Goal: Communication & Community: Answer question/provide support

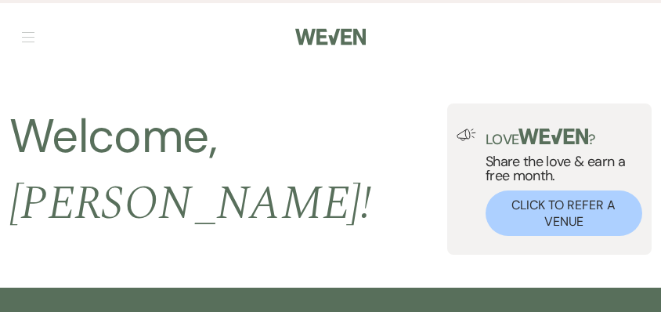
select select "9"
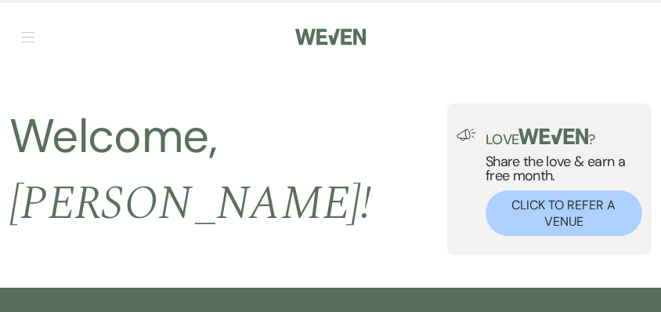
select select "9"
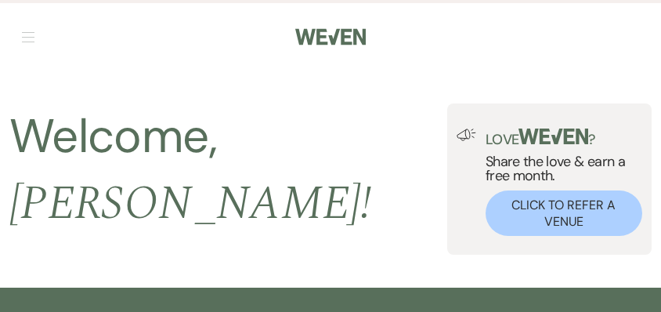
select select "9"
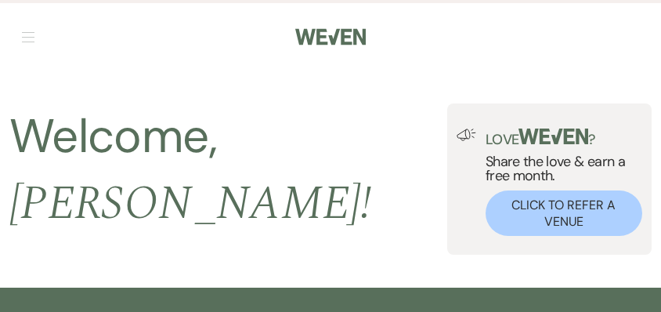
select select "9"
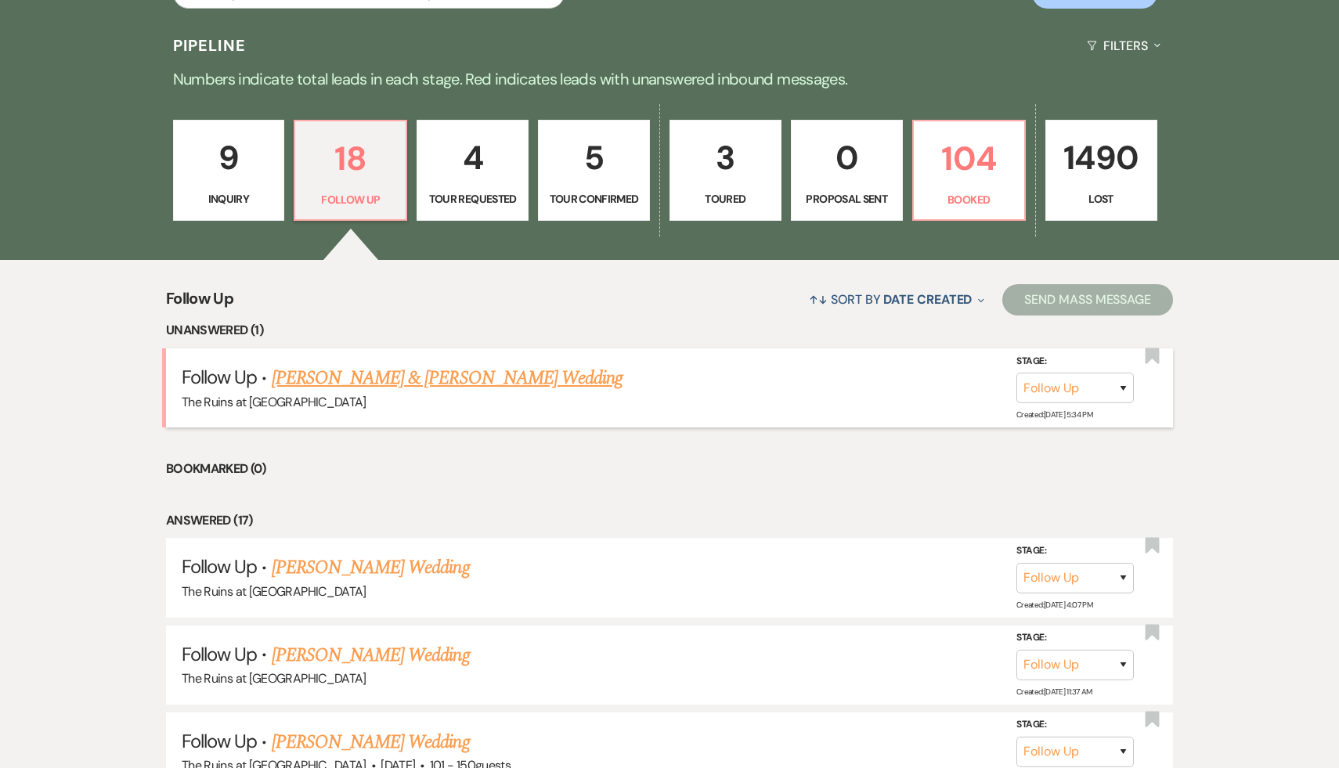
click at [470, 311] on link "[PERSON_NAME] & [PERSON_NAME] Wedding" at bounding box center [447, 378] width 351 height 28
select select "9"
select select "20"
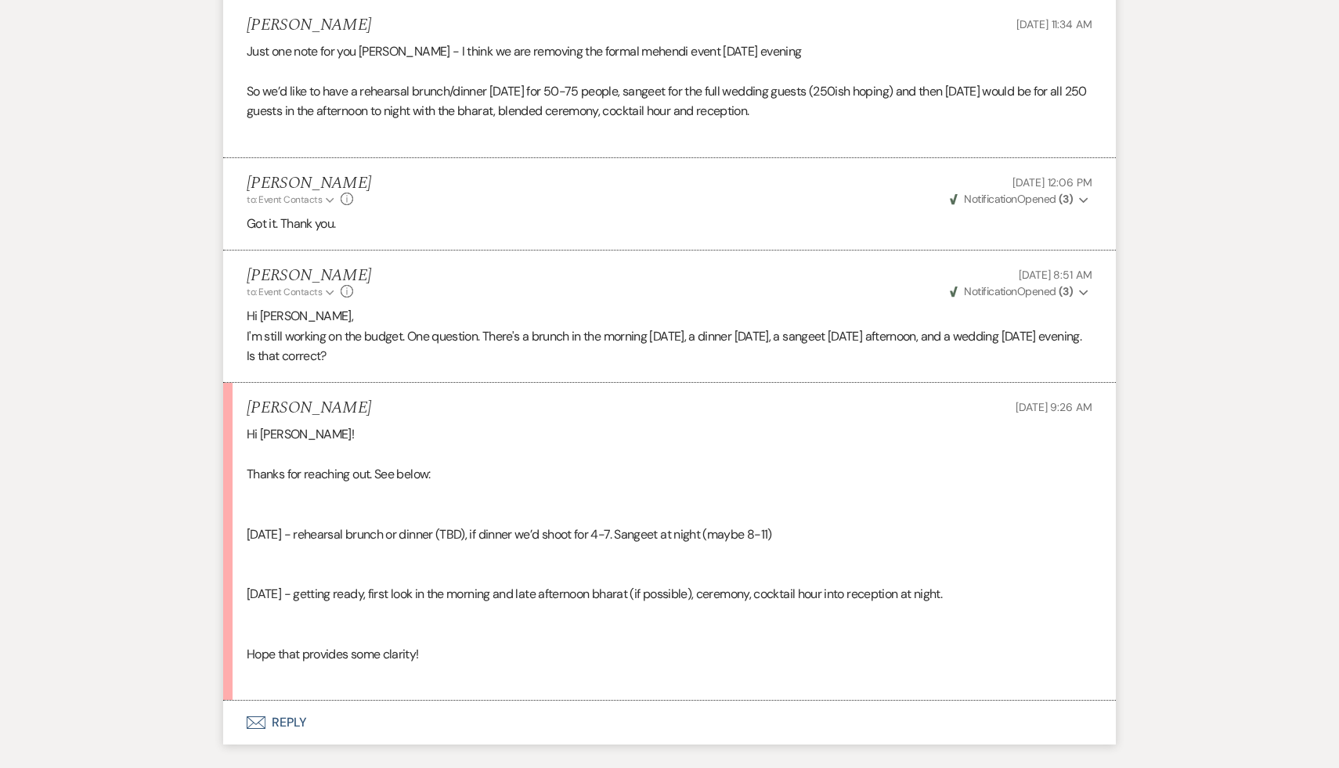
scroll to position [6334, 0]
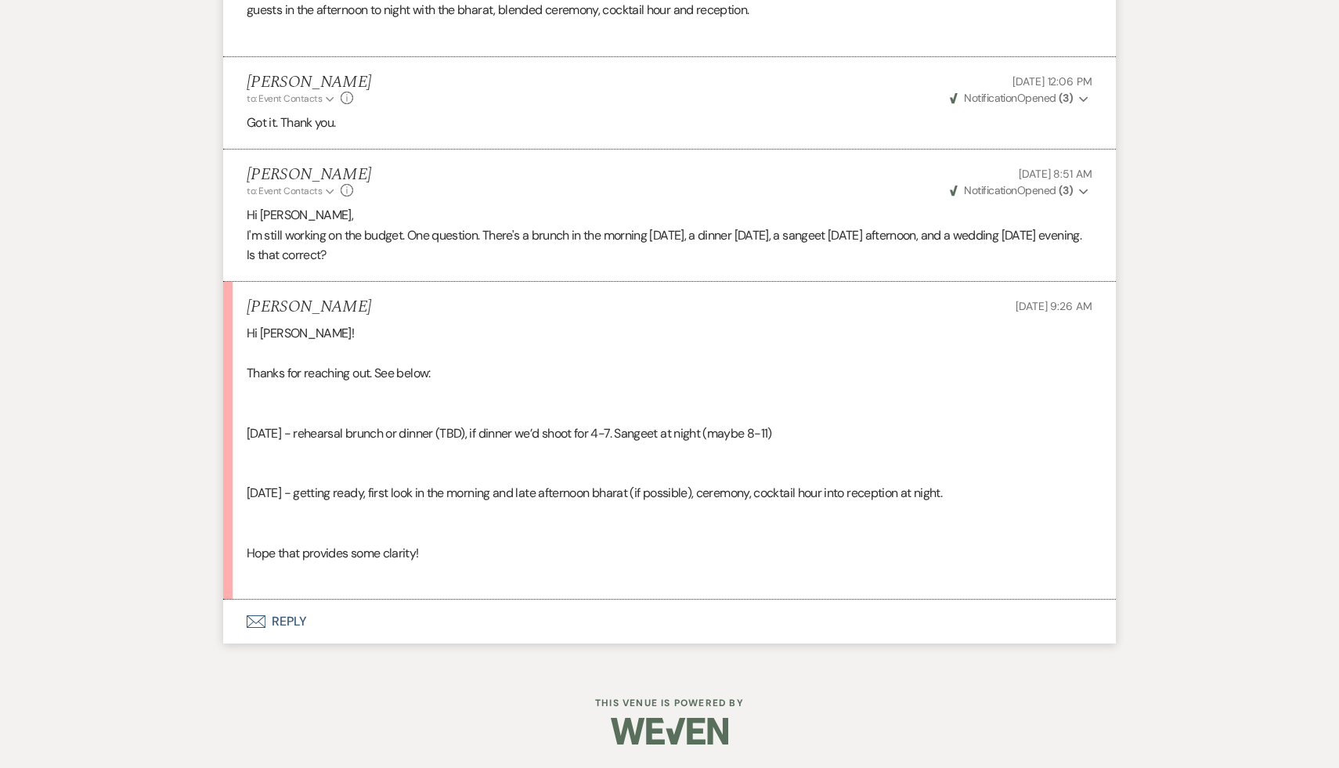
click at [279, 311] on button "Envelope Reply" at bounding box center [669, 622] width 892 height 44
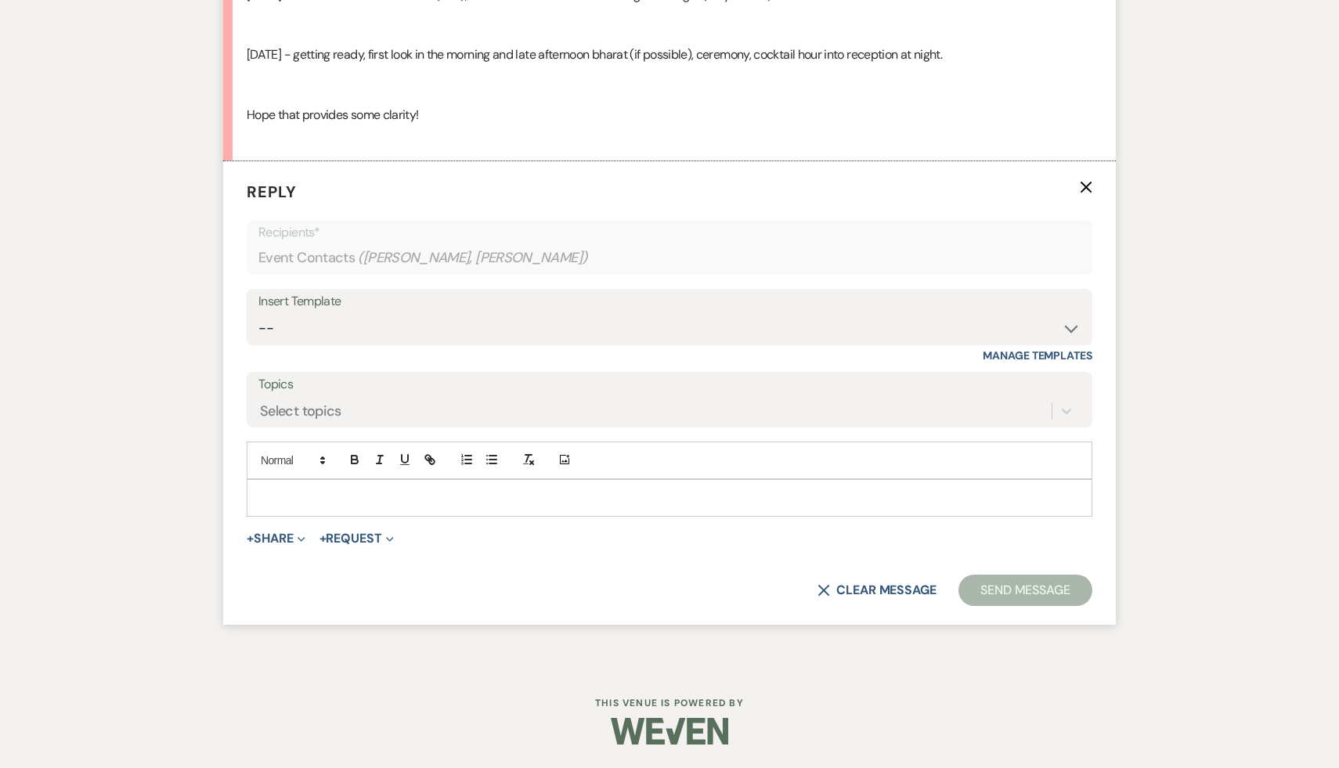
scroll to position [6772, 0]
click at [408, 311] on p at bounding box center [669, 497] width 820 height 17
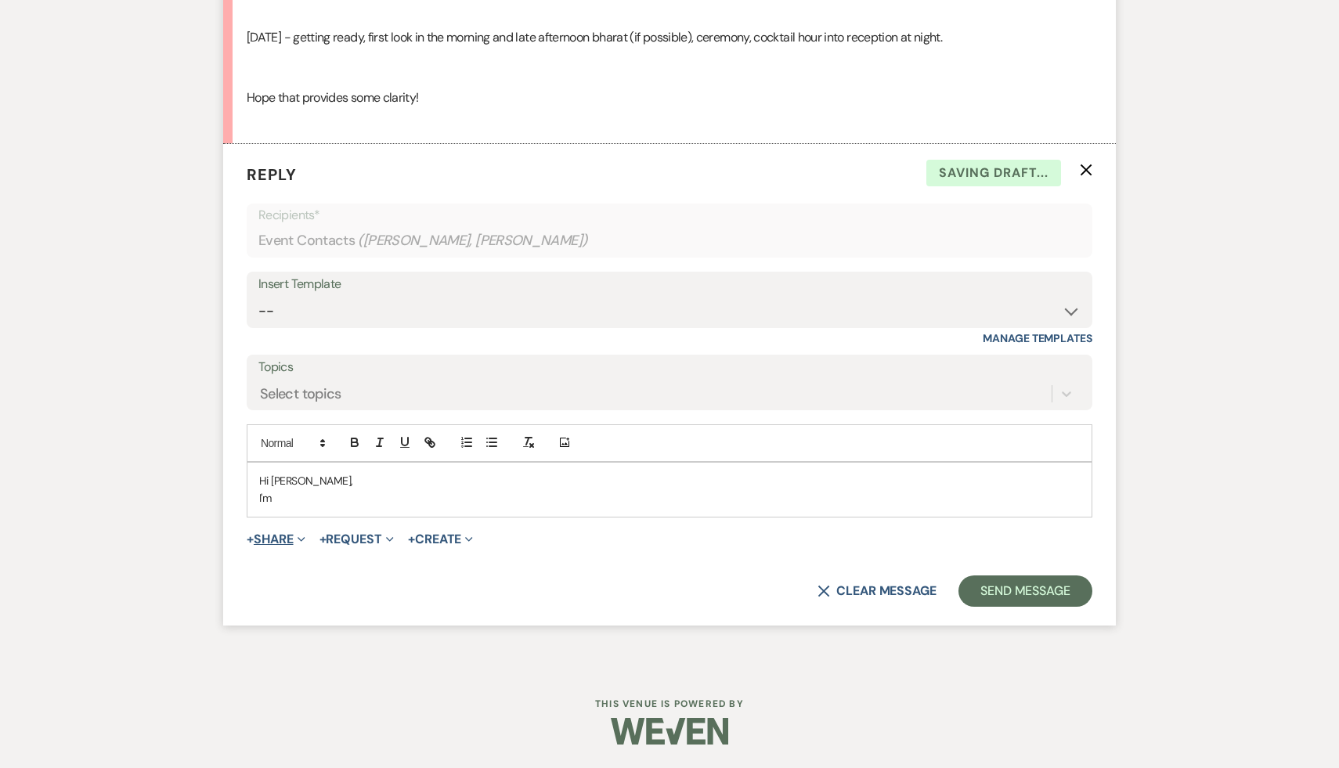
click at [273, 311] on button "+ Share Expand" at bounding box center [276, 539] width 59 height 13
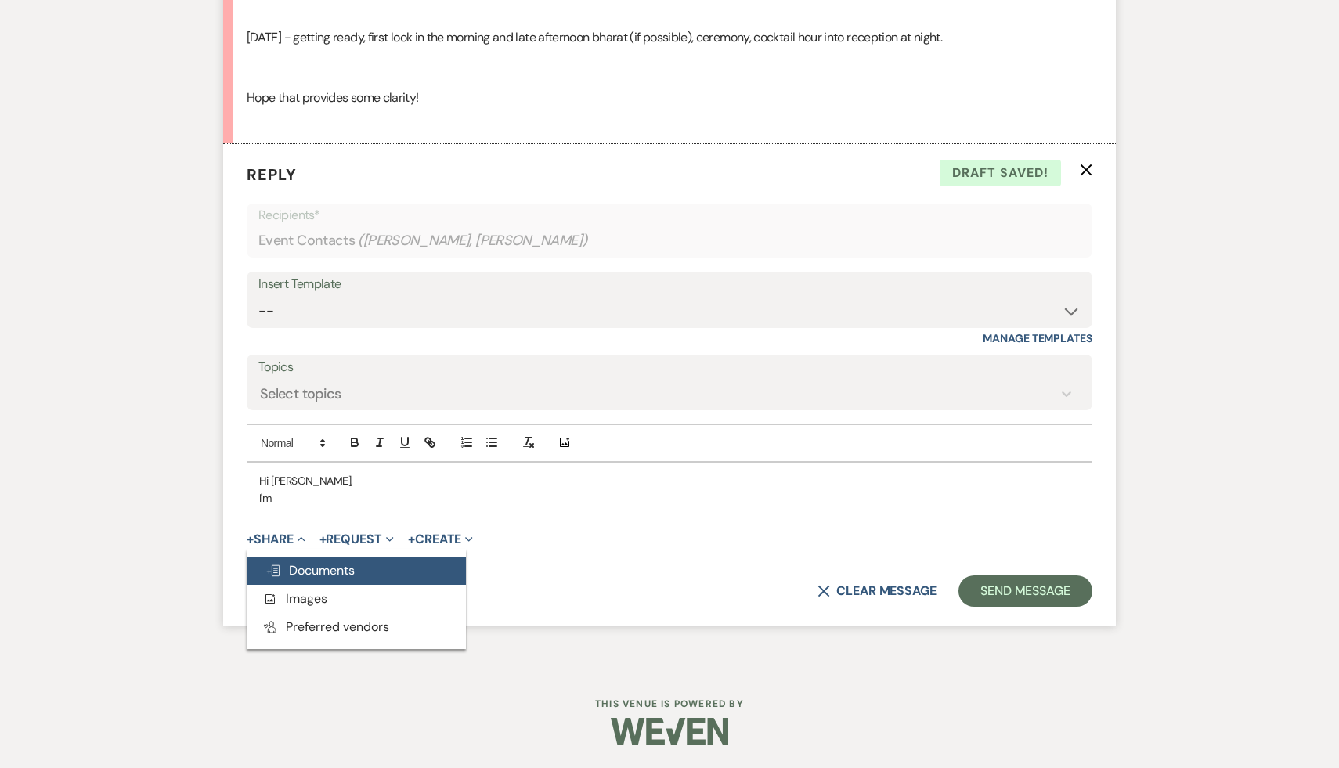
click at [315, 311] on span "Doc Upload Documents" at bounding box center [309, 570] width 89 height 16
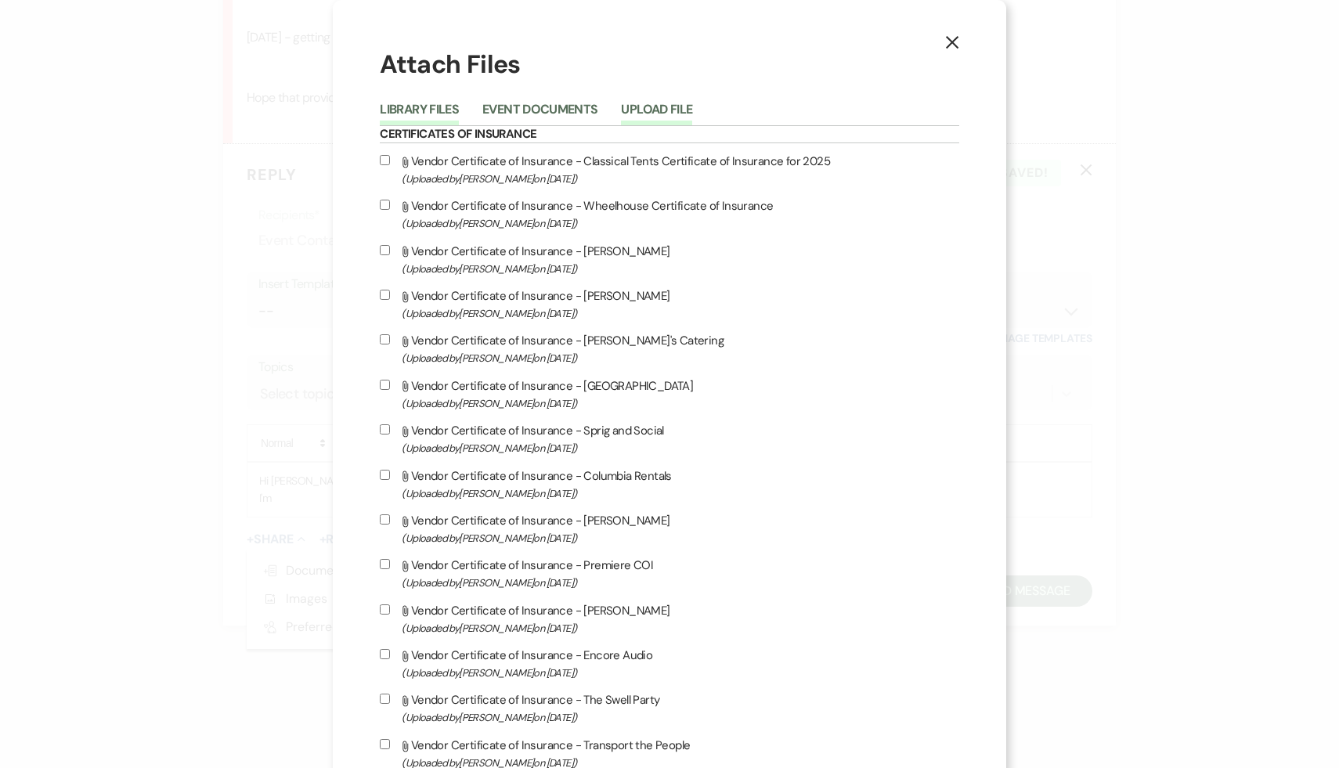
click at [660, 111] on button "Upload File" at bounding box center [656, 114] width 71 height 22
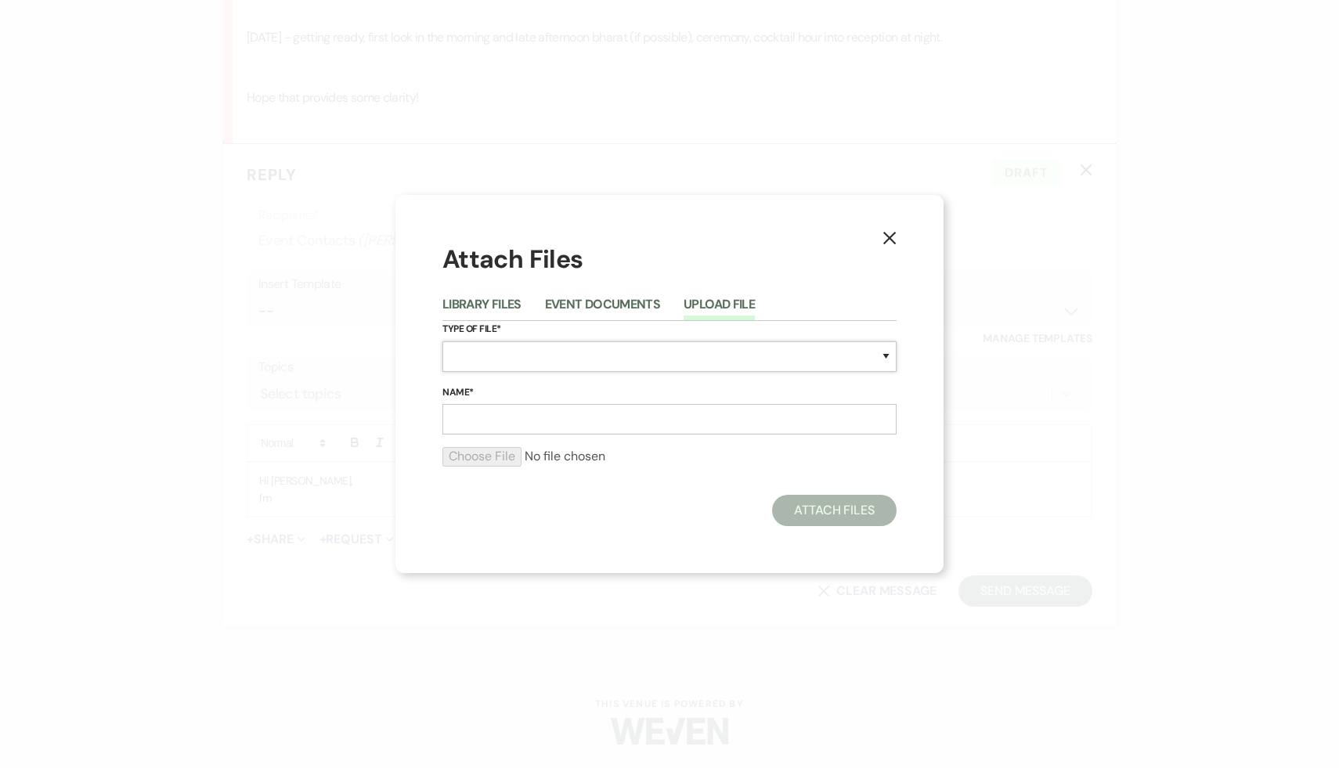
click at [660, 311] on select "Special Event Insurance Vendor Certificate of Insurance Contracts / Rental Agre…" at bounding box center [669, 356] width 454 height 31
select select "8"
click at [550, 311] on input "Name*" at bounding box center [669, 419] width 454 height 31
type input "Budget for 250"
click at [471, 311] on input "file" at bounding box center [669, 456] width 454 height 19
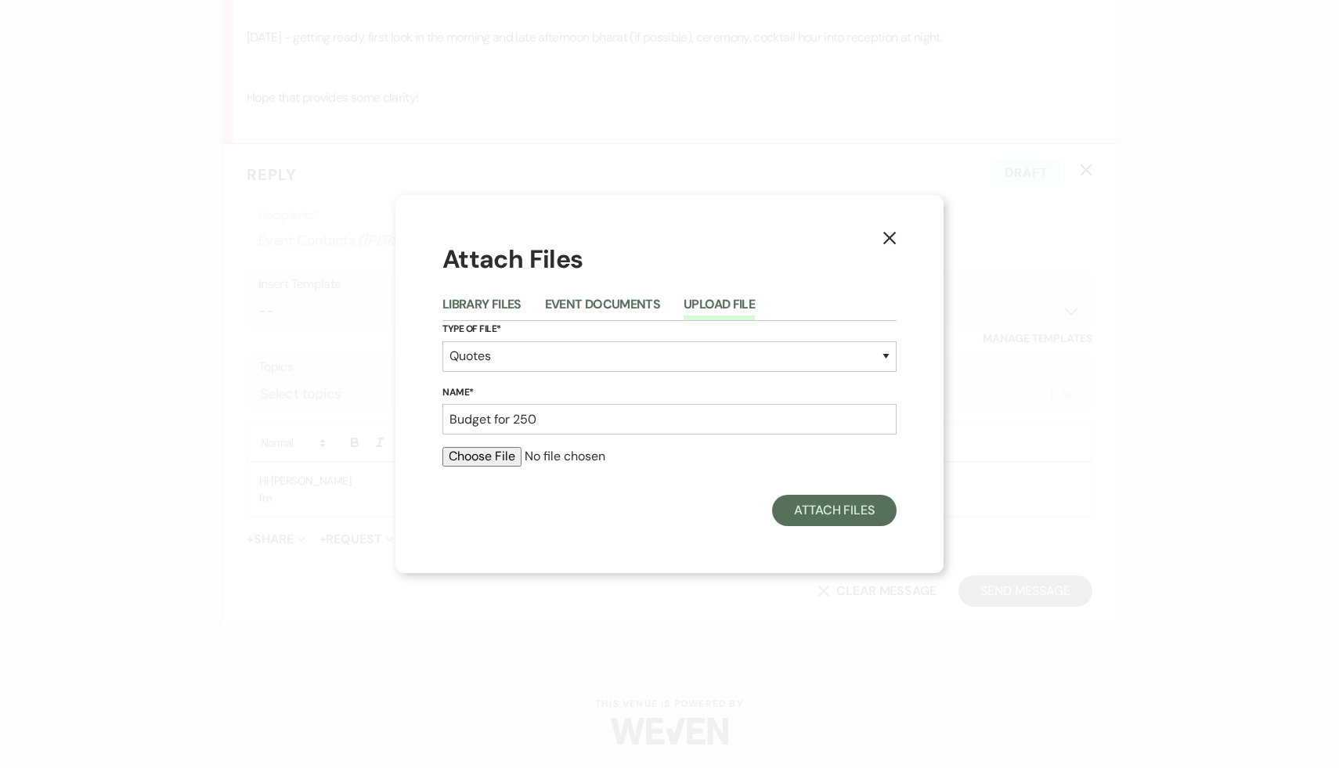
type input "C:\fakepath\250 2027 High Season Budget (2) (1).pdf"
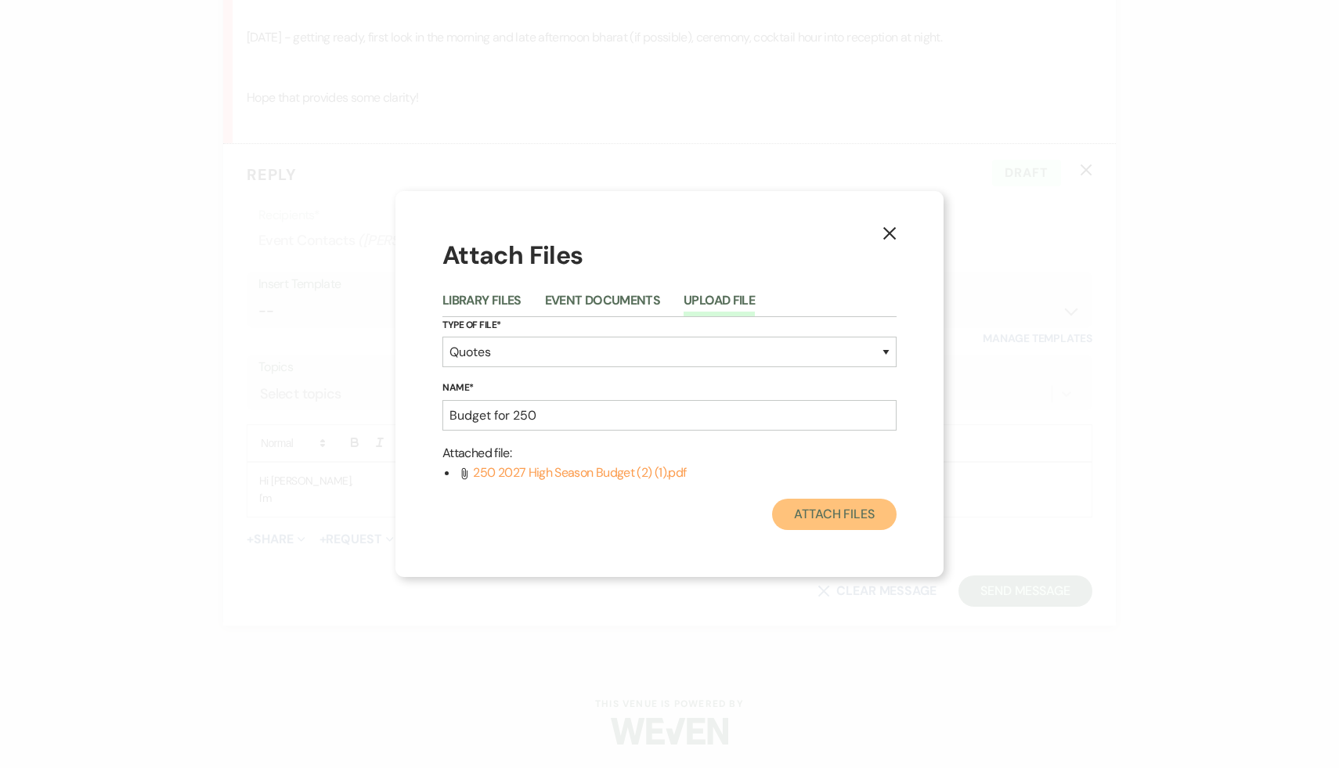
click at [660, 311] on button "Attach Files" at bounding box center [834, 514] width 124 height 31
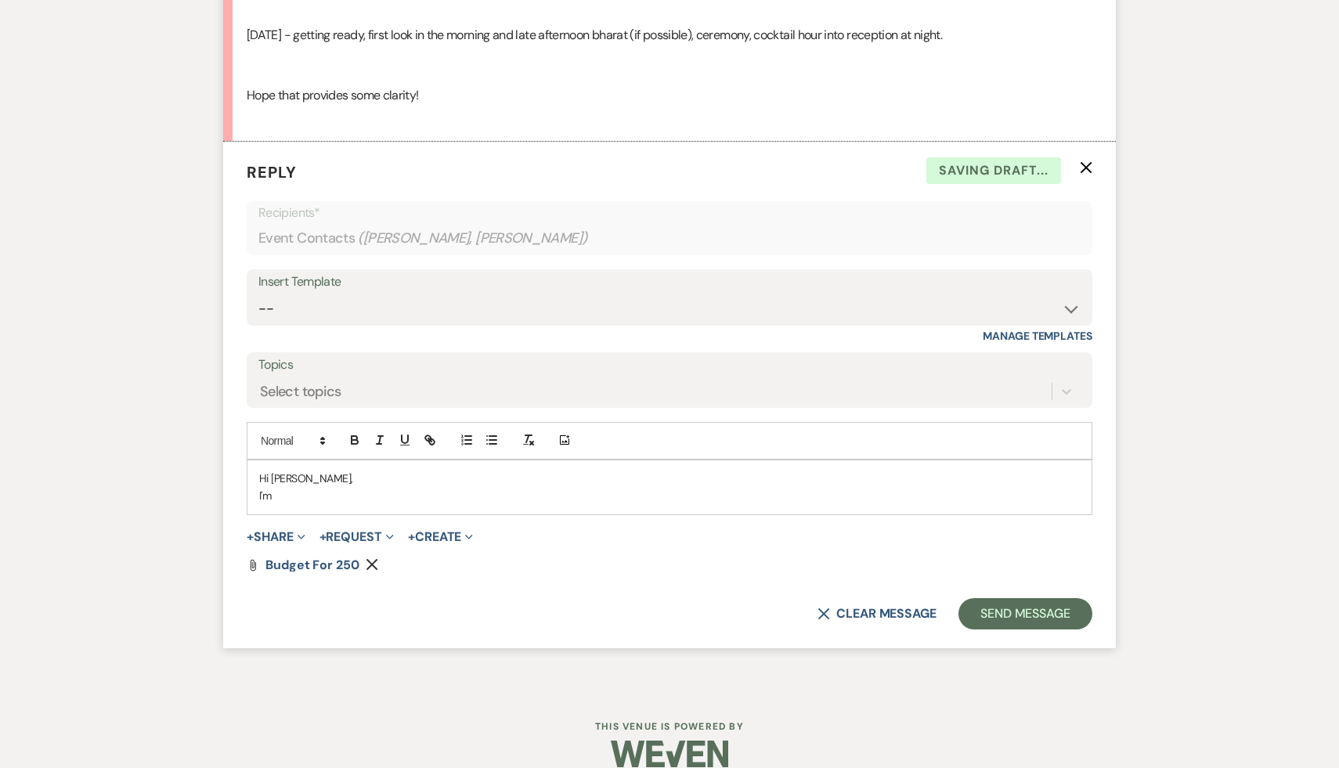
click at [373, 311] on p "Hi Avika," at bounding box center [669, 478] width 820 height 17
click at [288, 311] on p "I'm" at bounding box center [669, 495] width 820 height 17
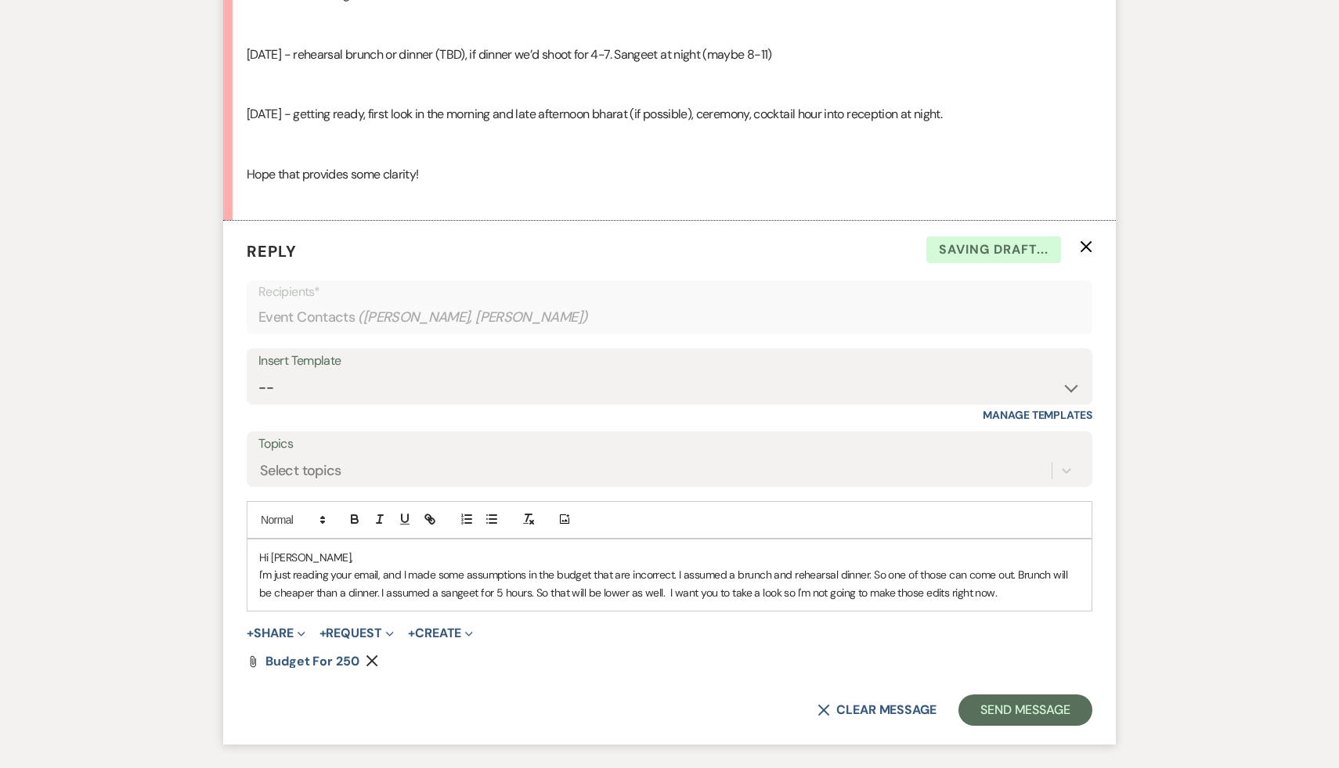
scroll to position [6697, 0]
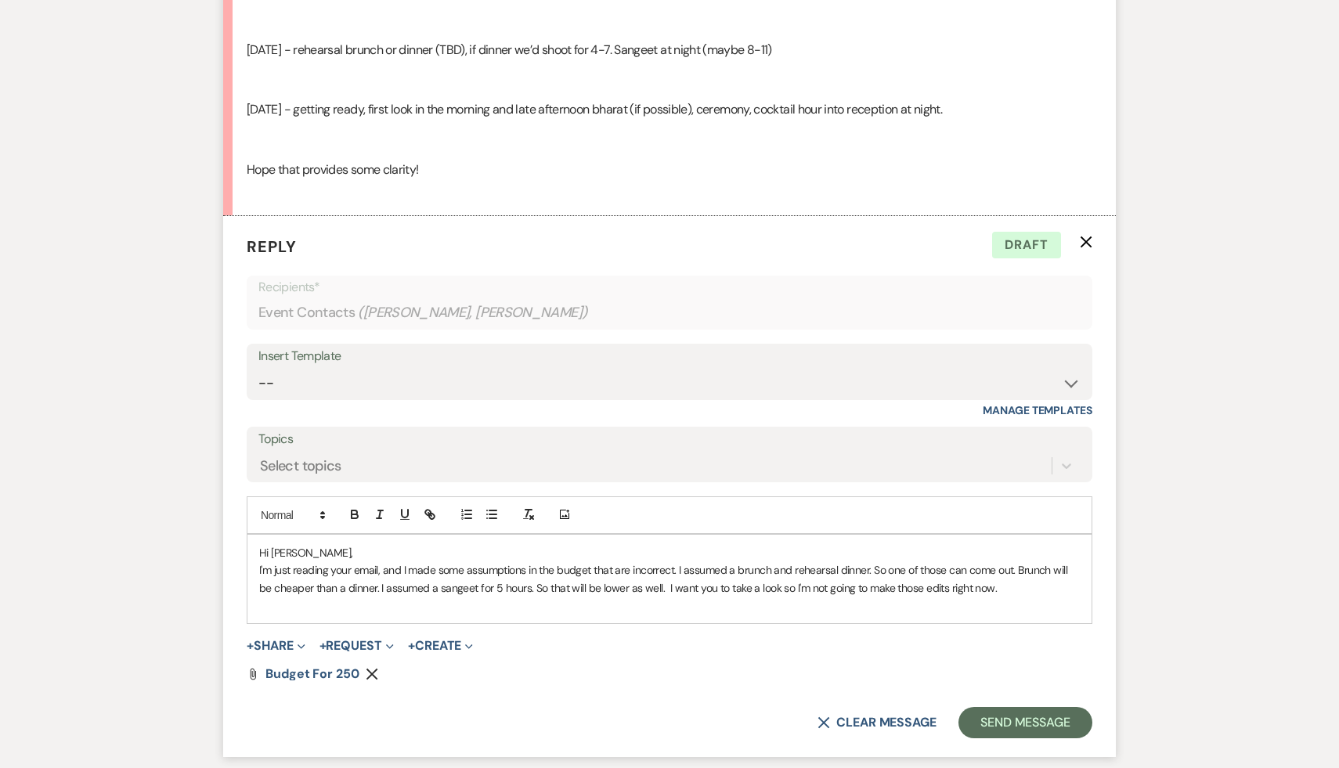
click at [312, 311] on p "I'm just reading your email, and I made some assumptions in the budget that are…" at bounding box center [669, 578] width 820 height 35
click at [538, 311] on div "Hi Avika, I'm just reading your email, and I made some assumptions in the budge…" at bounding box center [669, 579] width 844 height 89
click at [660, 311] on p "I'm just reading your email, and I made some assumptions in the budget that are…" at bounding box center [669, 578] width 820 height 35
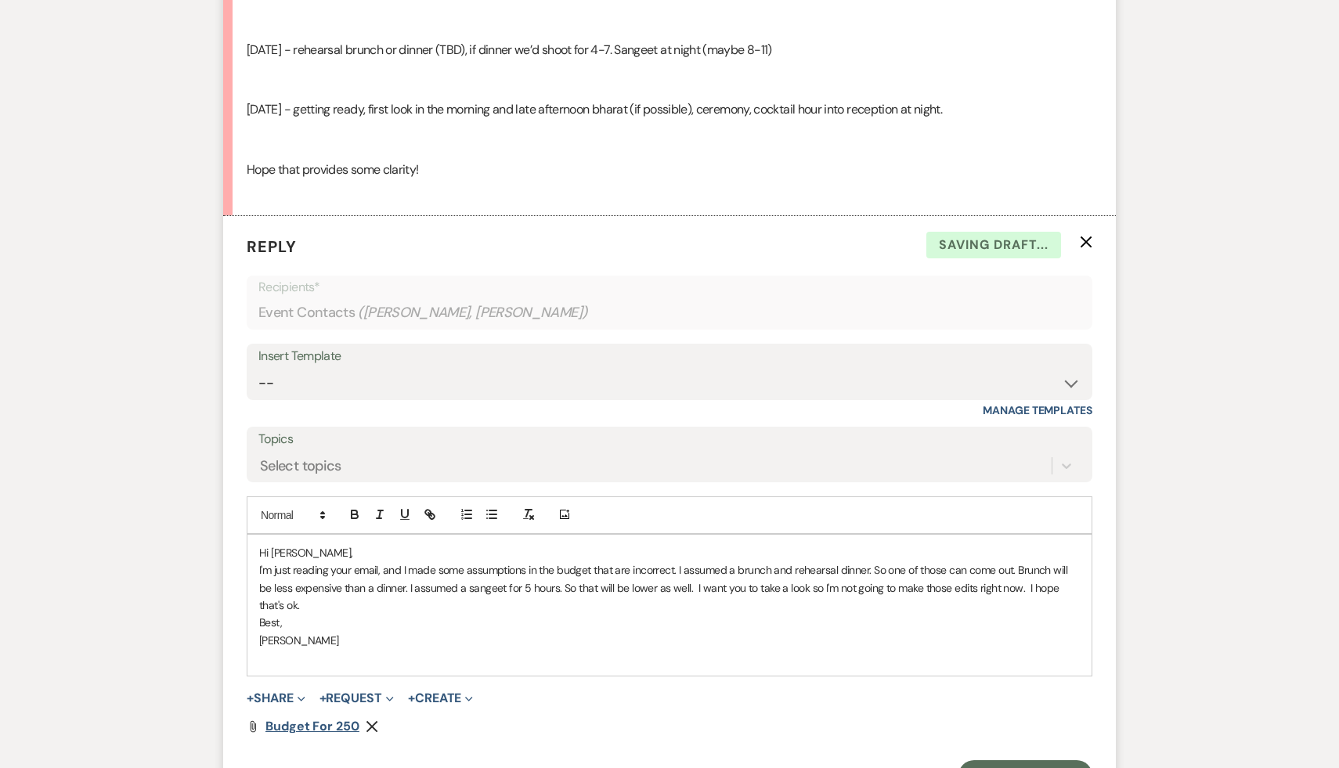
click at [319, 311] on span "Budget for 250" at bounding box center [312, 726] width 94 height 16
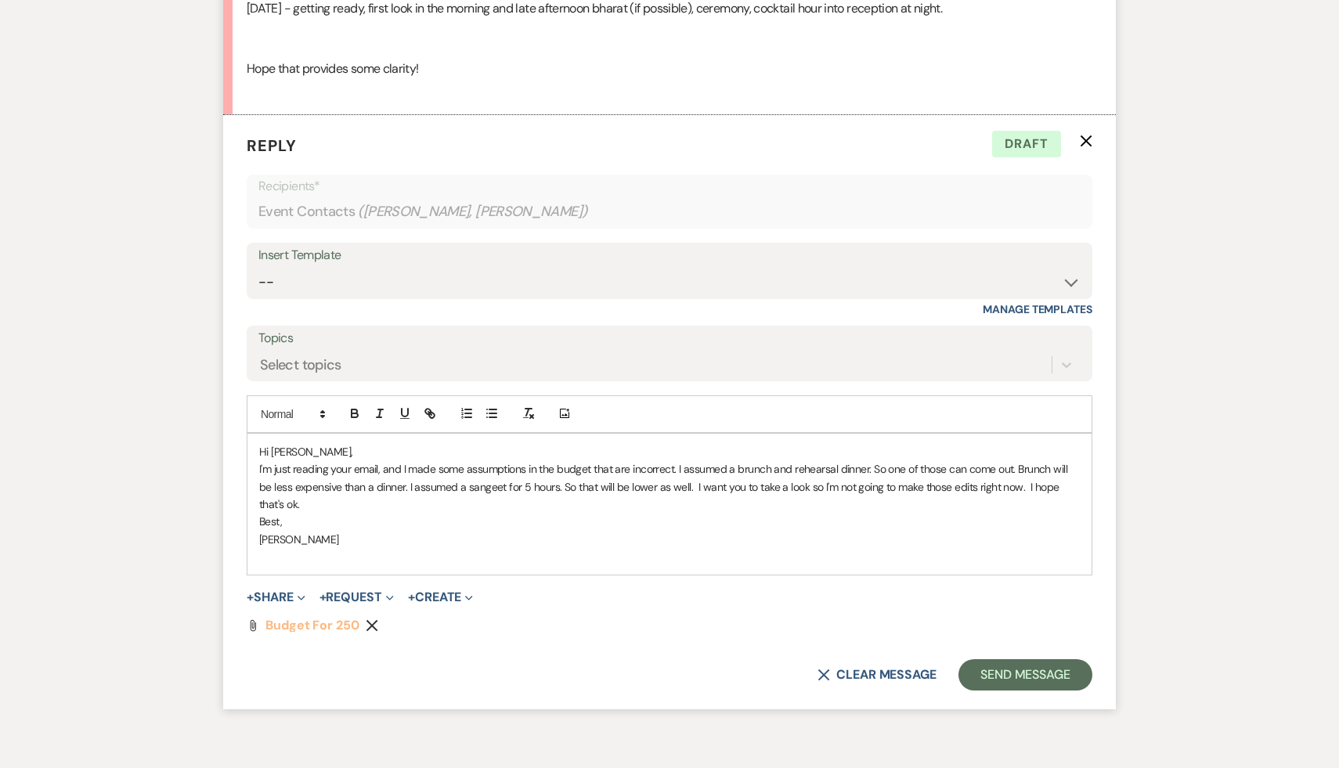
scroll to position [6812, 0]
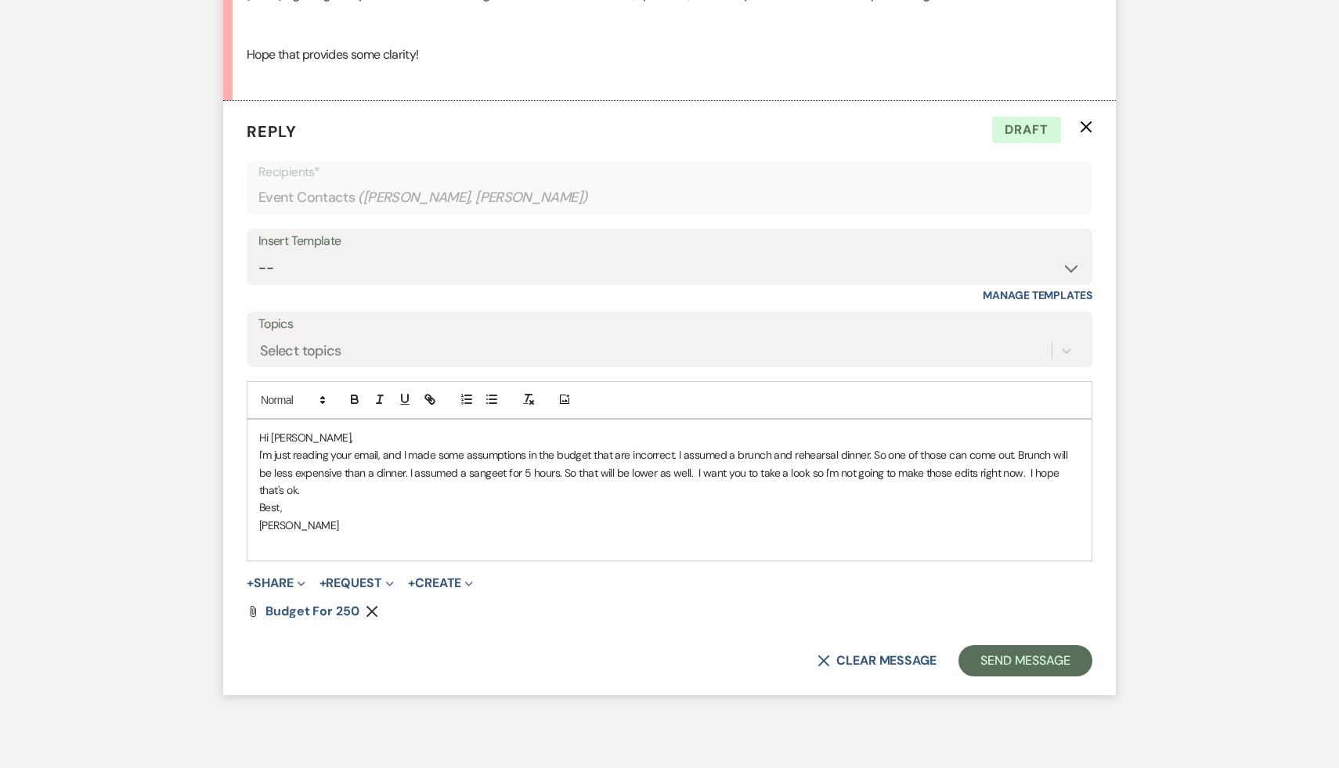
click at [660, 311] on p "I'm just reading your email, and I made some assumptions in the budget that are…" at bounding box center [669, 472] width 820 height 52
click at [660, 311] on button "Send Message" at bounding box center [1025, 660] width 134 height 31
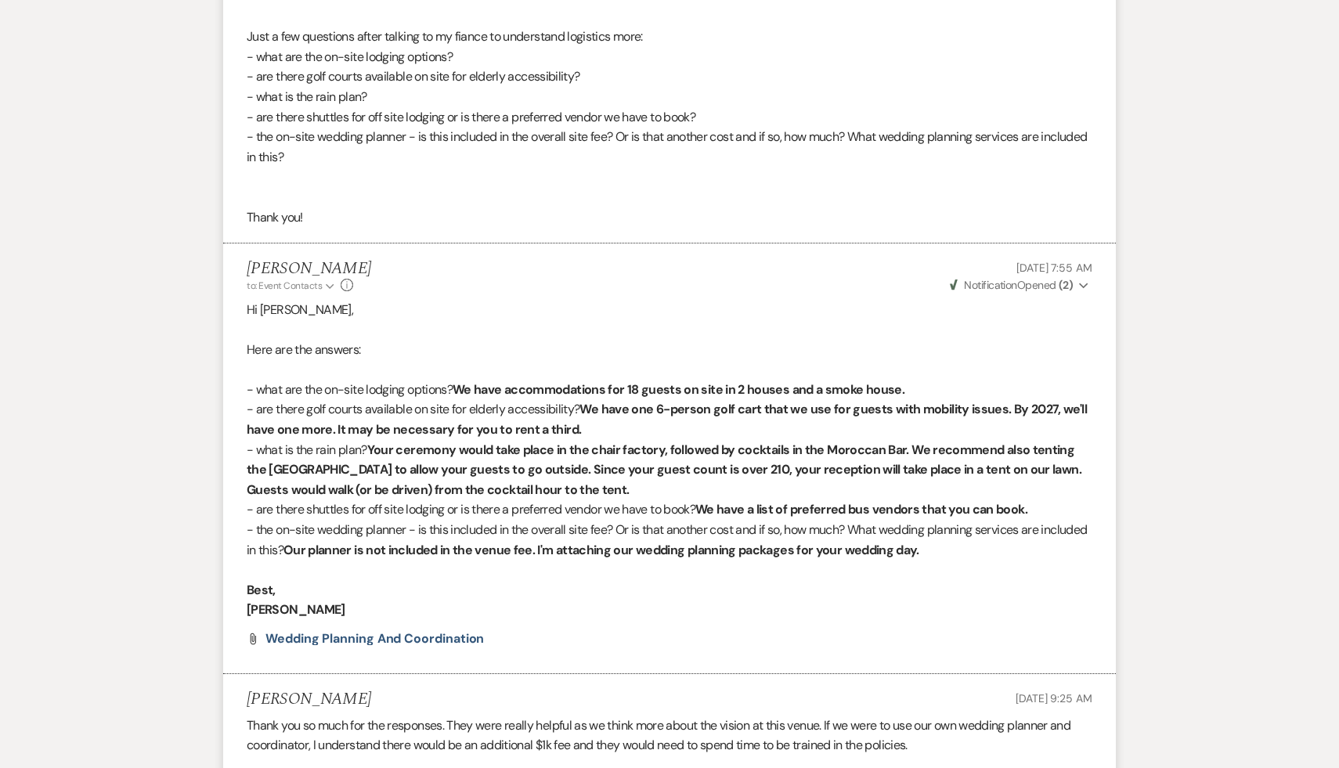
scroll to position [4393, 0]
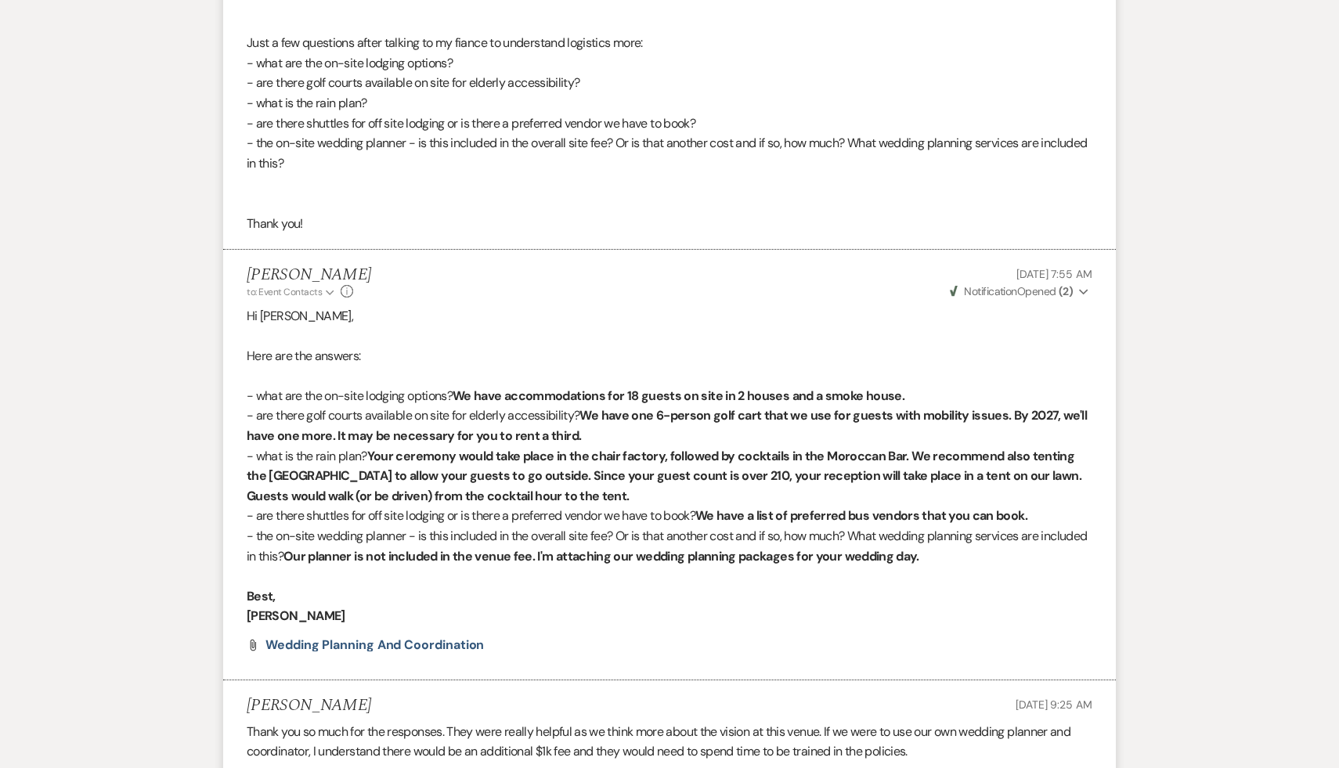
scroll to position [365, 0]
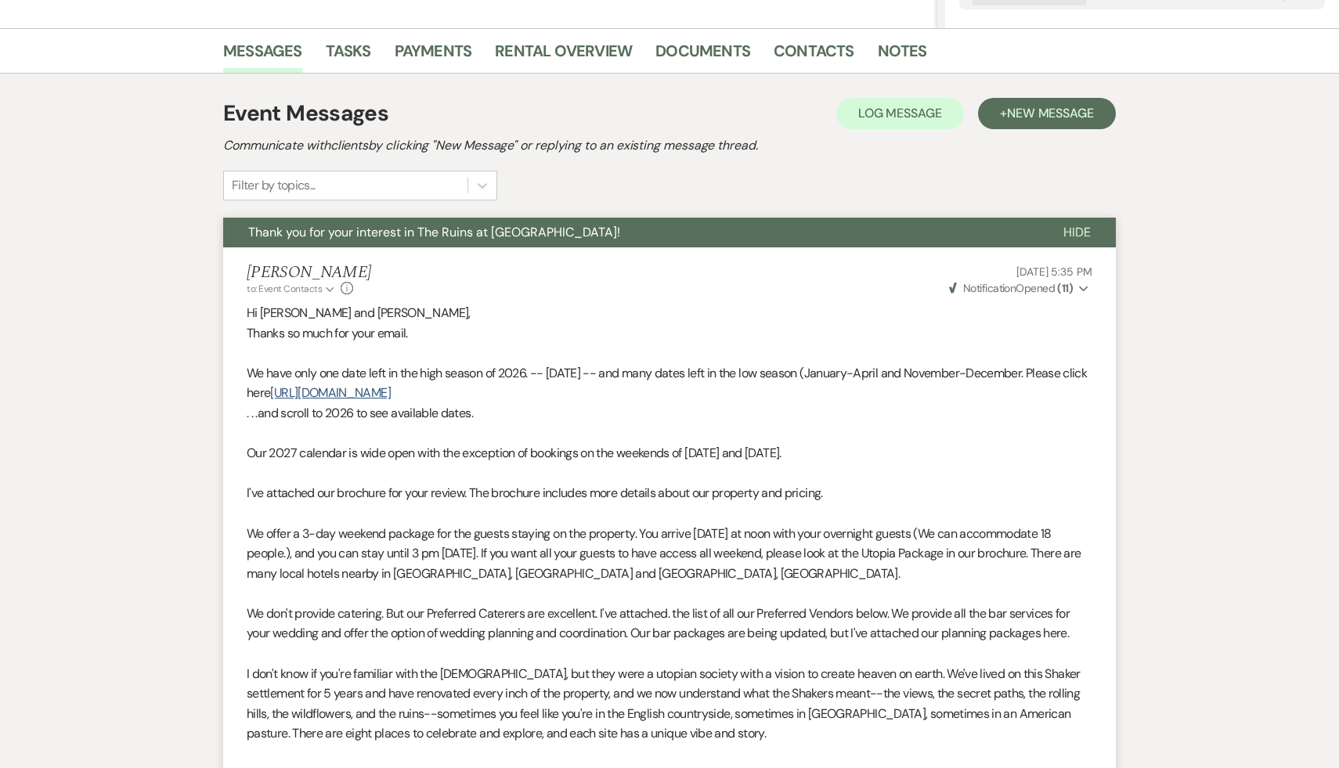
select select "9"
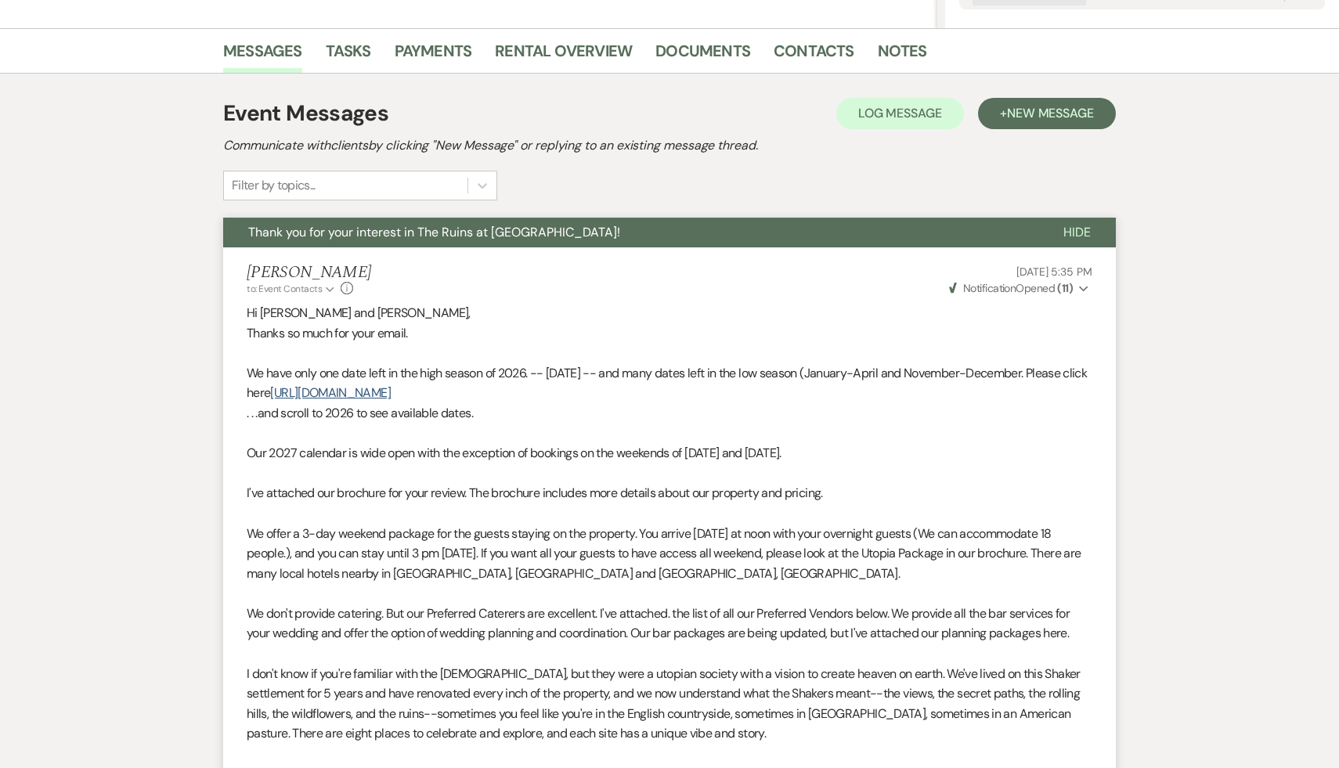
select select "9"
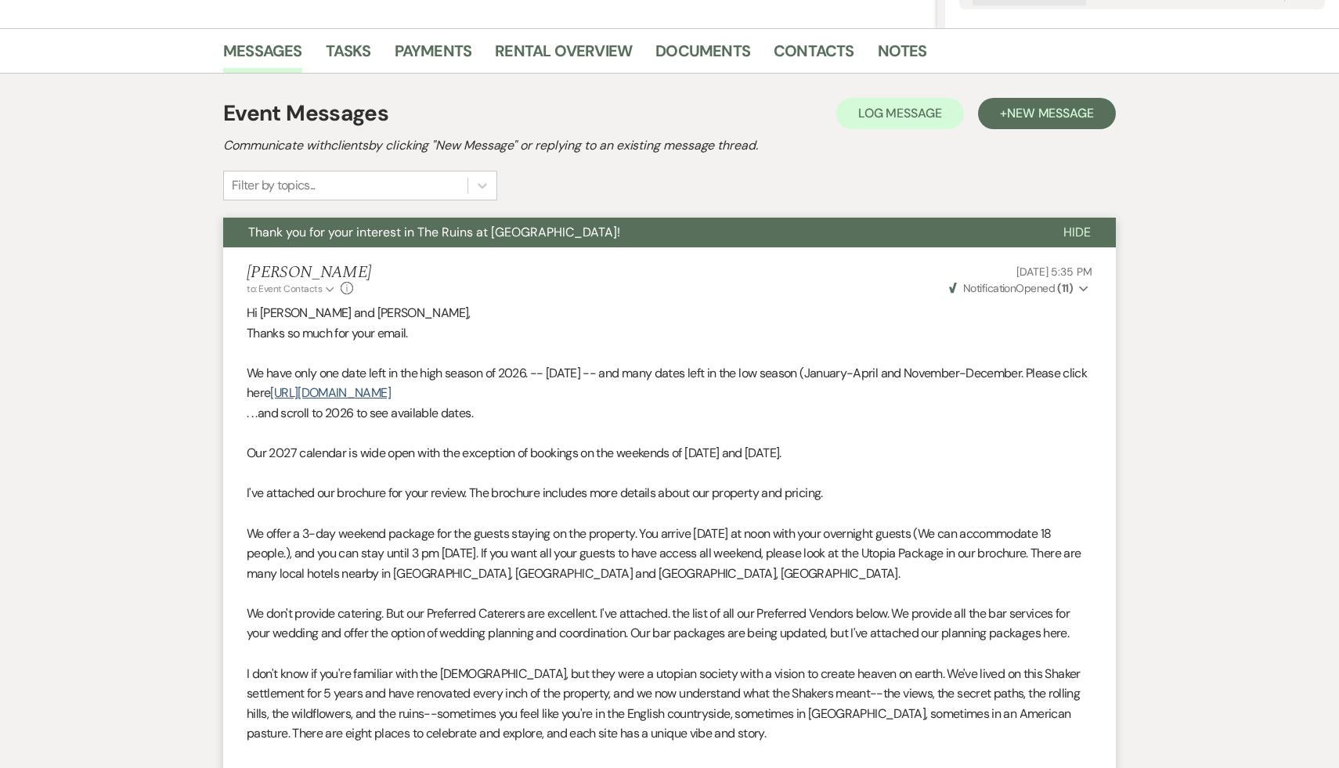
select select "9"
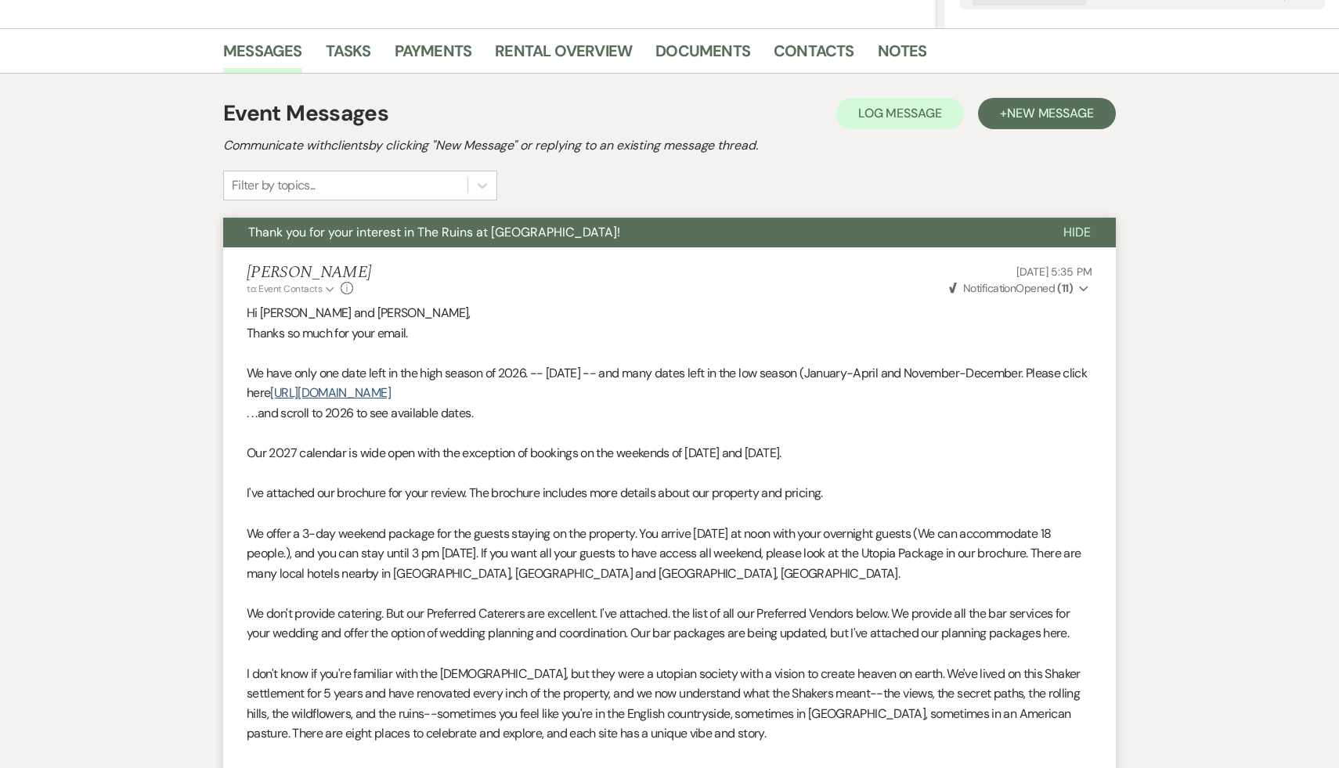
select select "9"
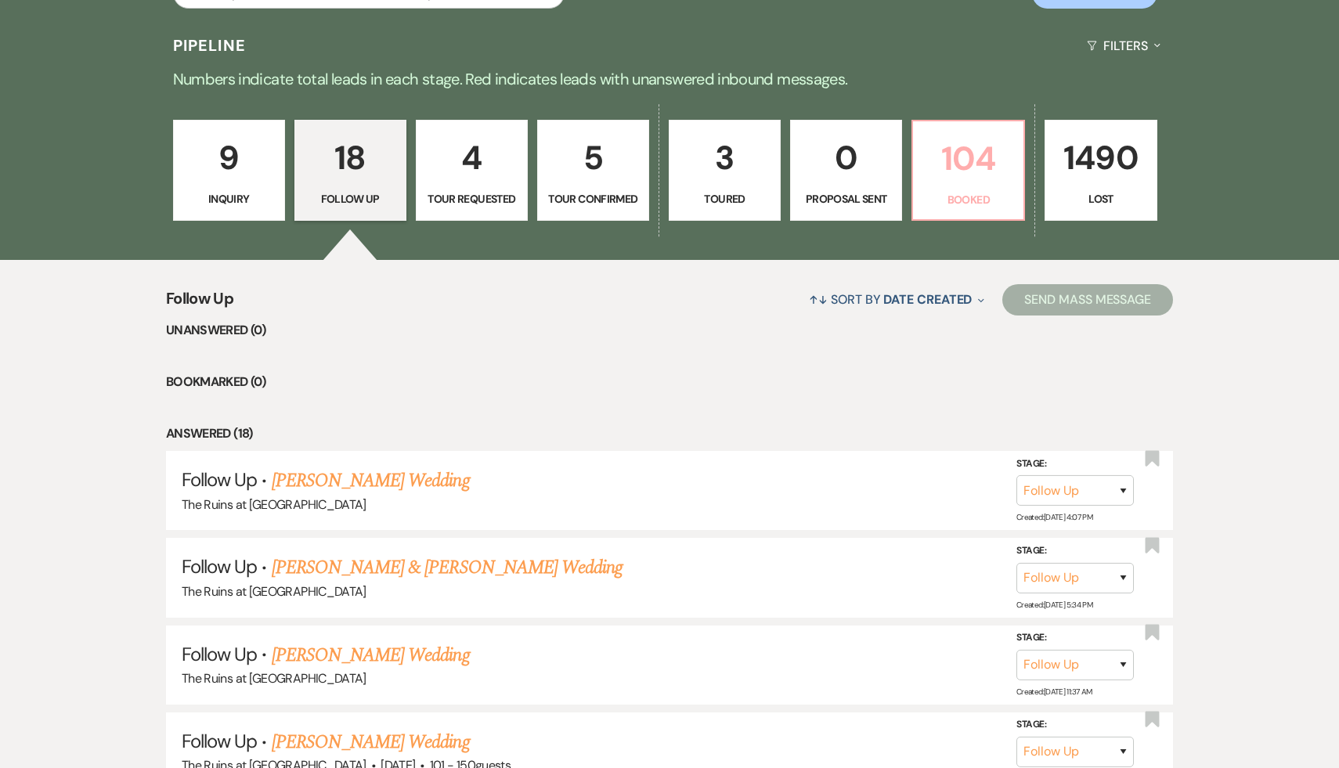
click at [660, 160] on p "104" at bounding box center [968, 158] width 92 height 52
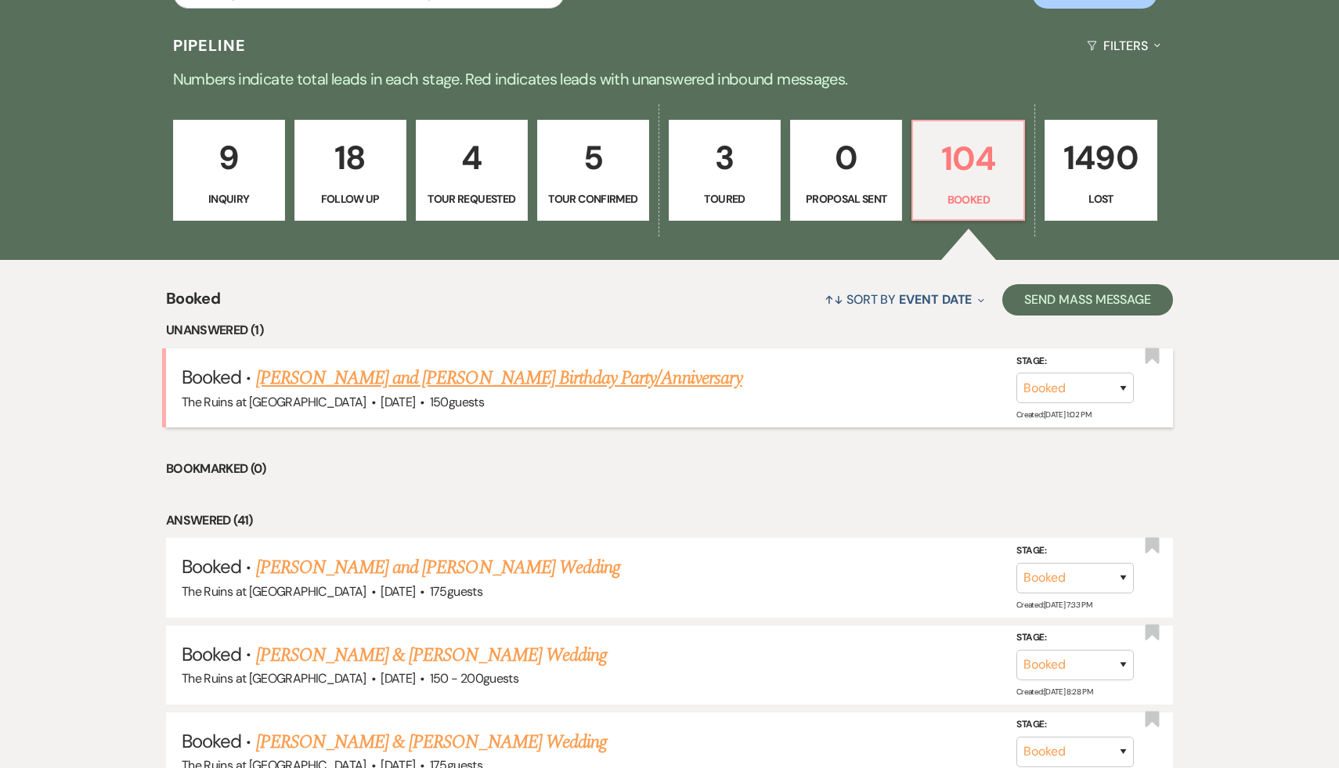
click at [574, 311] on link "Lizbeth and George Krupp's Birthday Party/Anniversary" at bounding box center [499, 378] width 486 height 28
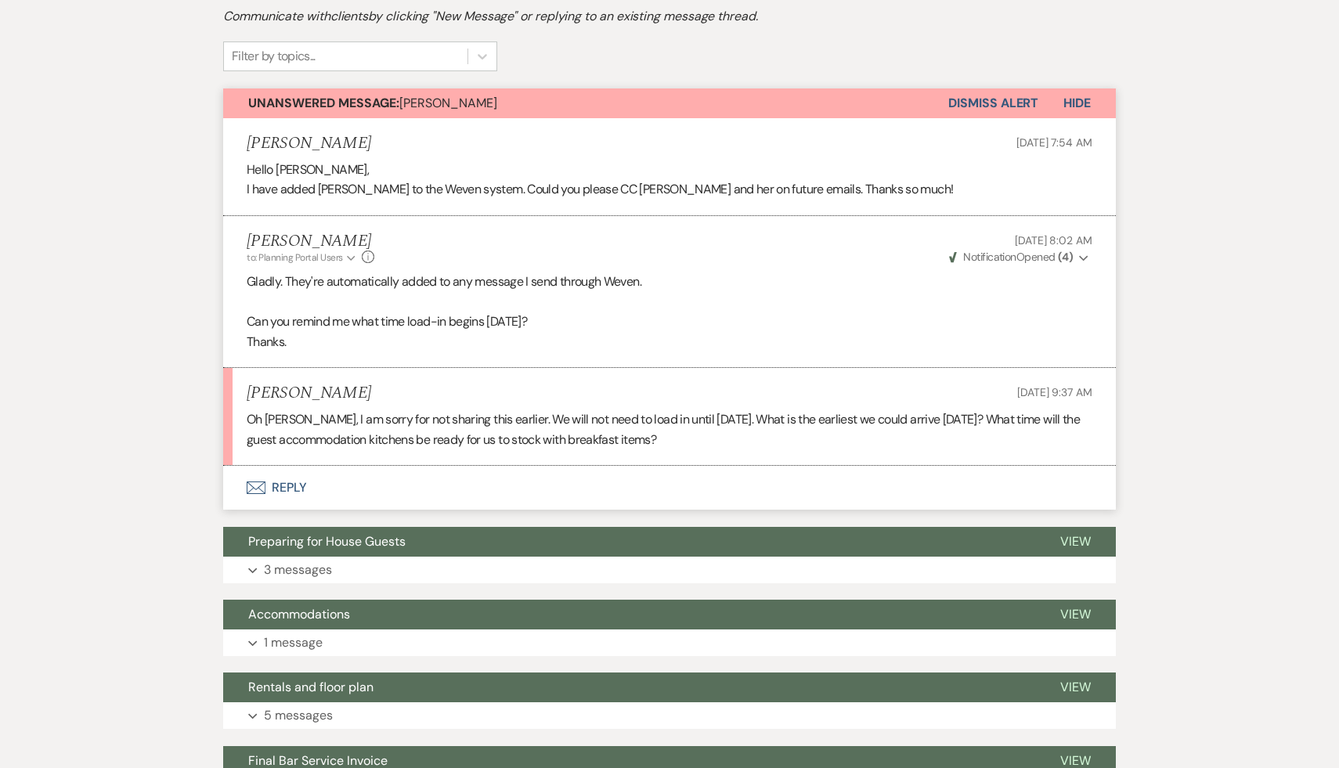
scroll to position [334, 0]
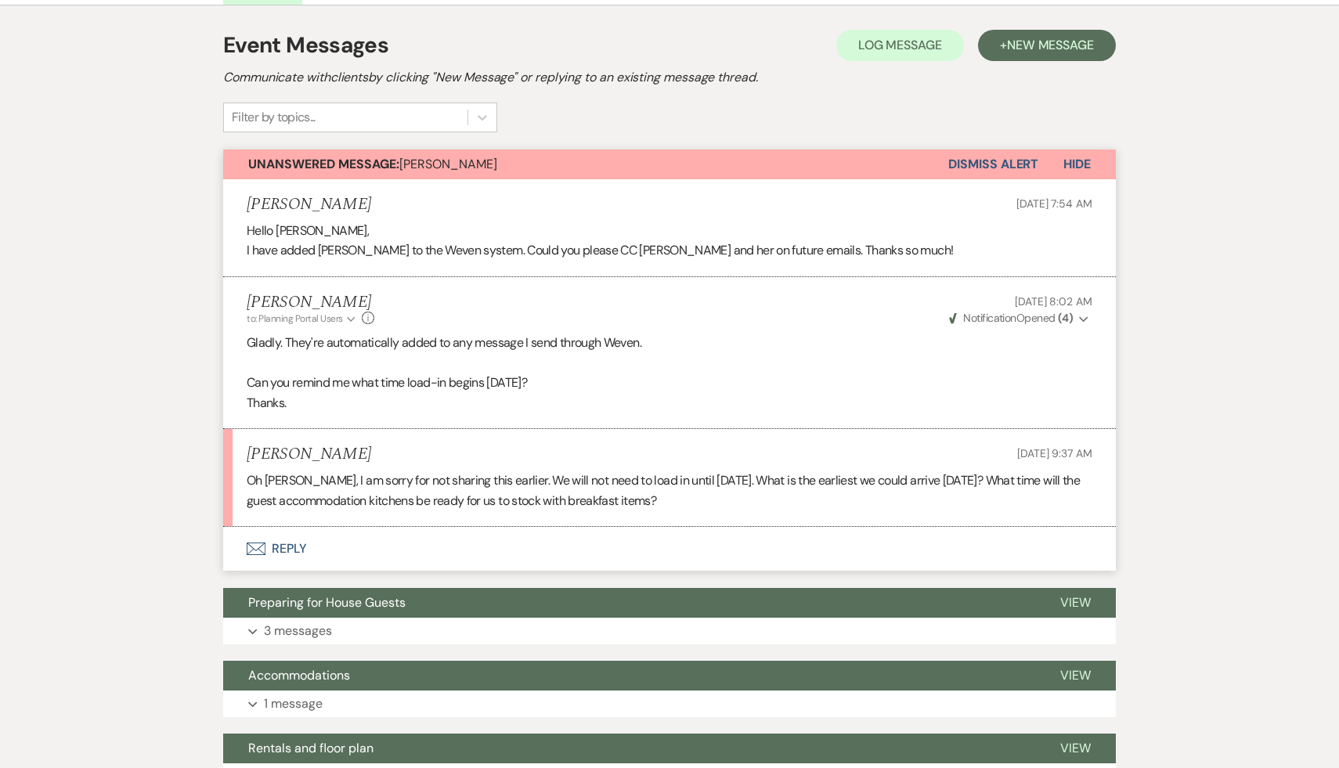
click at [288, 311] on button "Envelope Reply" at bounding box center [669, 549] width 892 height 44
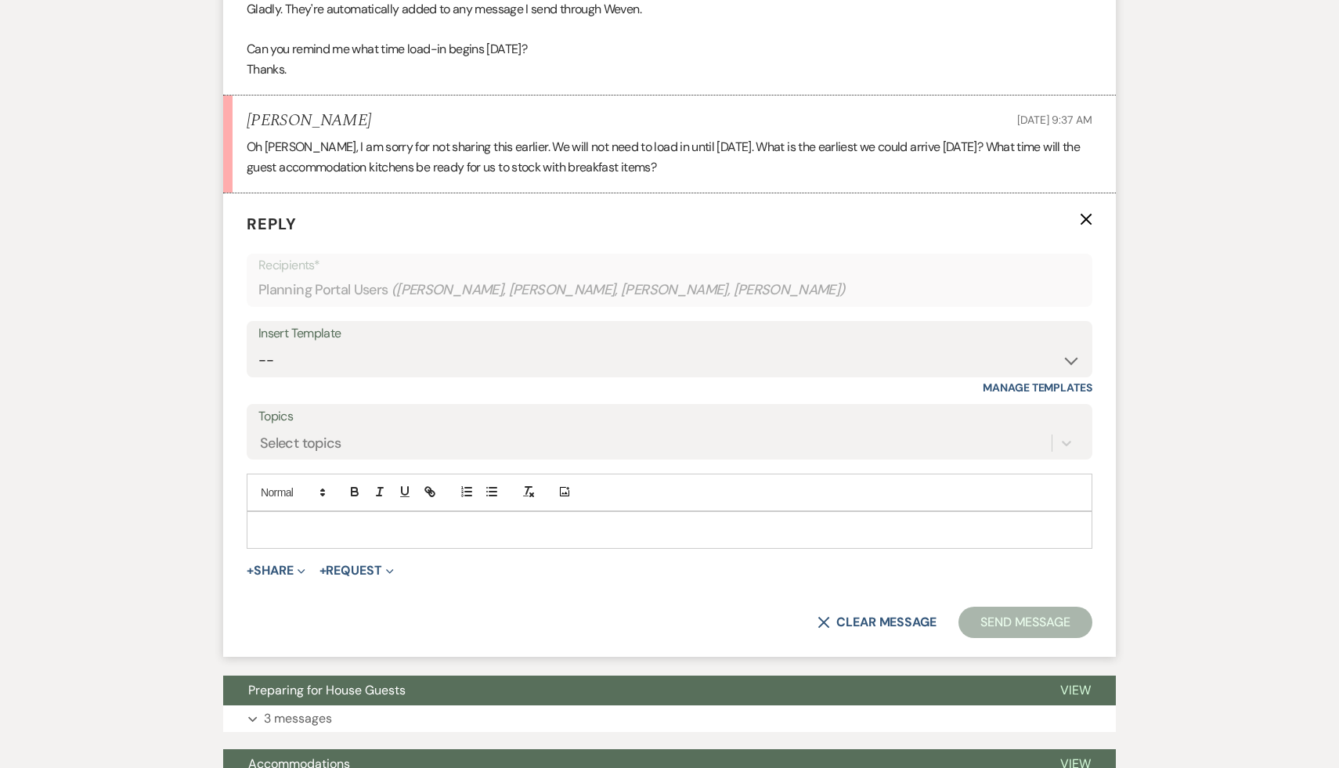
scroll to position [672, 0]
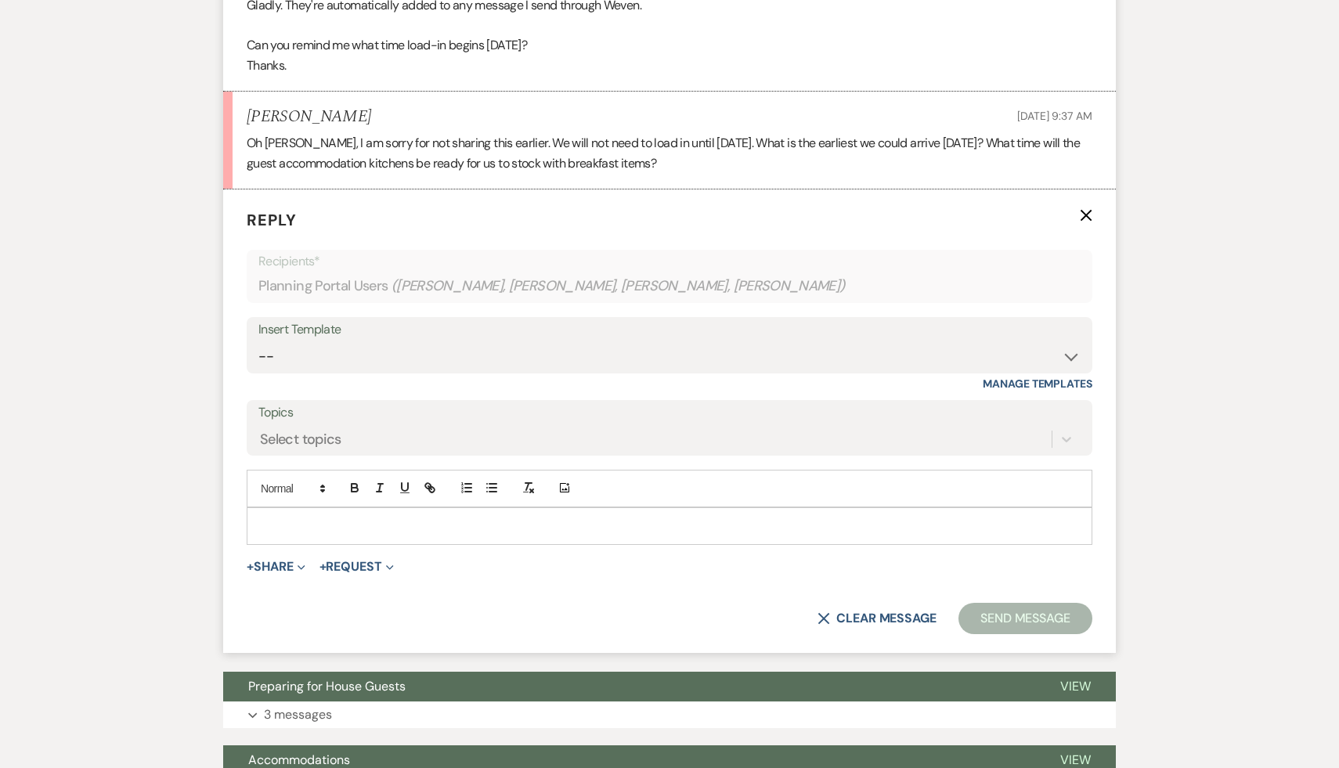
click at [352, 311] on p at bounding box center [669, 525] width 820 height 17
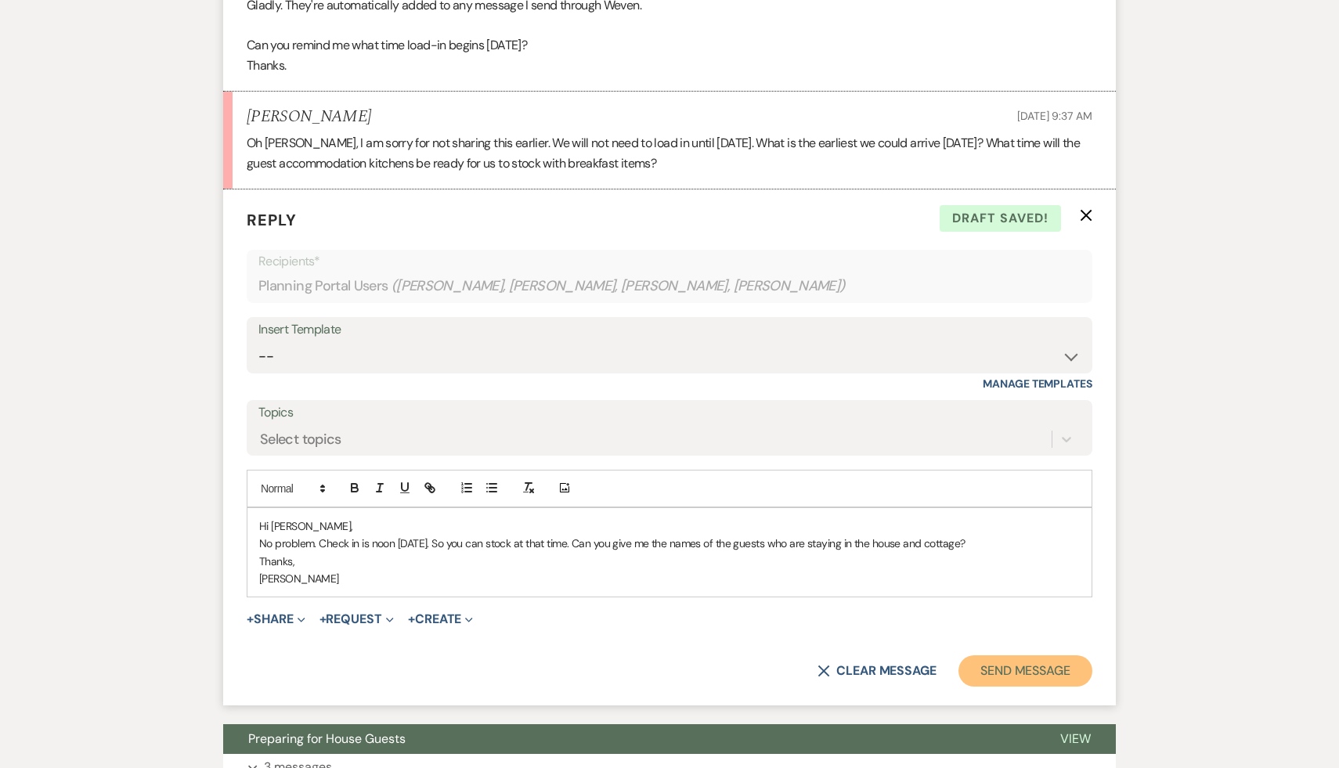
click at [660, 311] on button "Send Message" at bounding box center [1025, 670] width 134 height 31
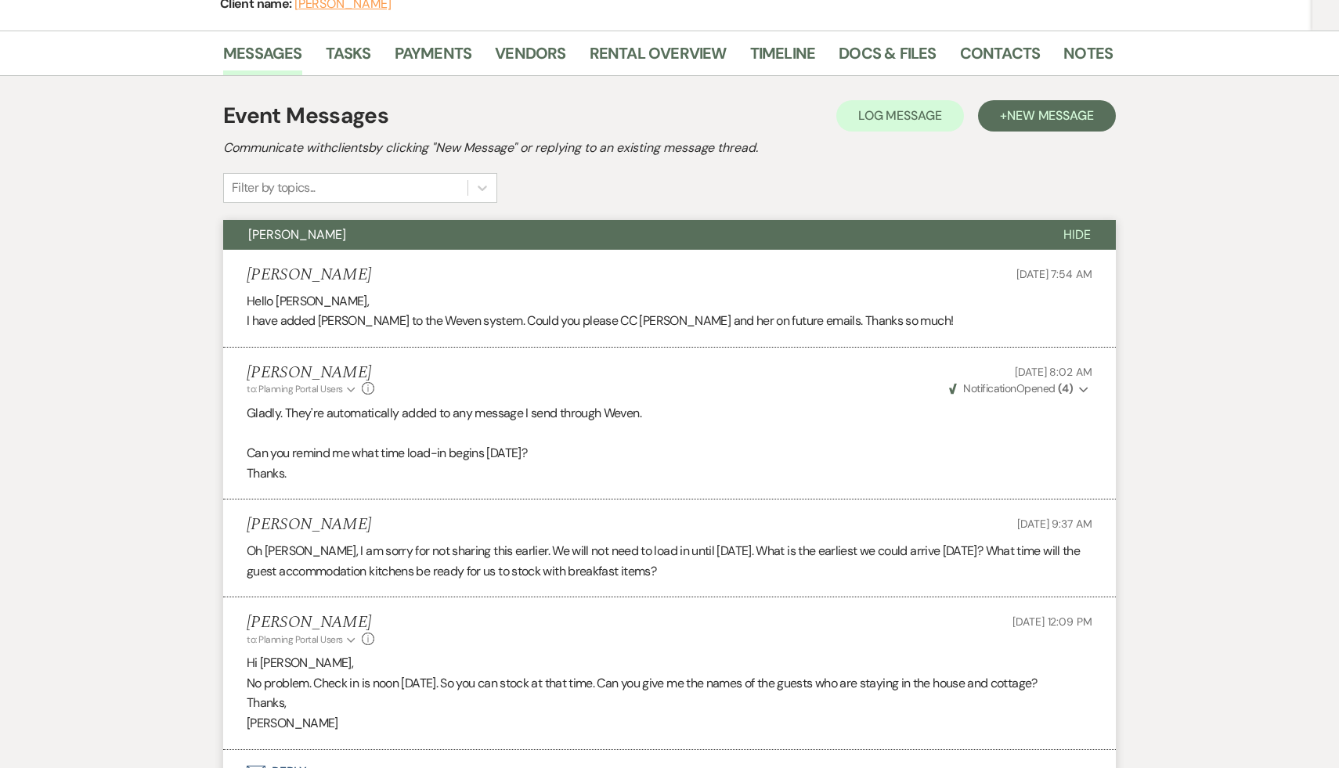
scroll to position [0, 0]
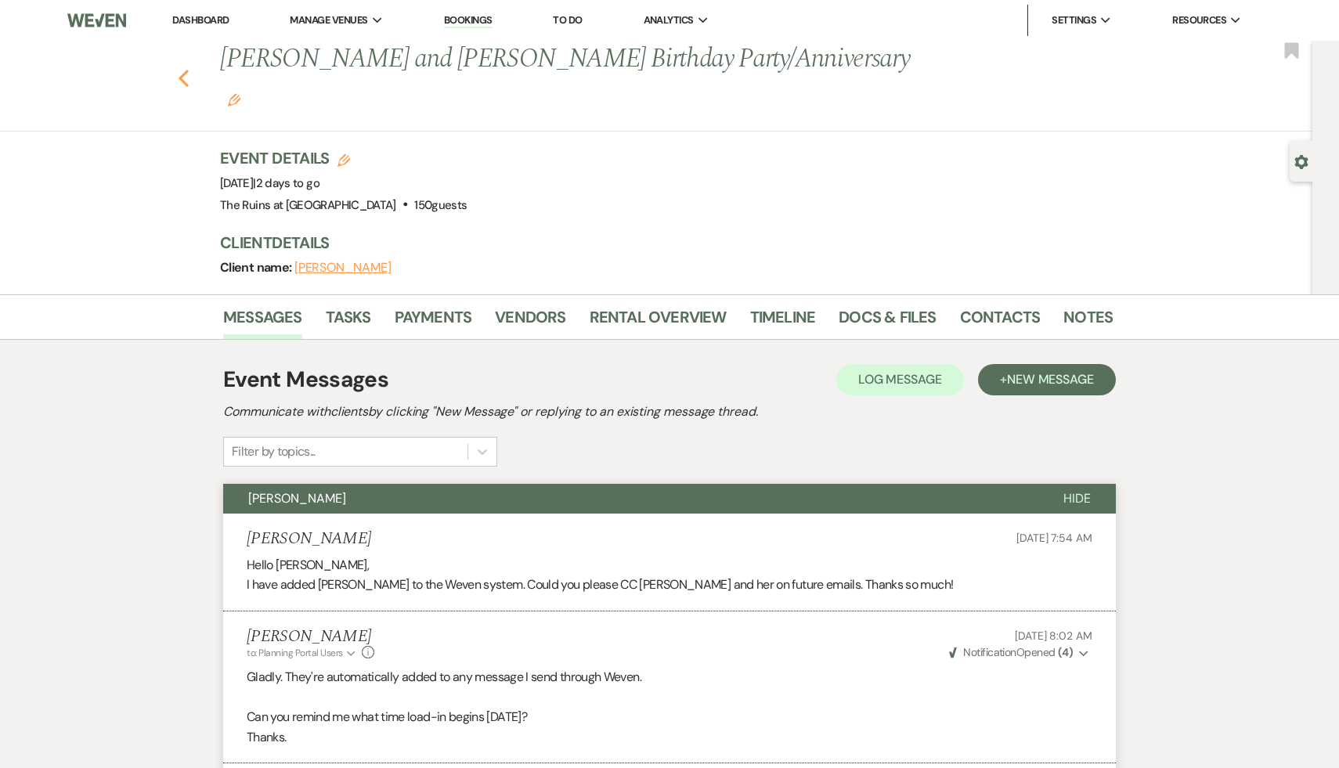
click at [182, 70] on use "button" at bounding box center [183, 78] width 10 height 17
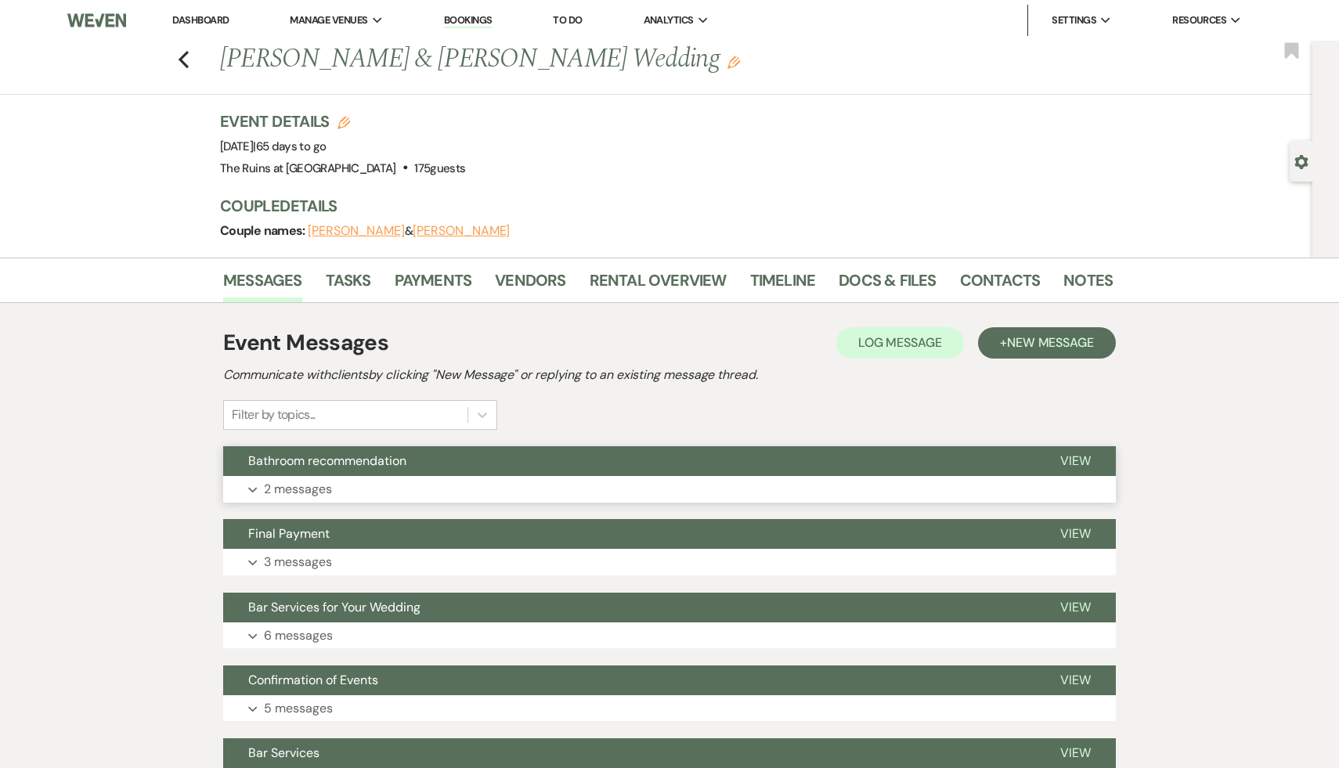
click at [364, 465] on span "Bathroom recommendation" at bounding box center [327, 460] width 158 height 16
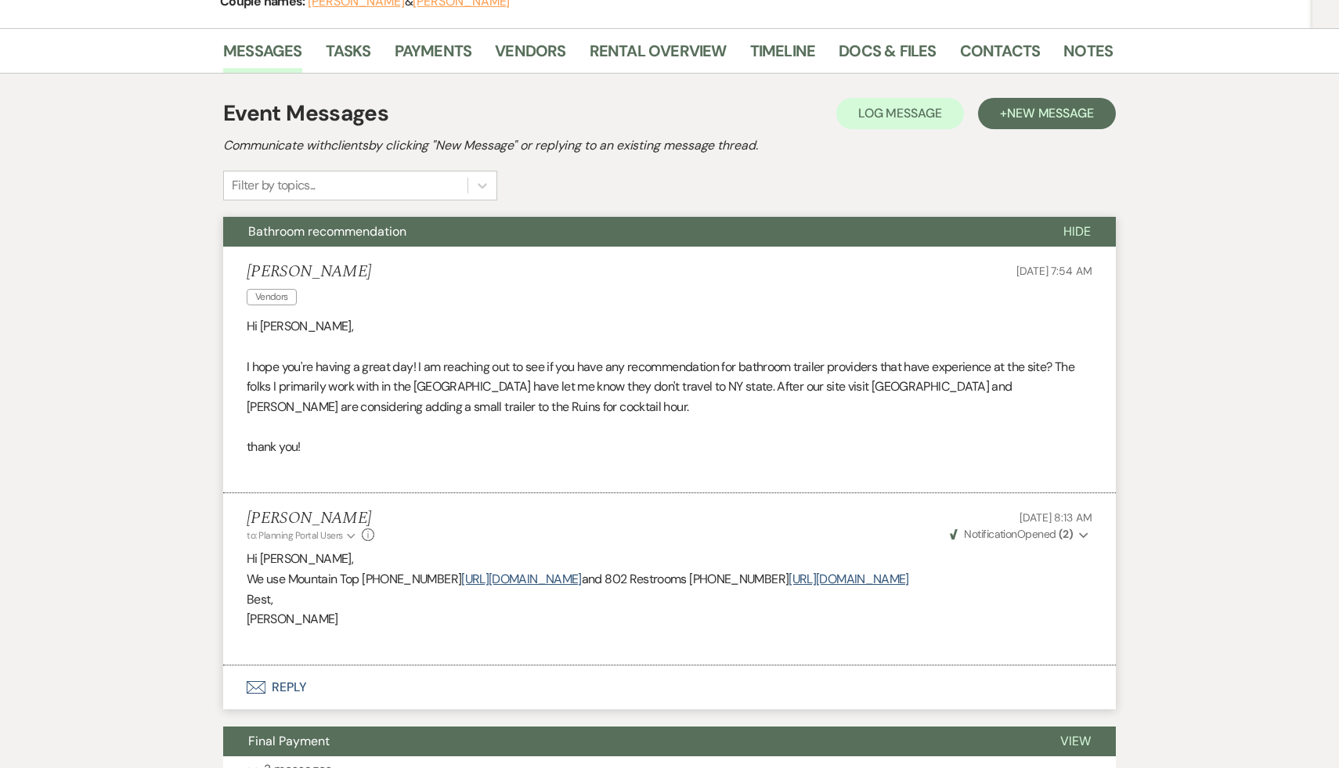
scroll to position [232, 0]
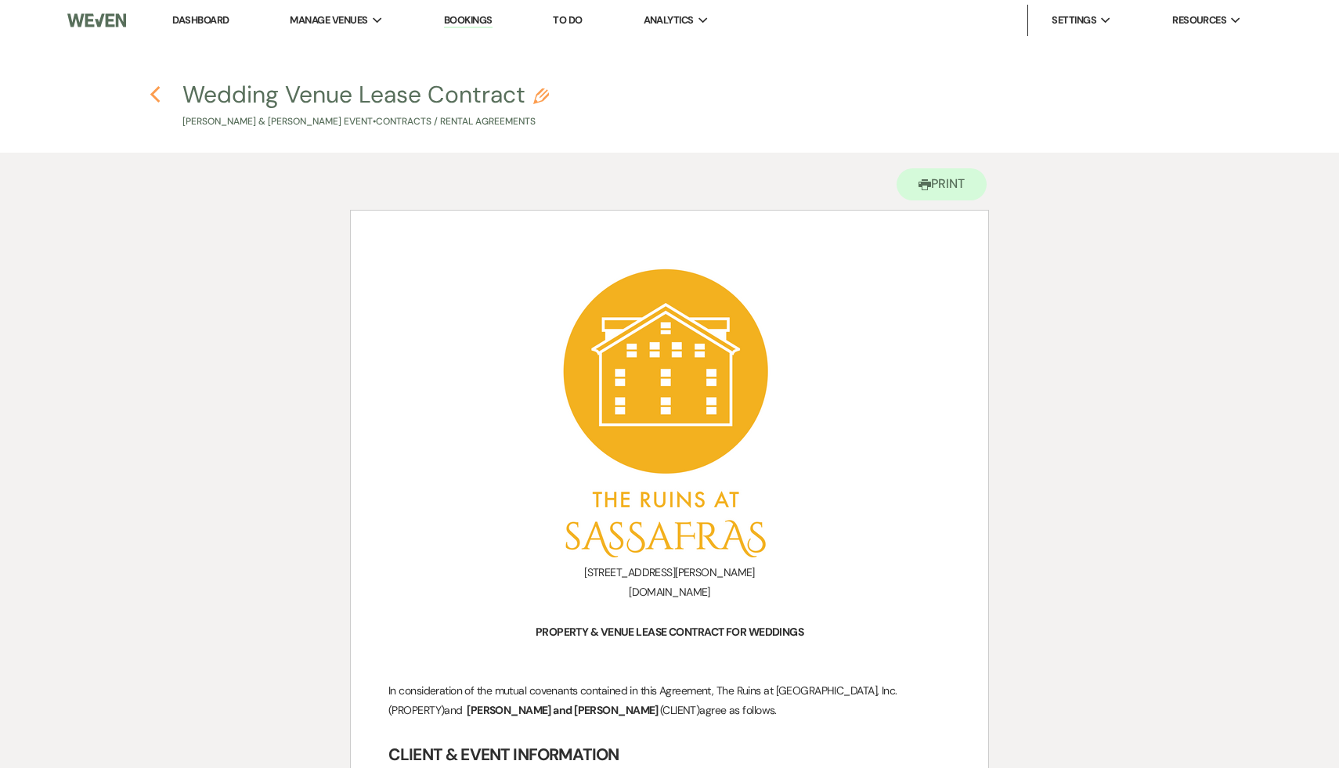
click at [152, 86] on icon "Previous" at bounding box center [156, 94] width 12 height 19
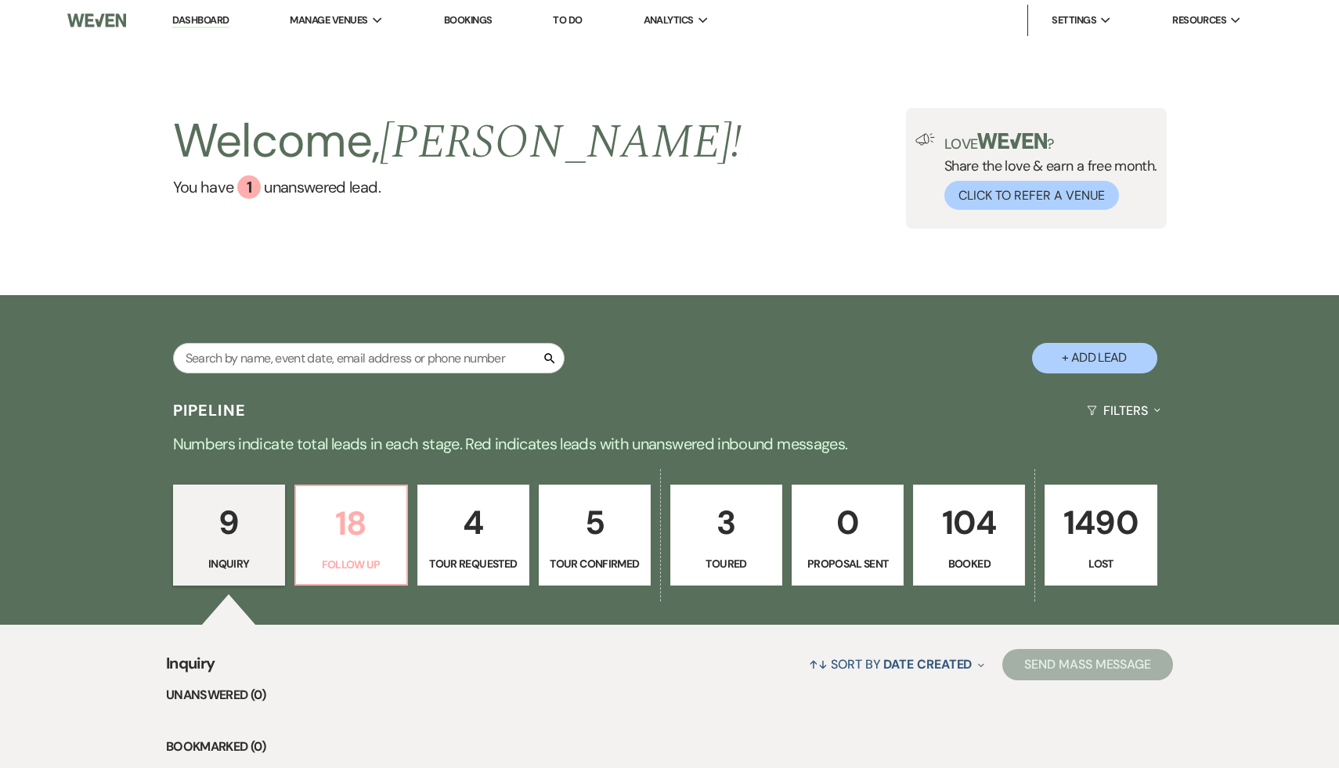
click at [341, 535] on p "18" at bounding box center [351, 523] width 92 height 52
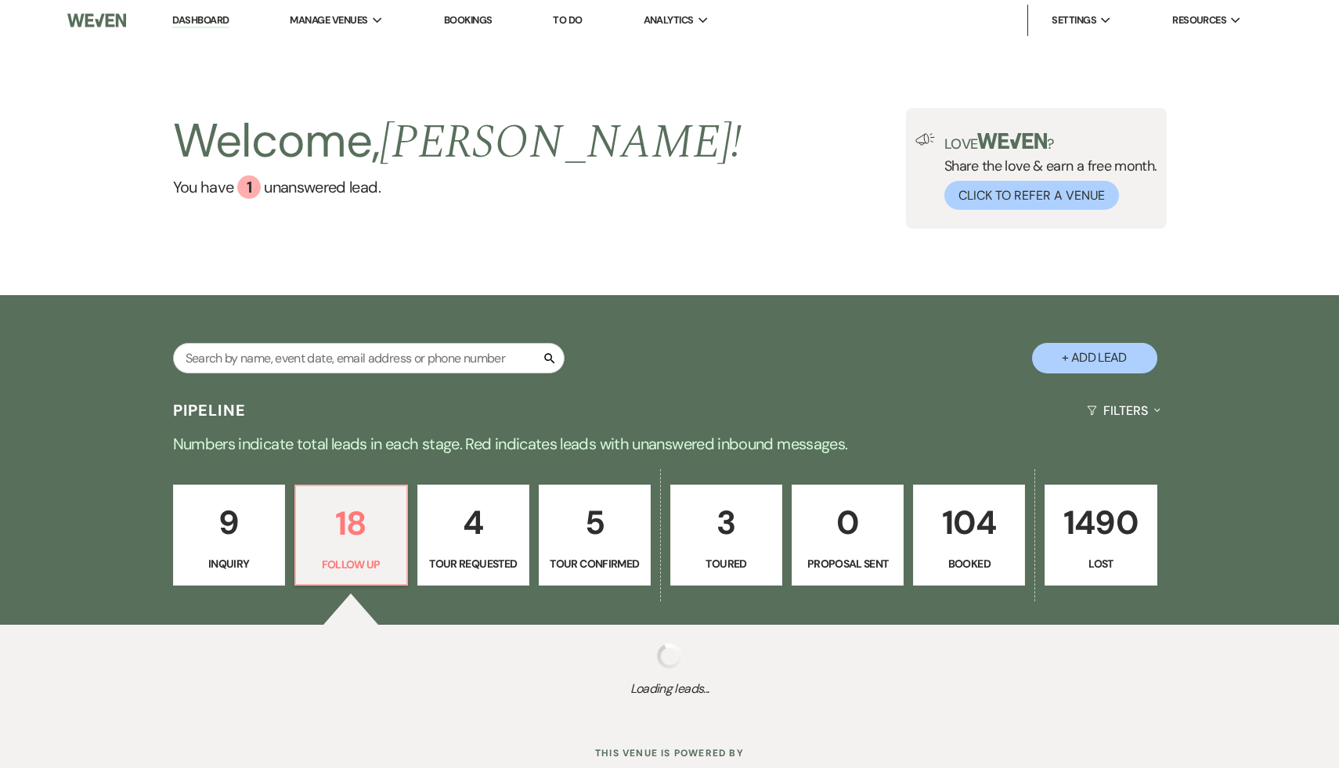
select select "9"
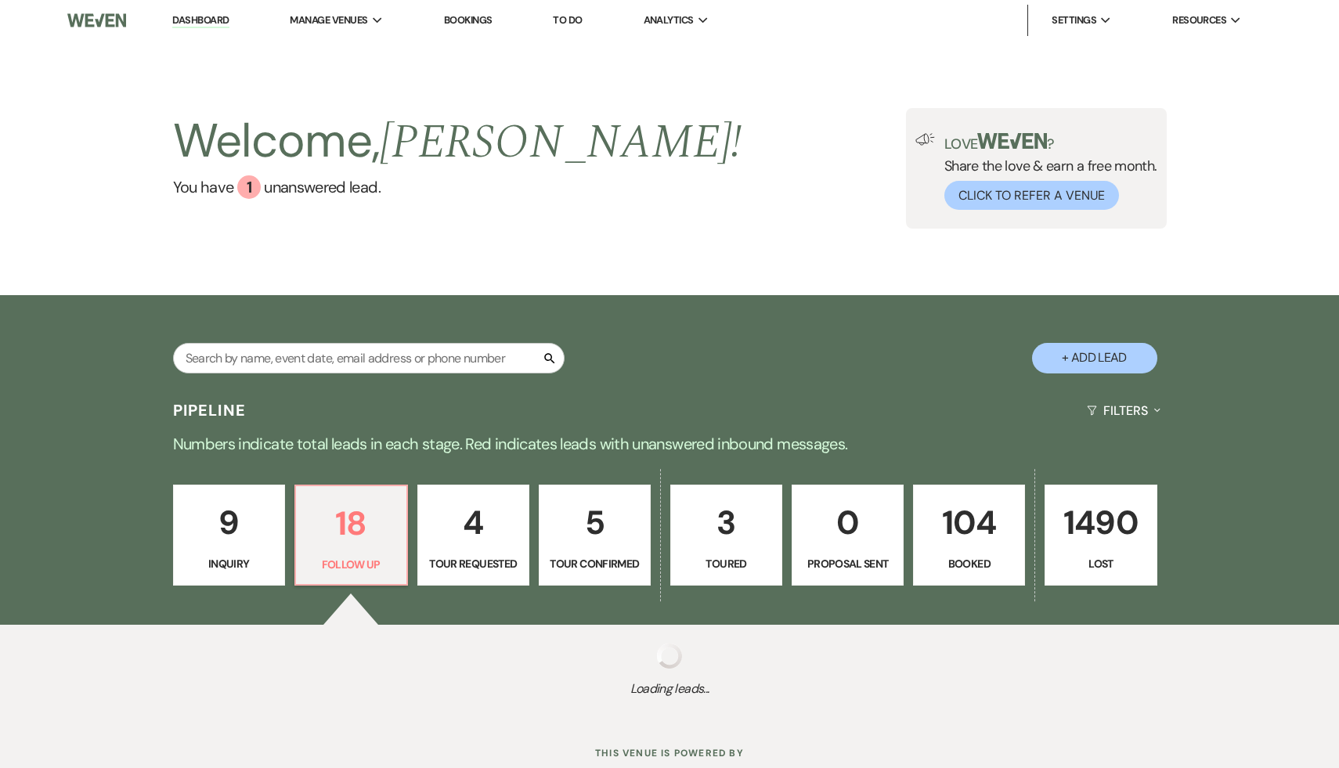
select select "9"
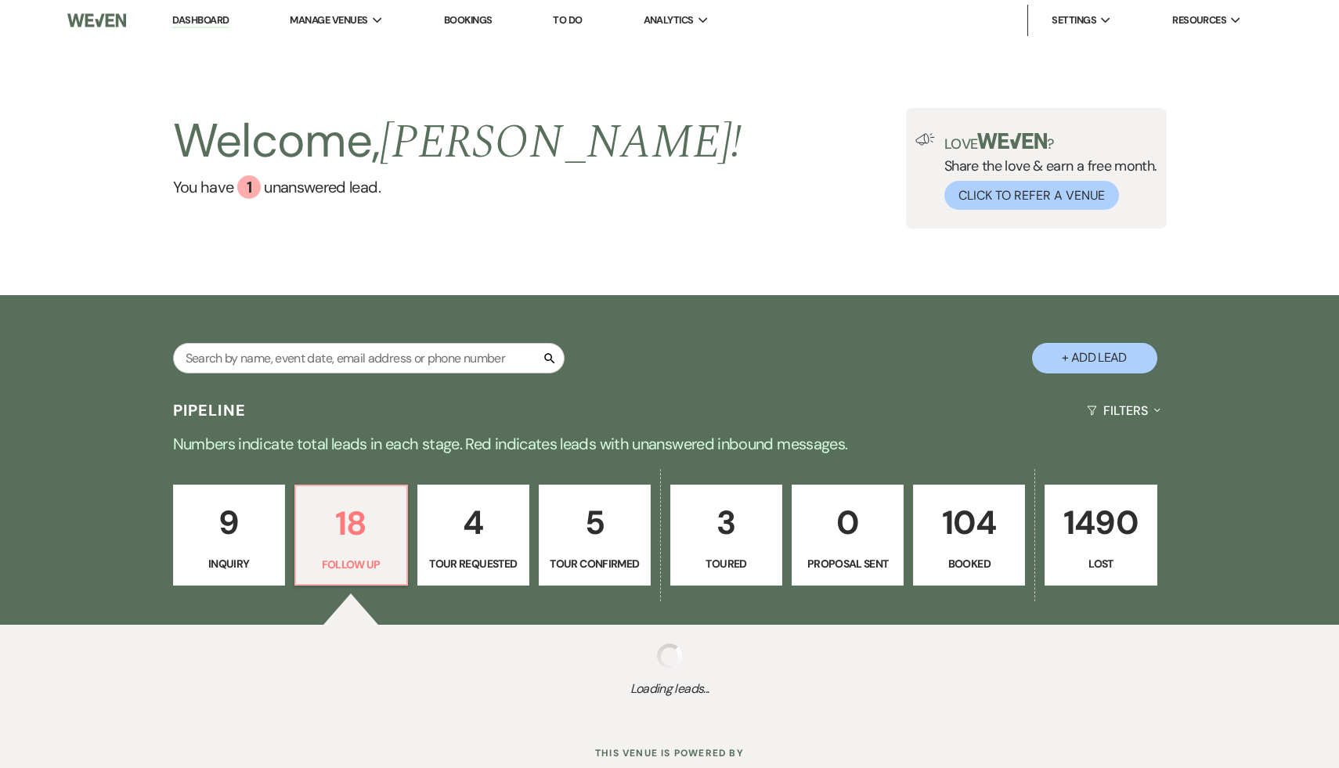
select select "9"
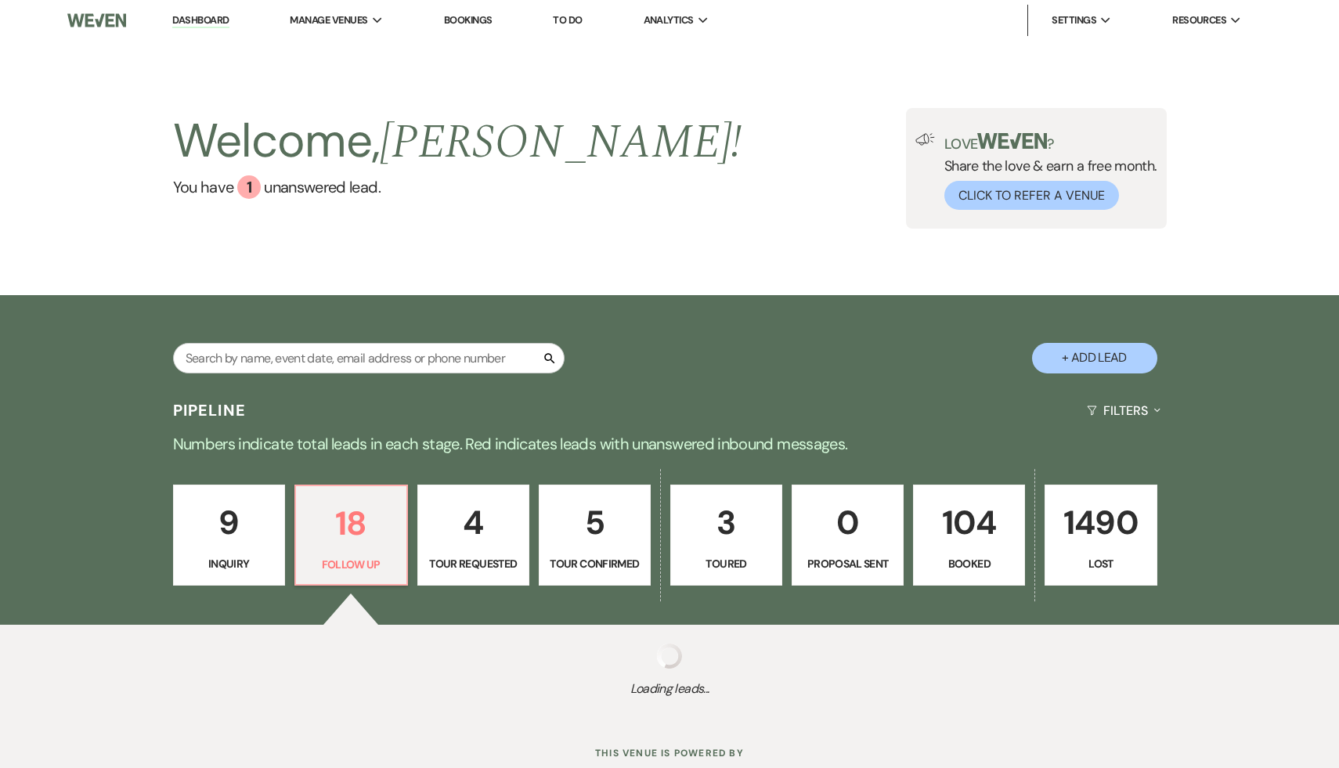
select select "9"
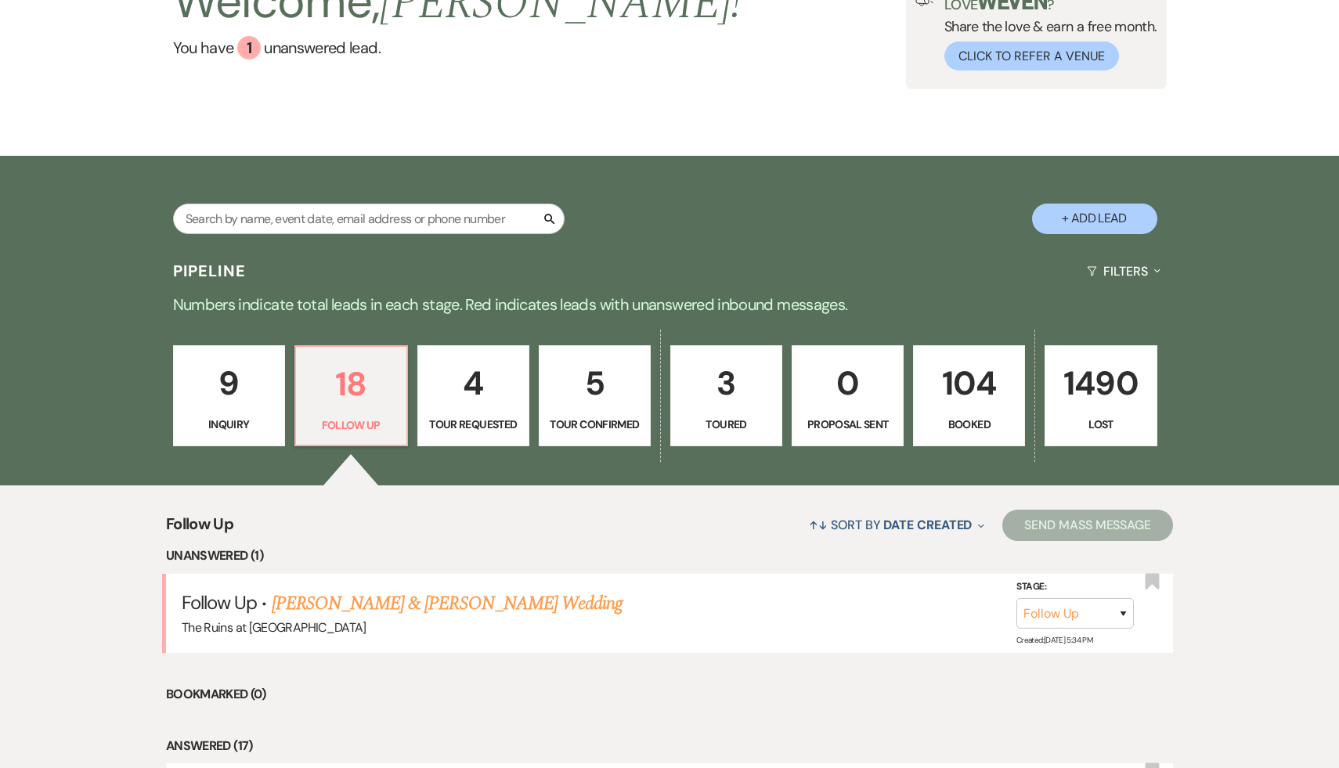
scroll to position [176, 0]
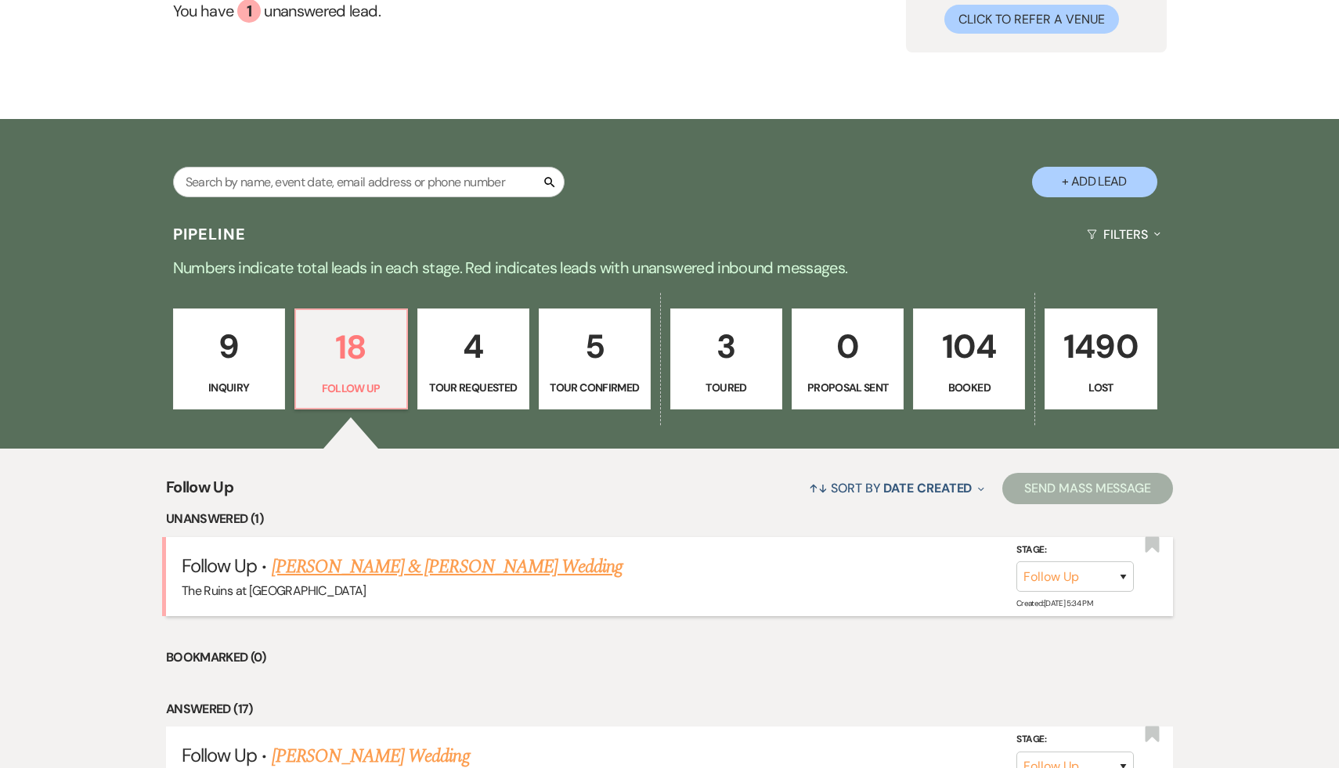
click at [346, 569] on link "[PERSON_NAME] & [PERSON_NAME] Wedding" at bounding box center [447, 567] width 351 height 28
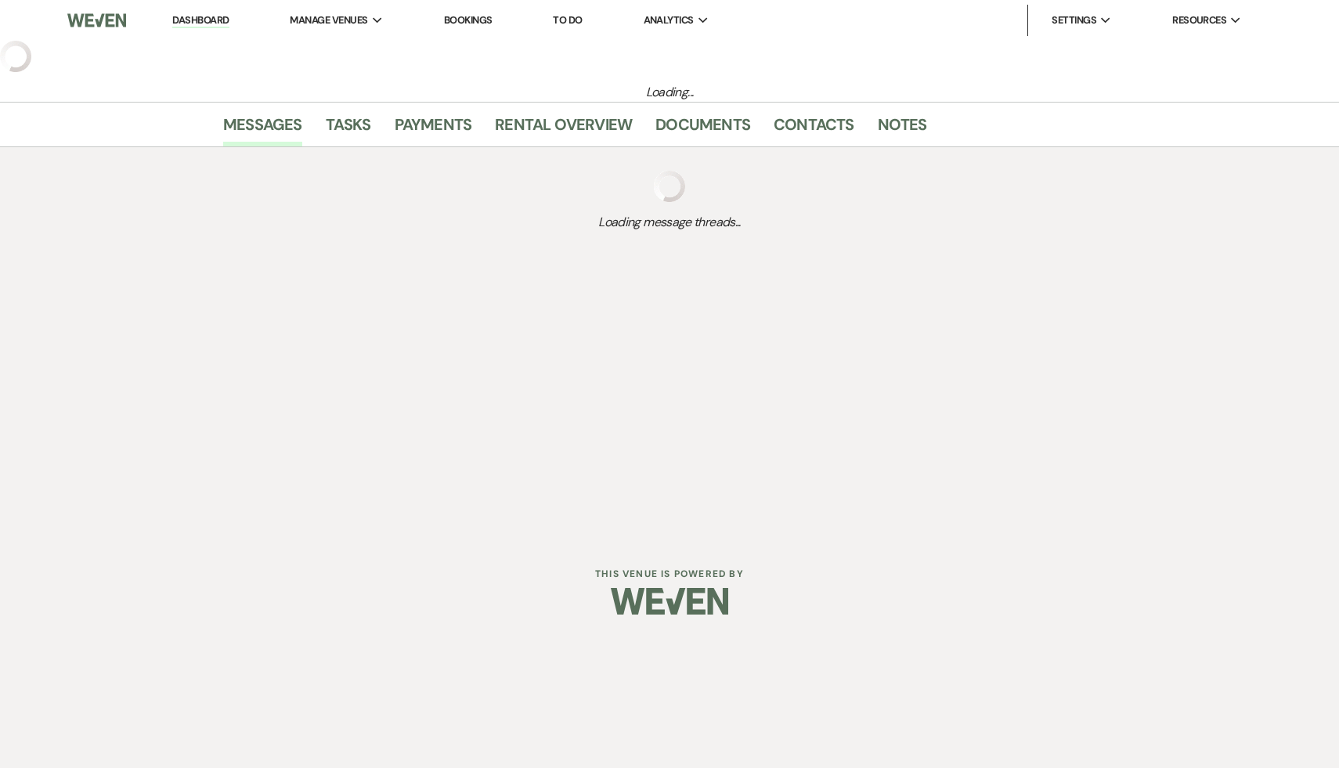
select select "9"
select select "20"
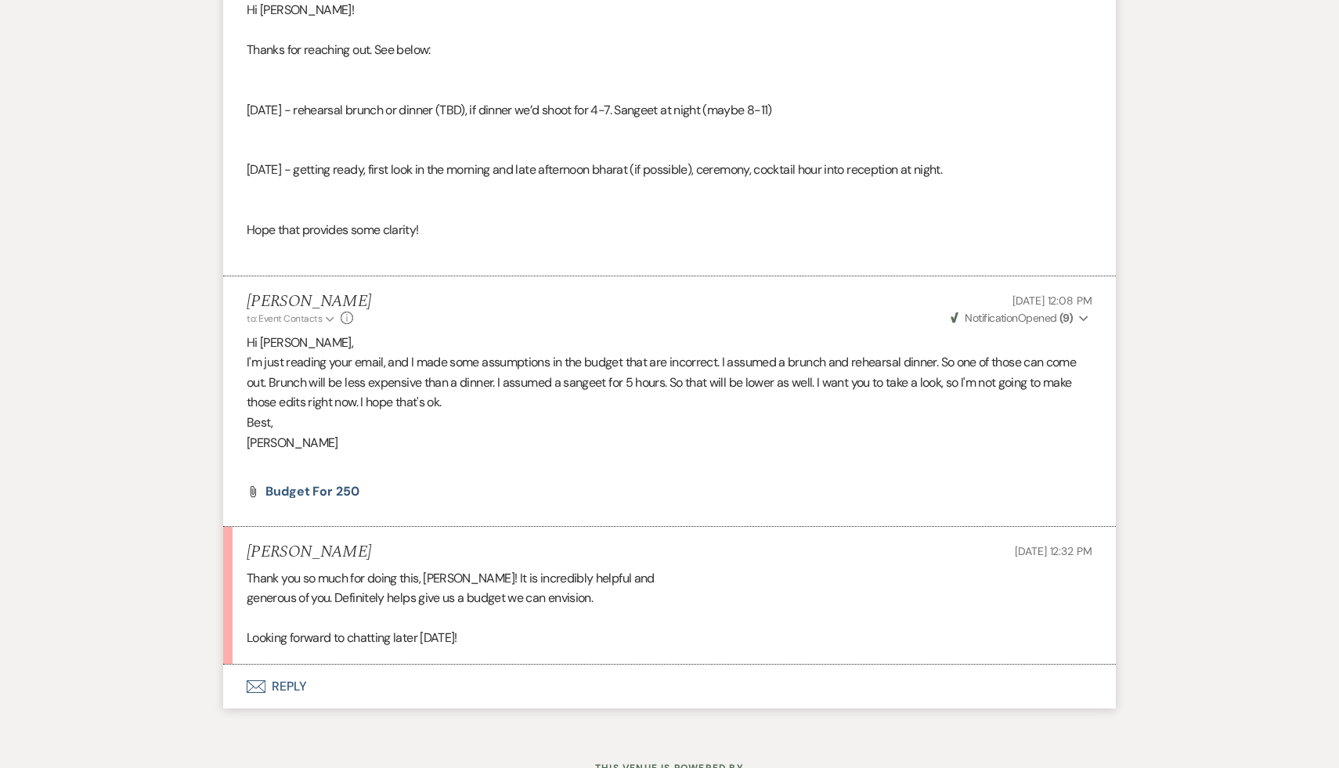
scroll to position [6722, 0]
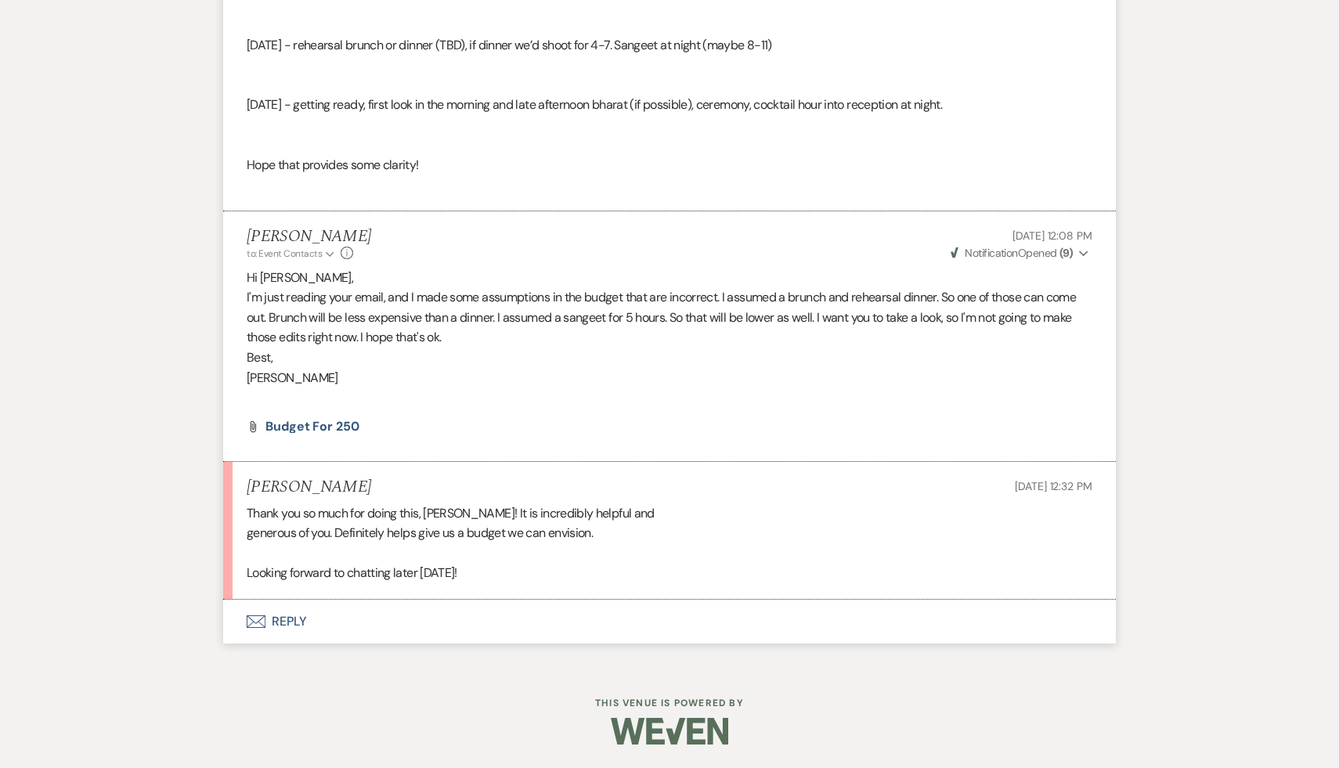
click at [294, 622] on button "Envelope Reply" at bounding box center [669, 622] width 892 height 44
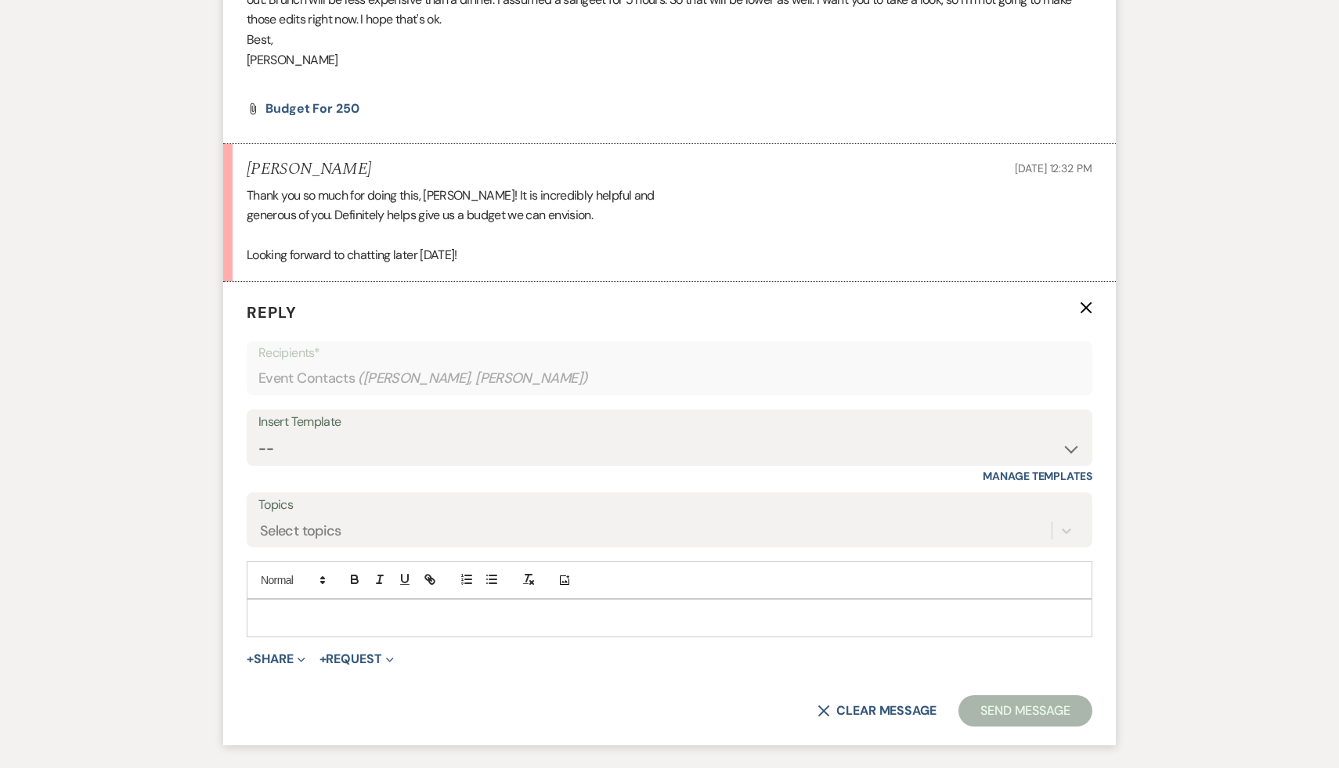
scroll to position [7021, 0]
click at [304, 625] on p at bounding box center [669, 616] width 820 height 17
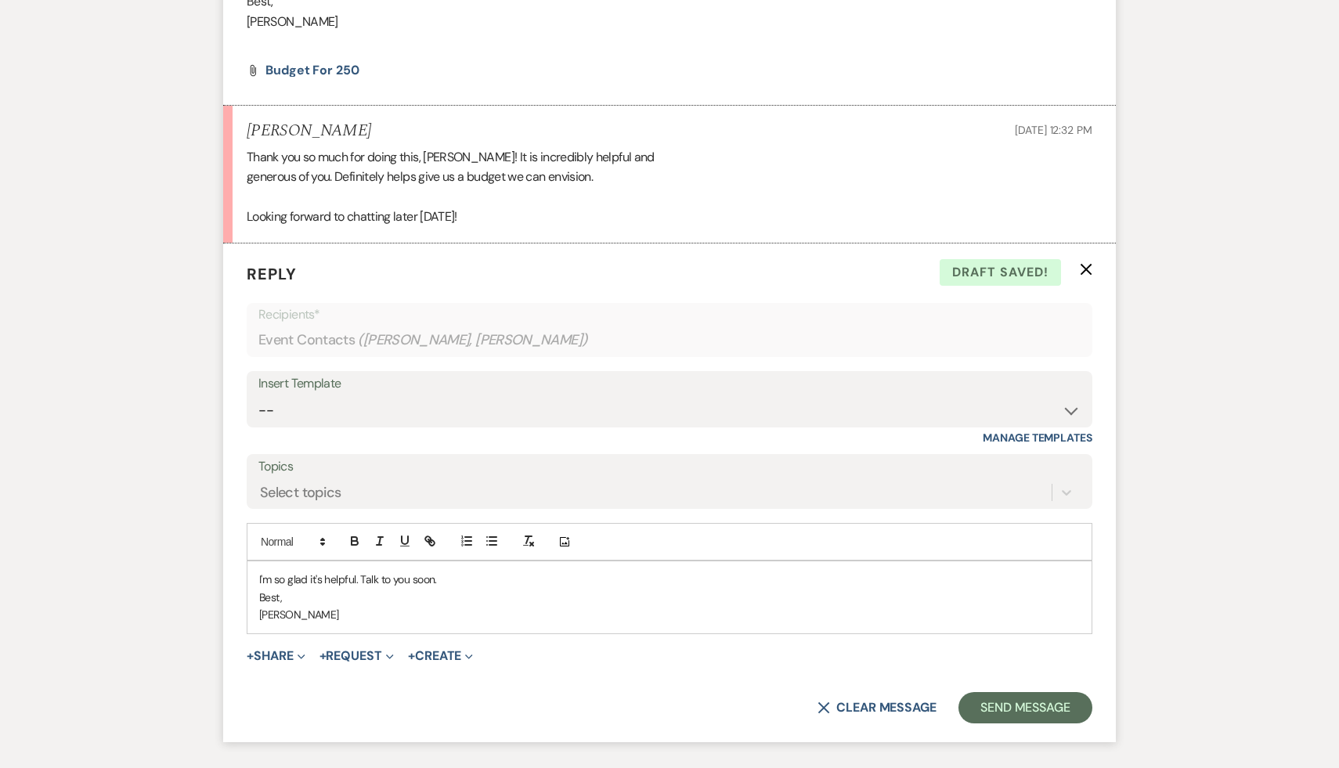
scroll to position [7172, 0]
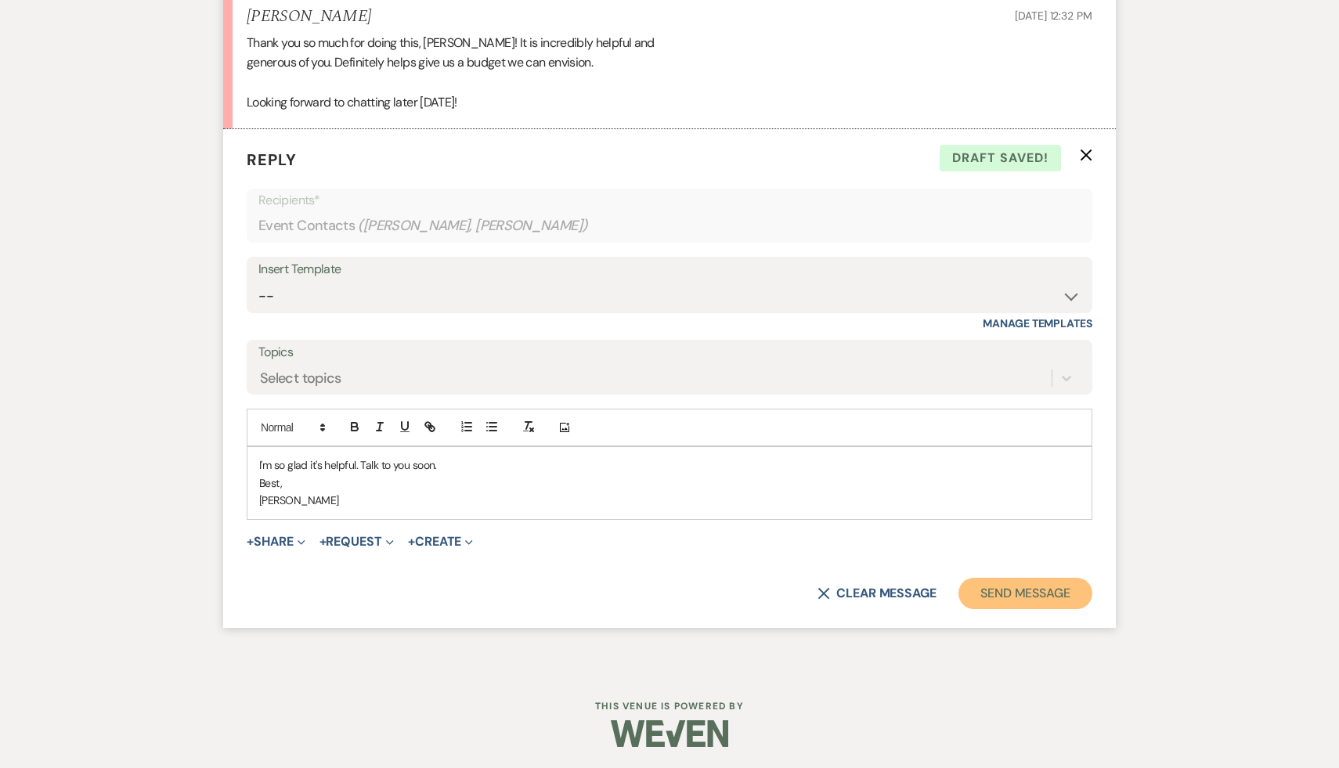
click at [1048, 609] on button "Send Message" at bounding box center [1025, 593] width 134 height 31
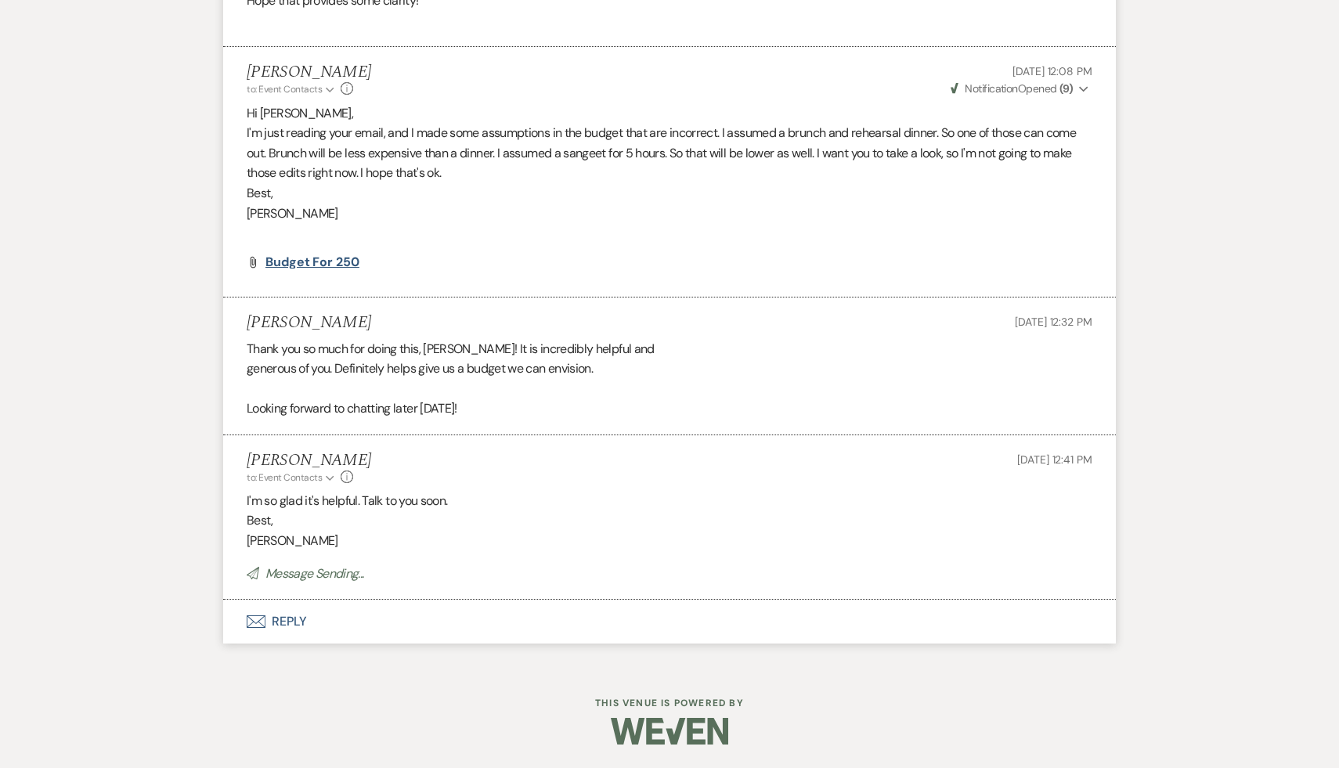
click at [319, 265] on span "Budget for 250" at bounding box center [312, 262] width 94 height 16
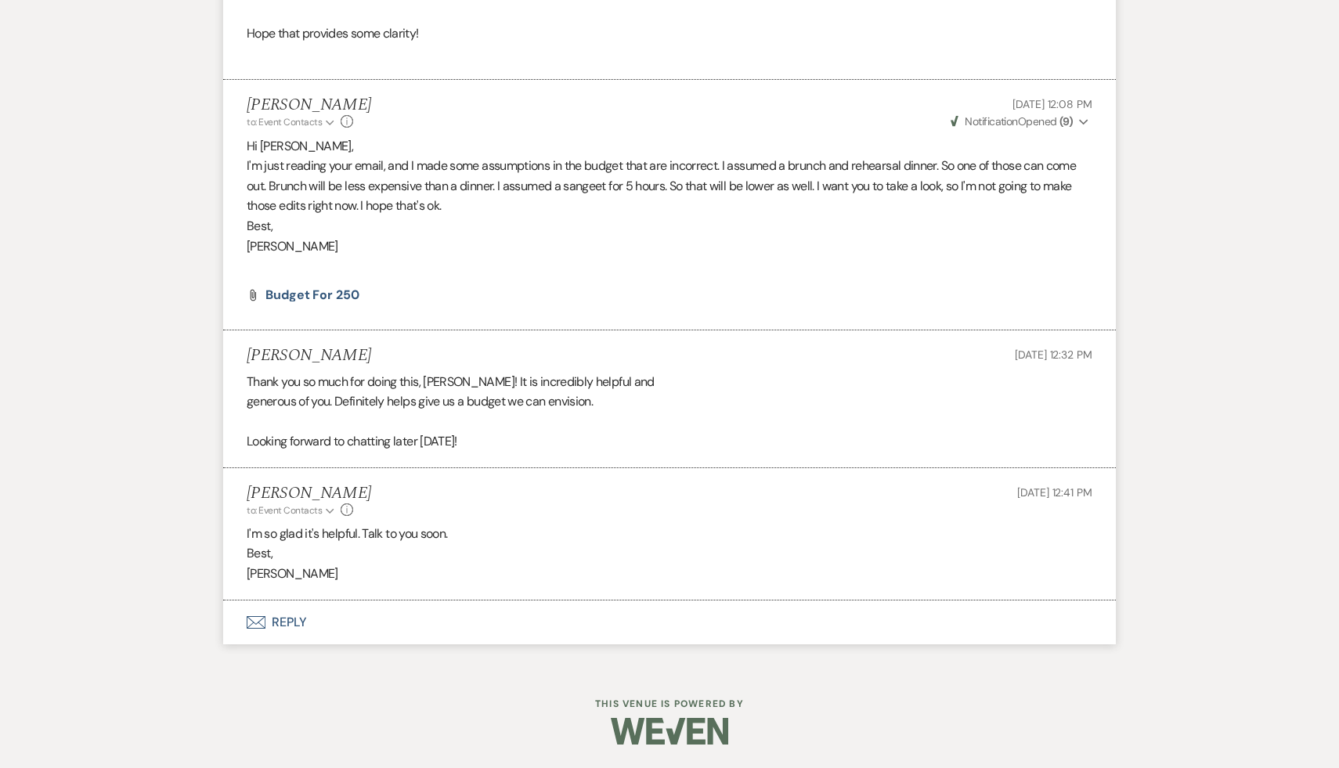
scroll to position [176, 0]
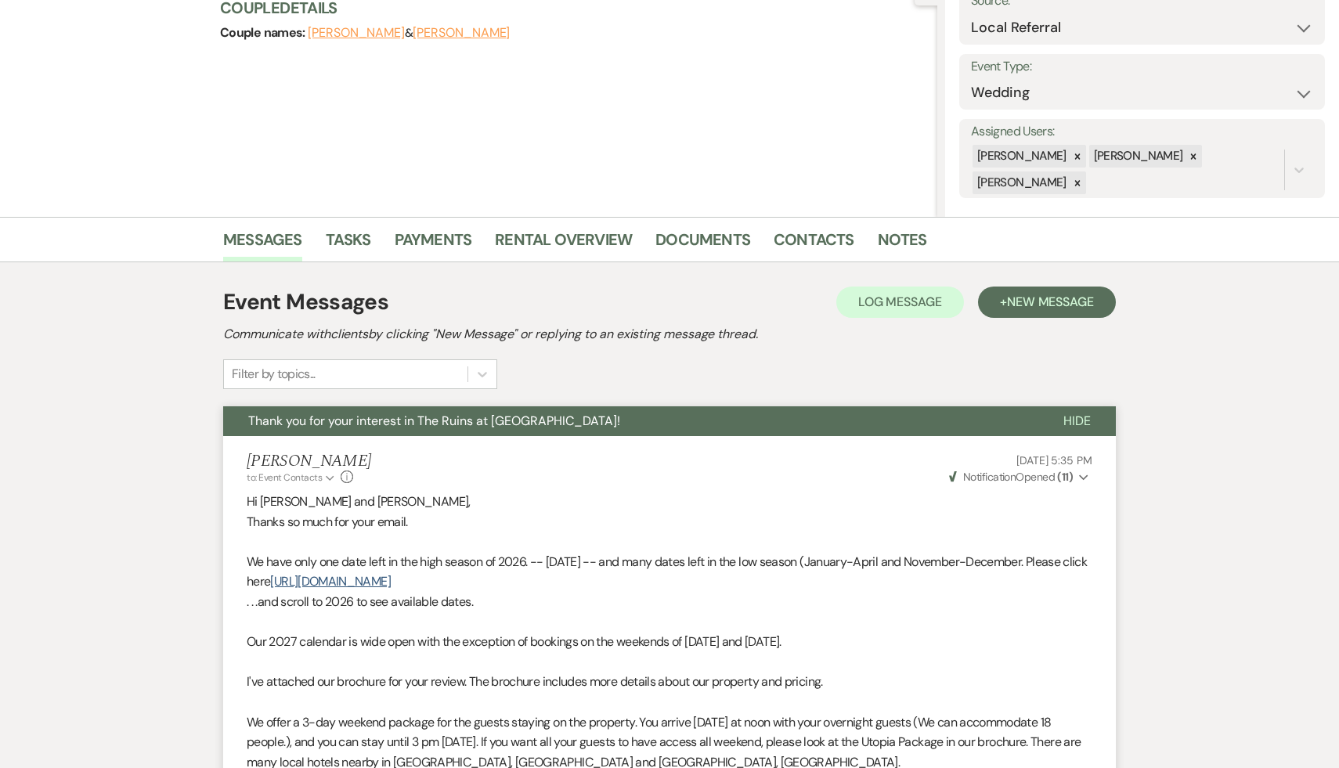
select select "9"
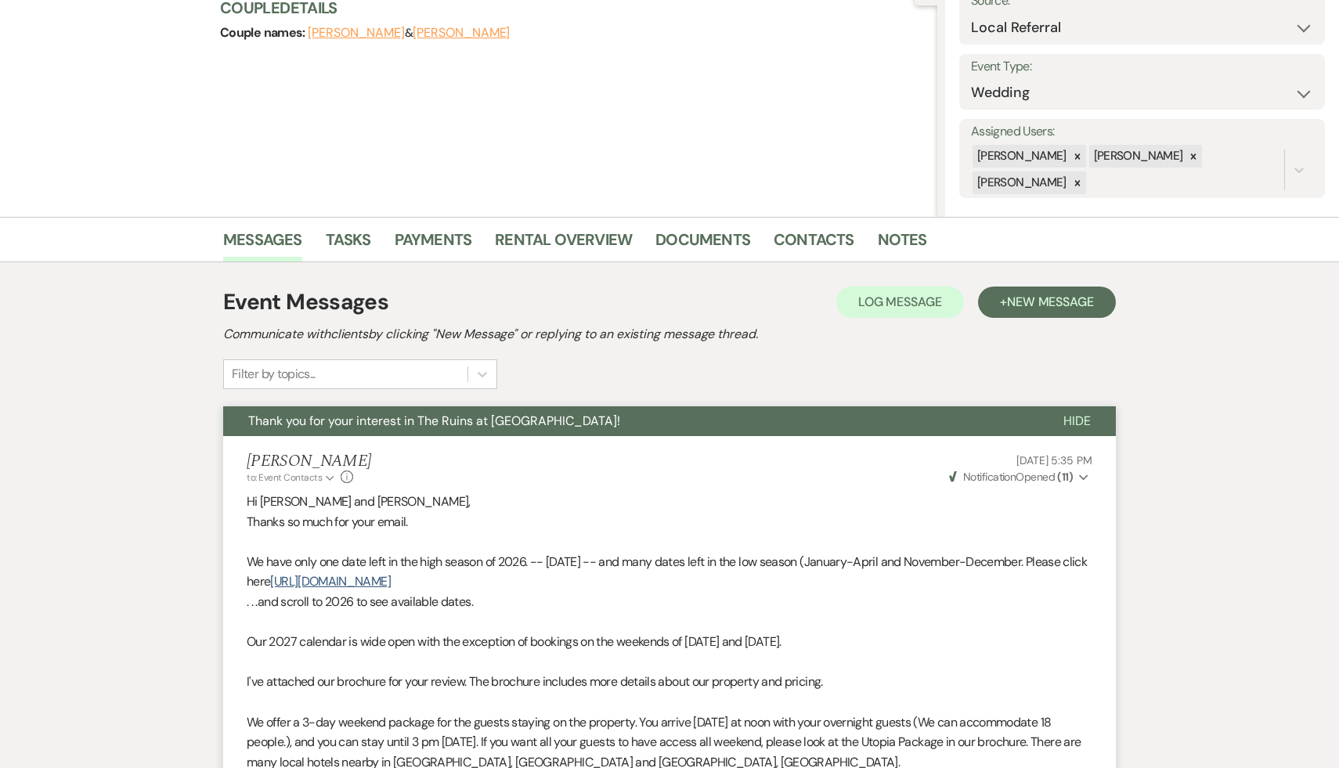
select select "9"
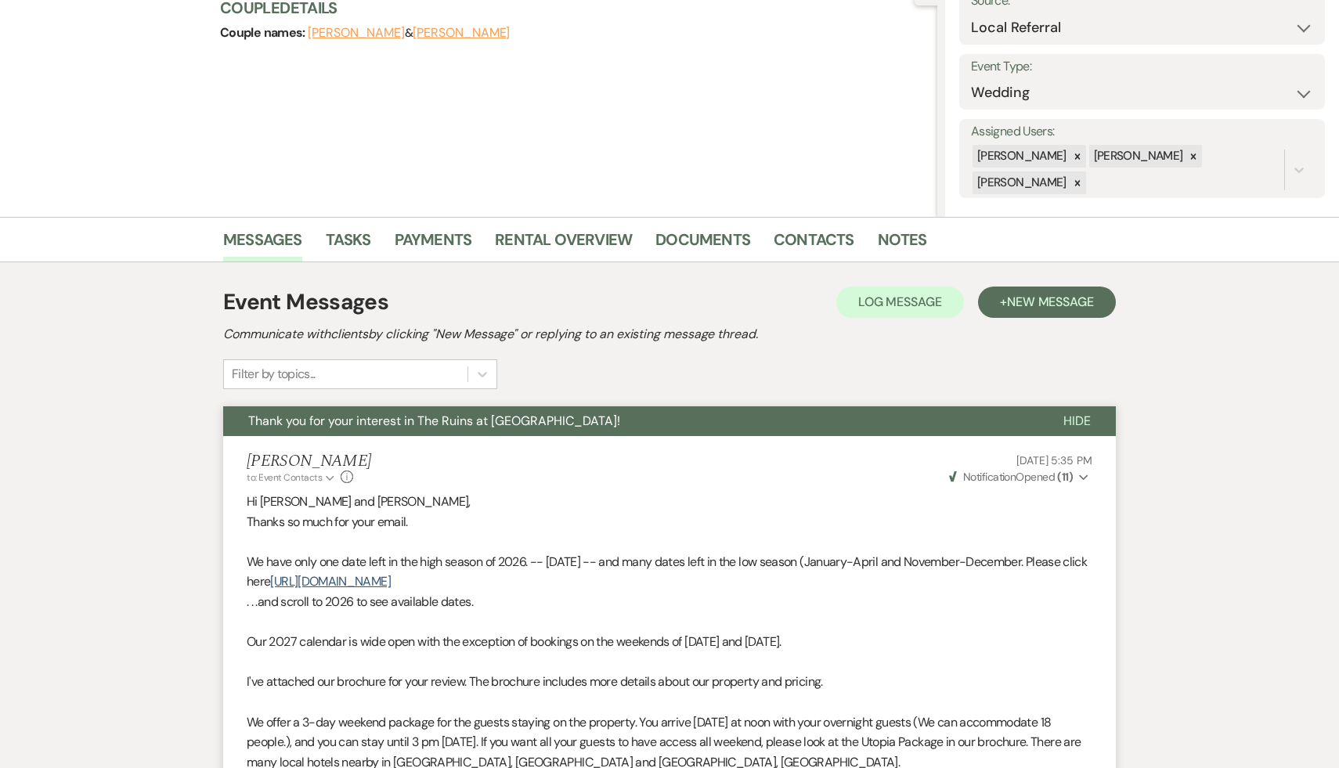
select select "9"
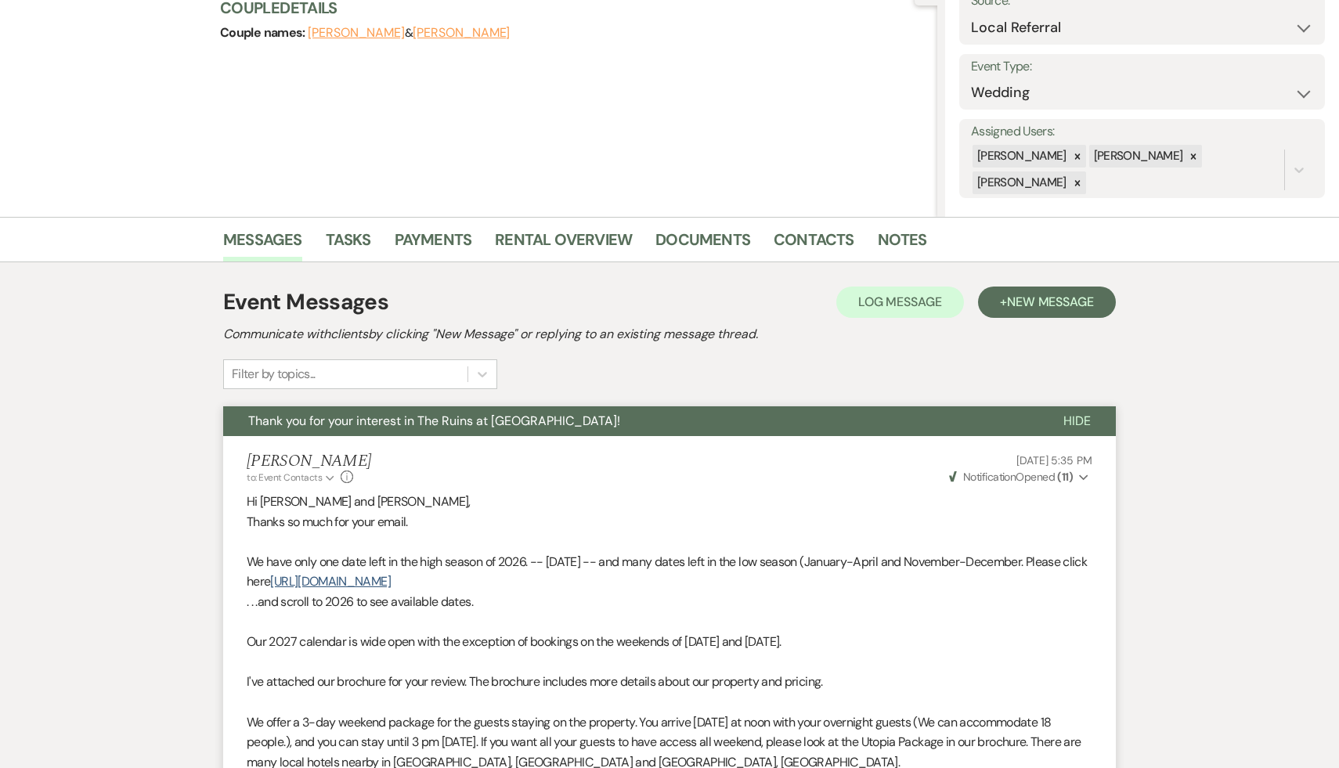
select select "9"
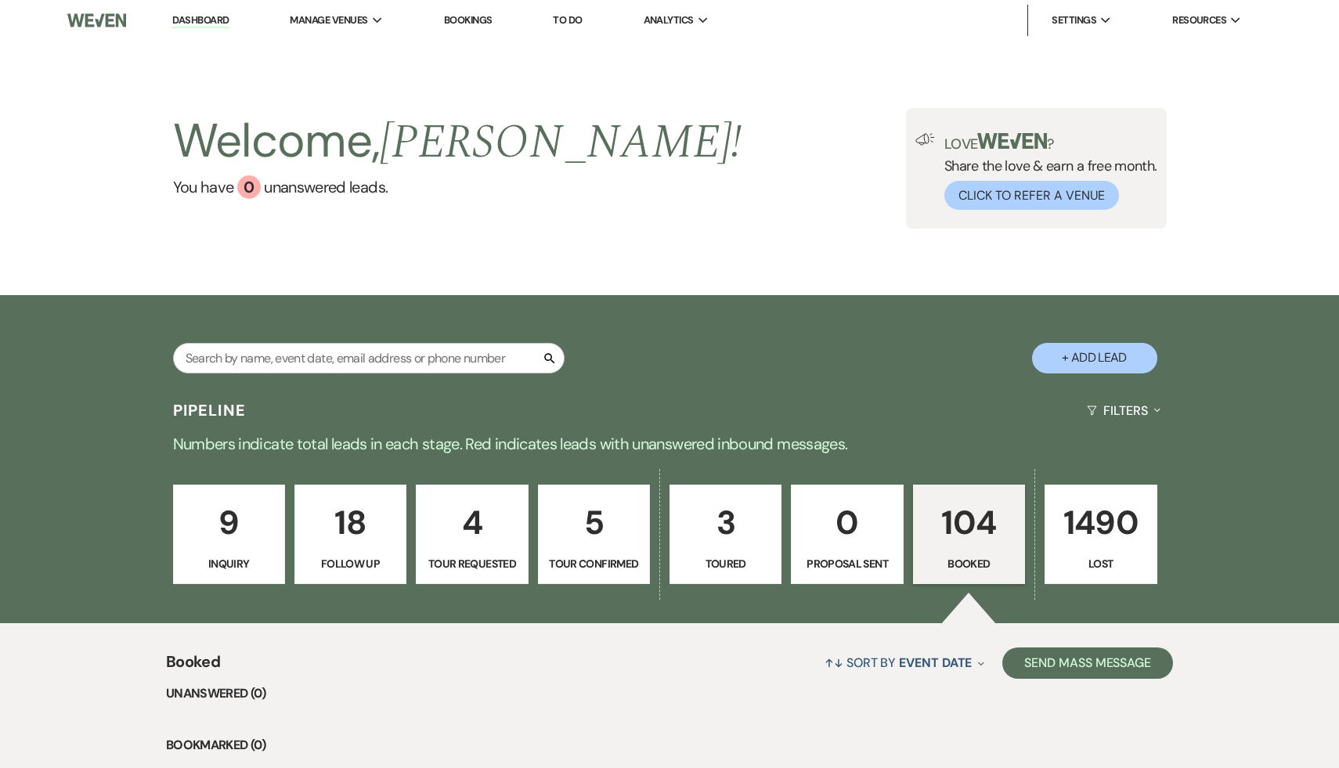
click at [955, 521] on p "104" at bounding box center [969, 522] width 92 height 52
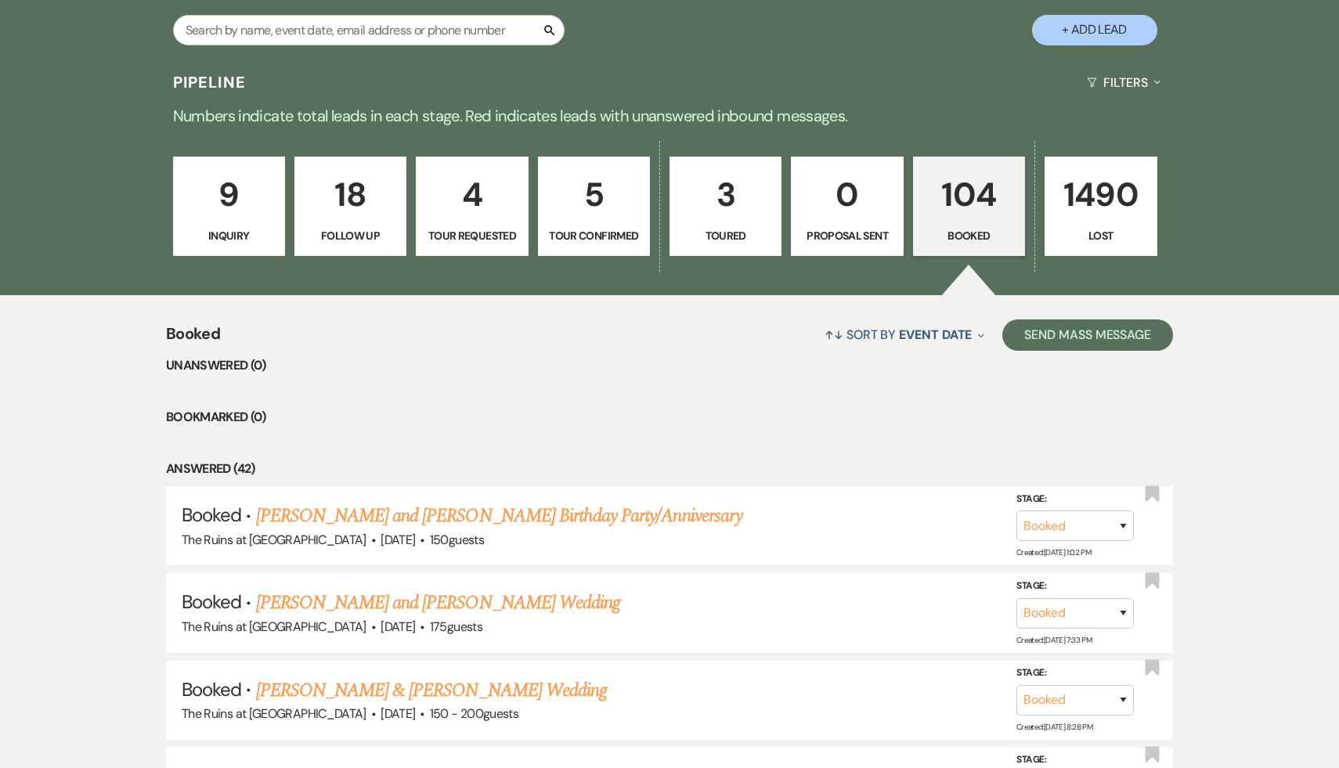
scroll to position [360, 0]
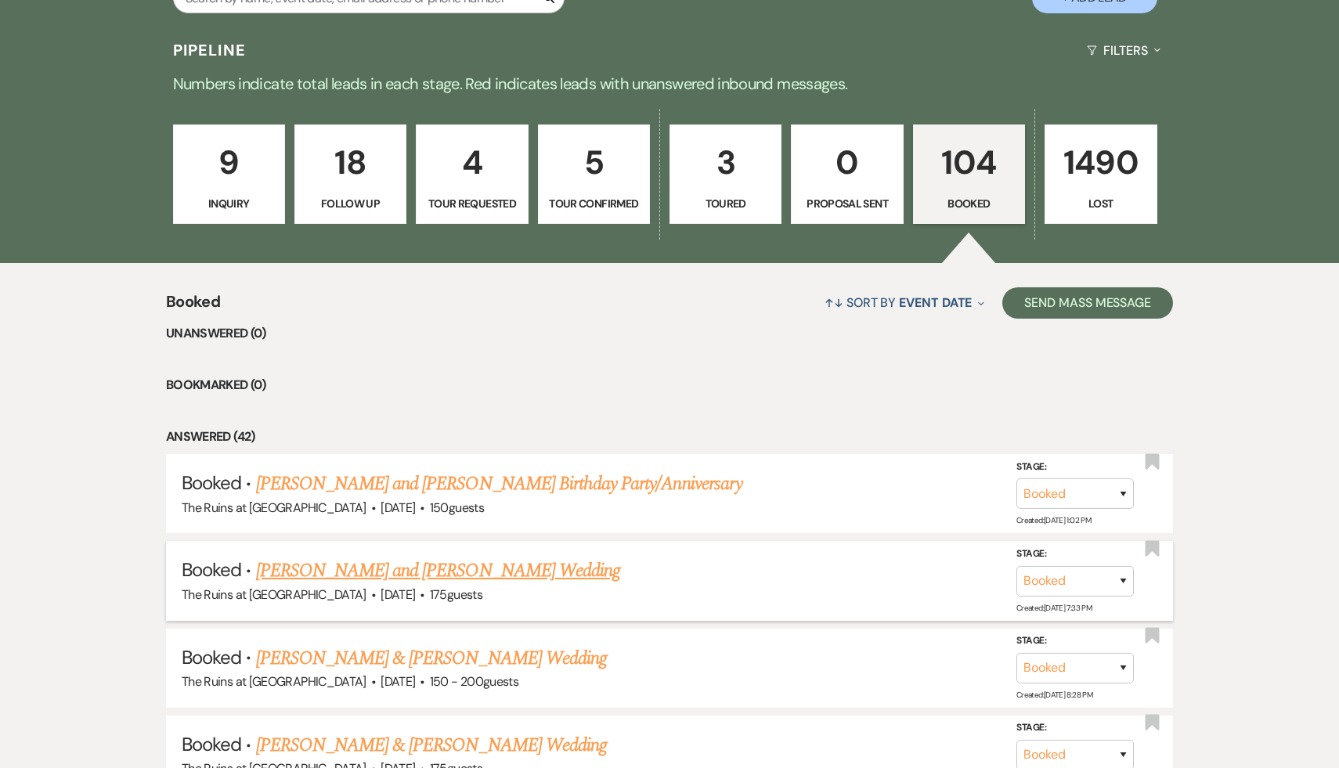
click at [544, 571] on link "Emily Youmans and Will Churchill's Wedding" at bounding box center [438, 571] width 365 height 28
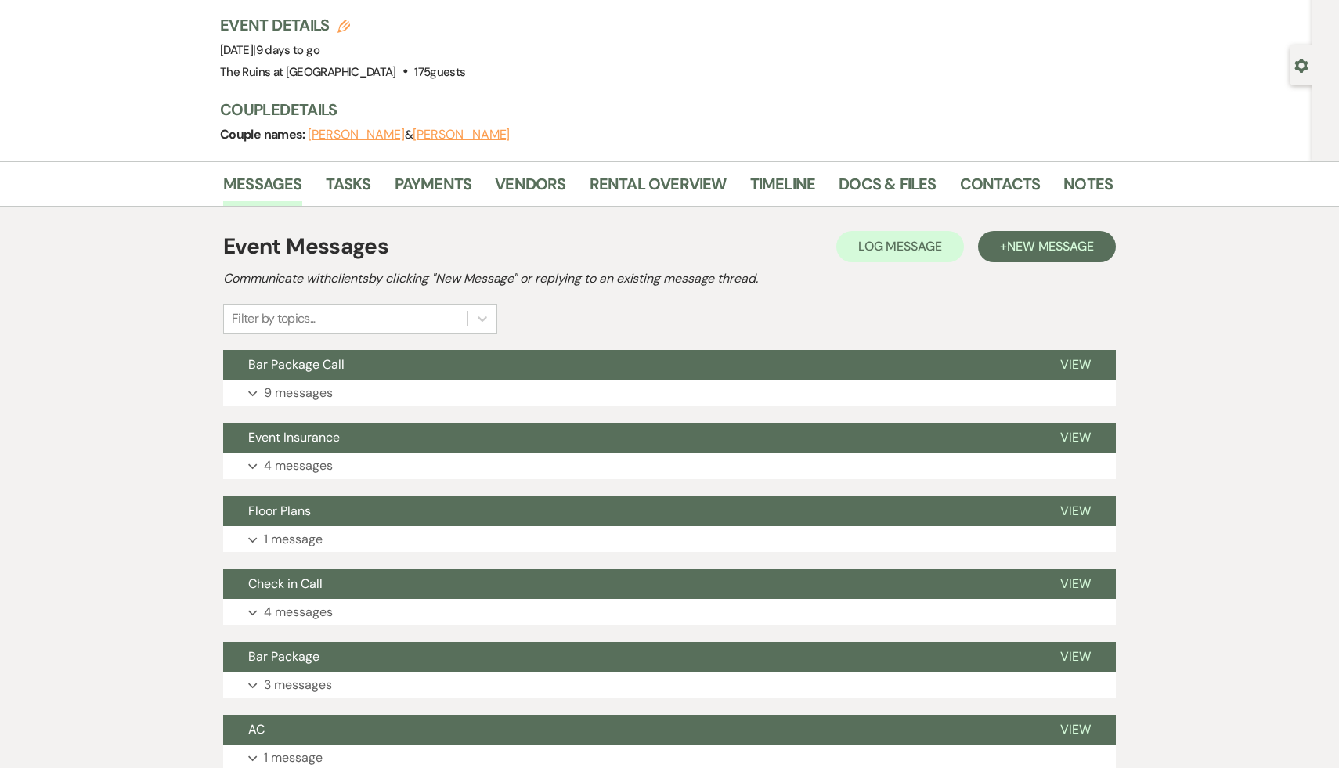
scroll to position [97, 0]
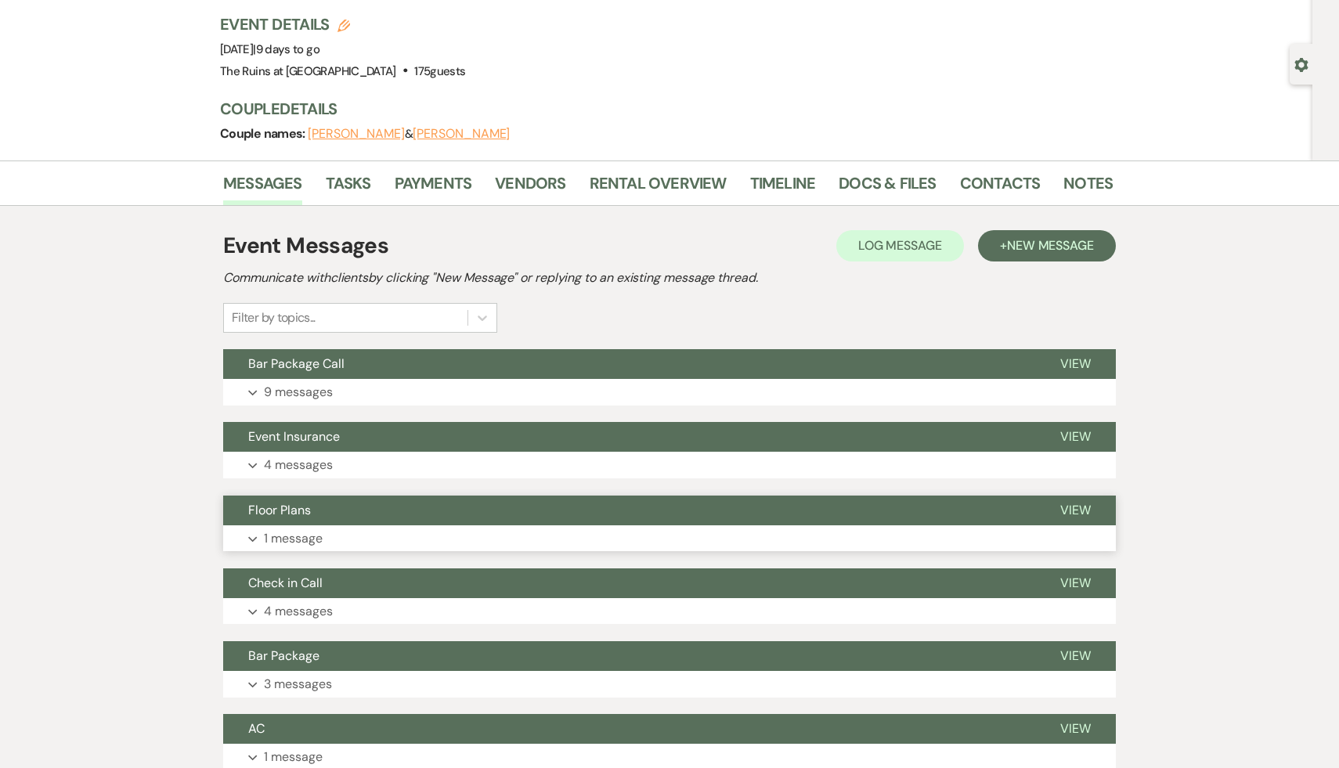
click at [283, 517] on span "Floor Plans" at bounding box center [279, 510] width 63 height 16
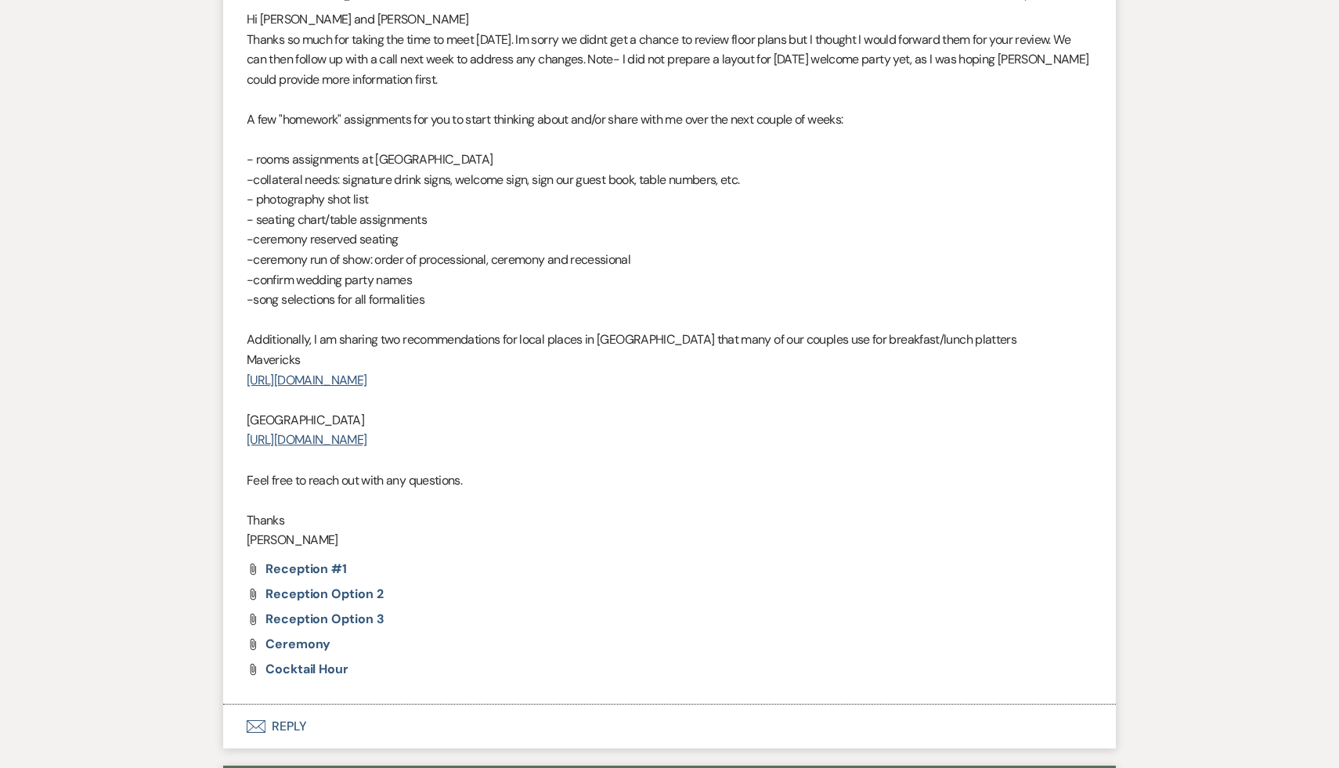
scroll to position [0, 0]
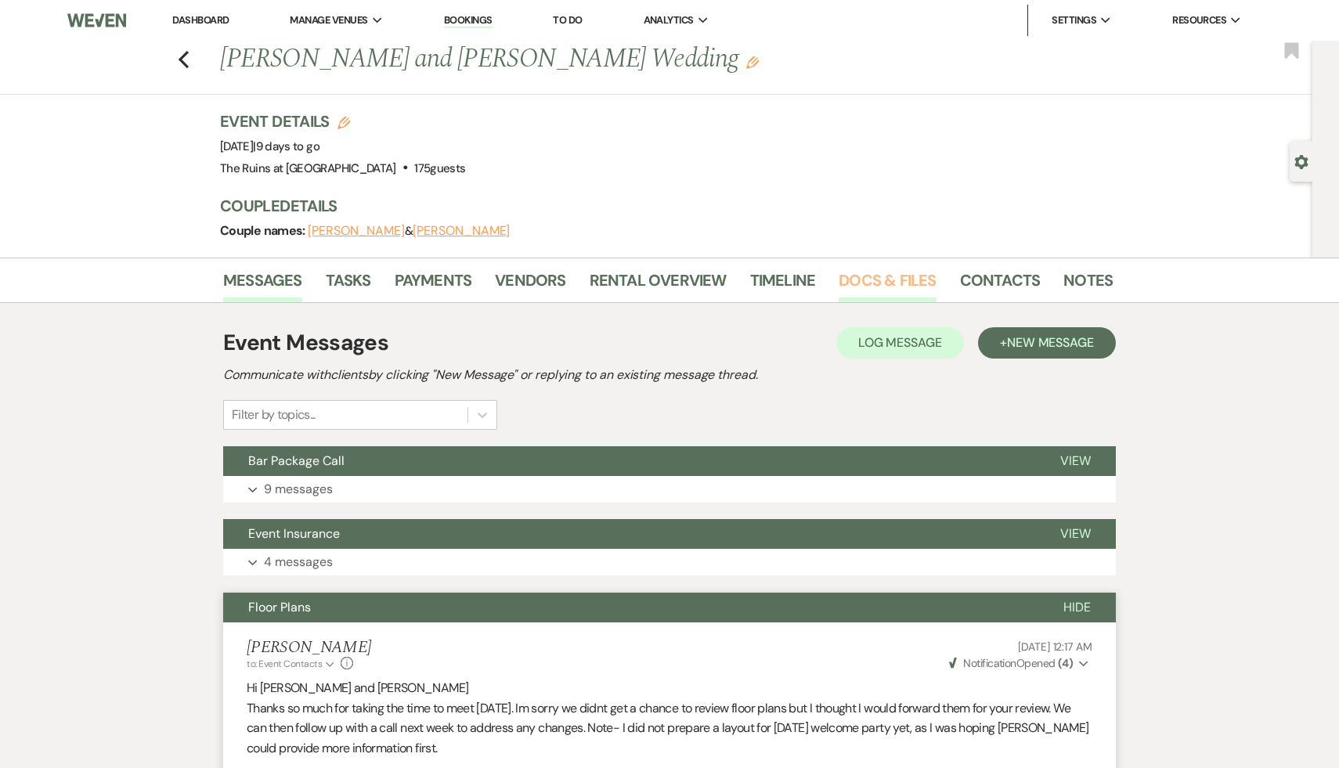
click at [872, 285] on link "Docs & Files" at bounding box center [886, 285] width 97 height 34
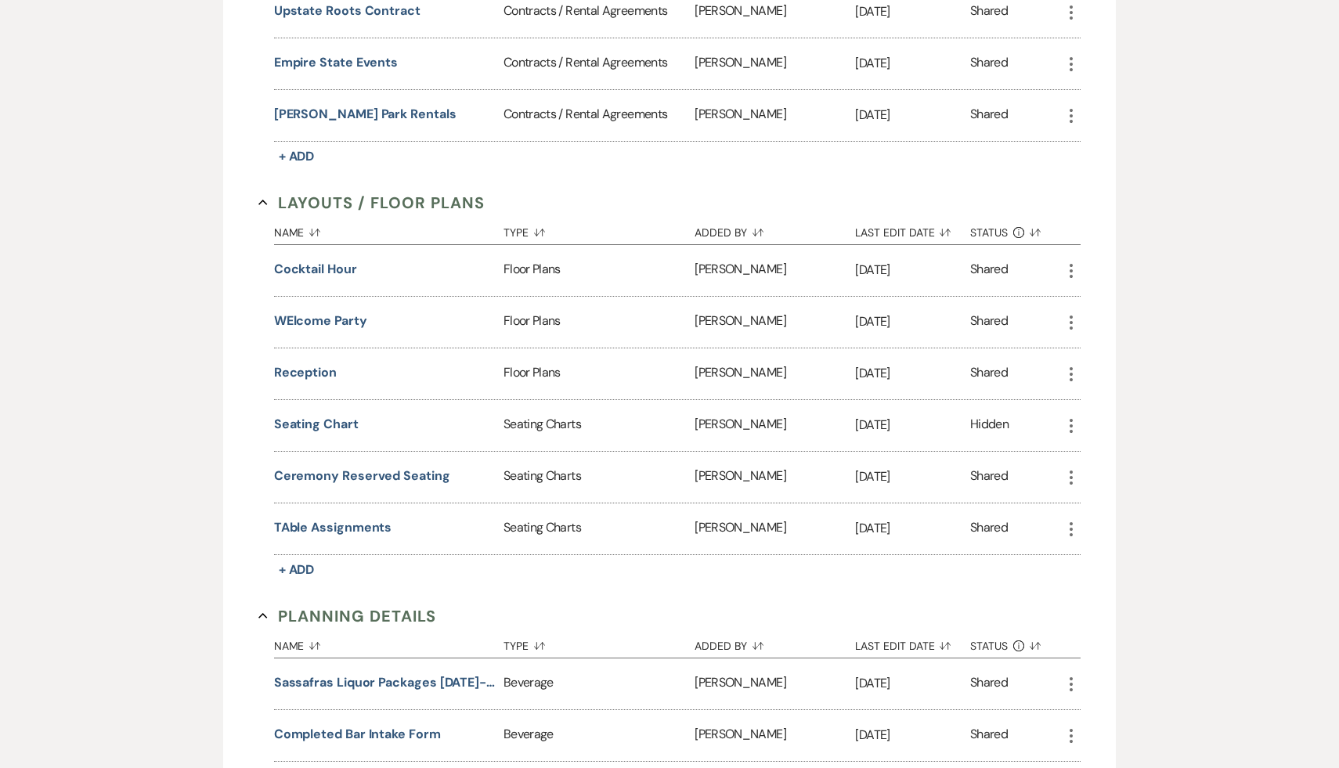
scroll to position [1254, 0]
click at [316, 262] on button "Cocktail Hour" at bounding box center [315, 267] width 83 height 19
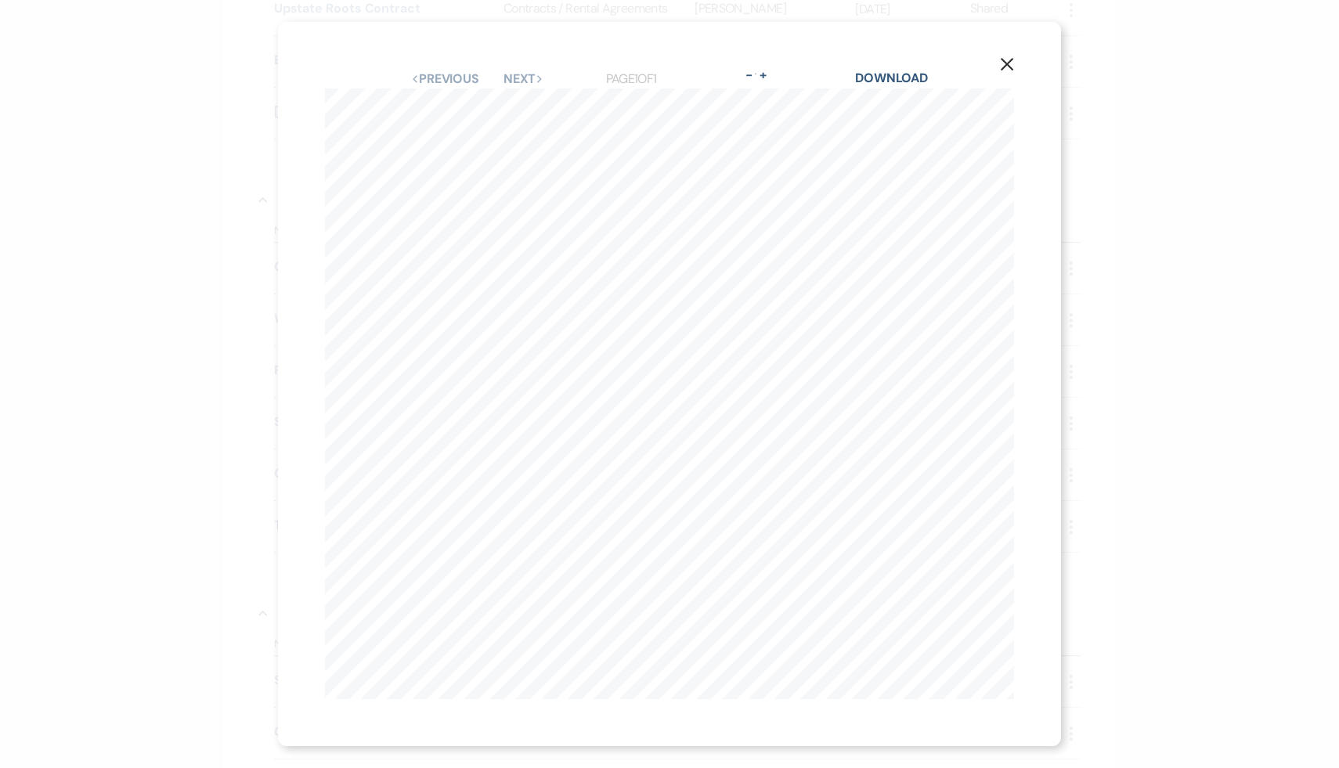
click at [1010, 67] on use "button" at bounding box center [1006, 64] width 13 height 13
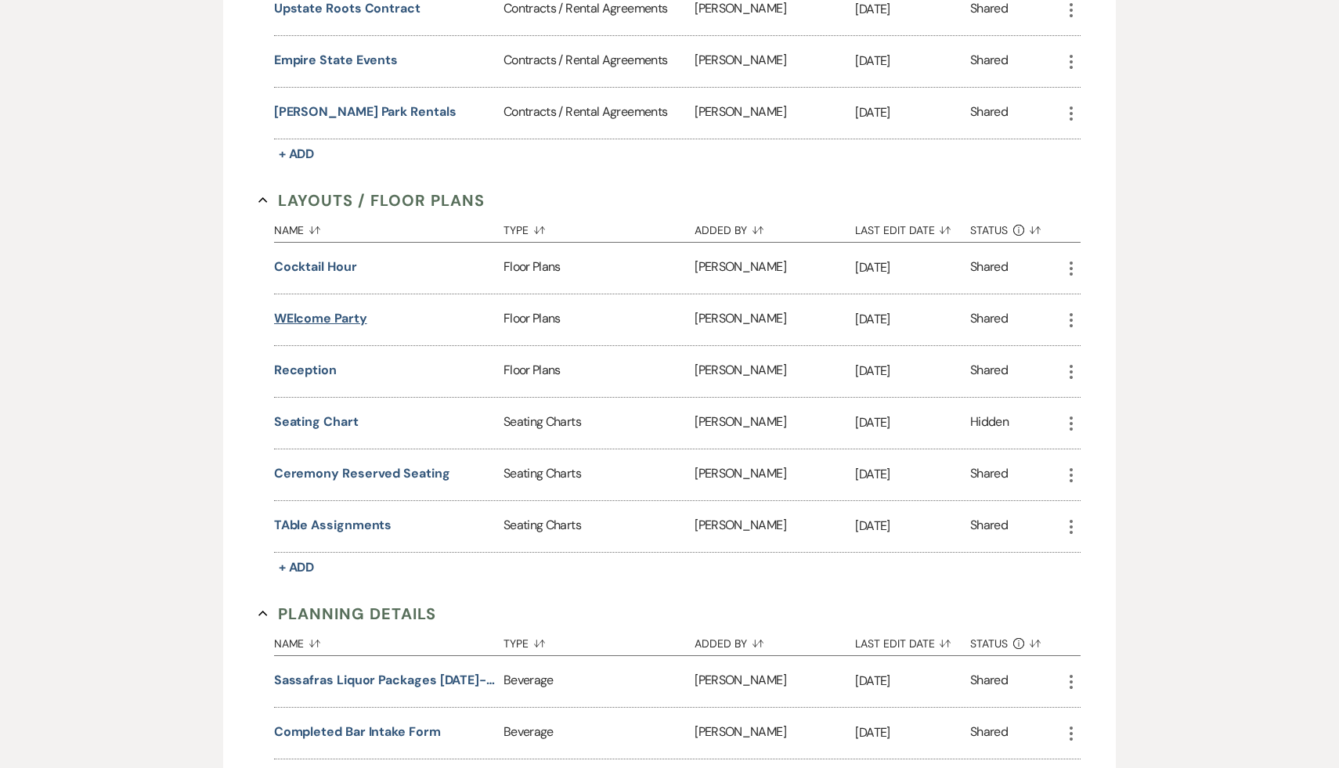
click at [337, 315] on button "WElcome Party" at bounding box center [320, 318] width 93 height 19
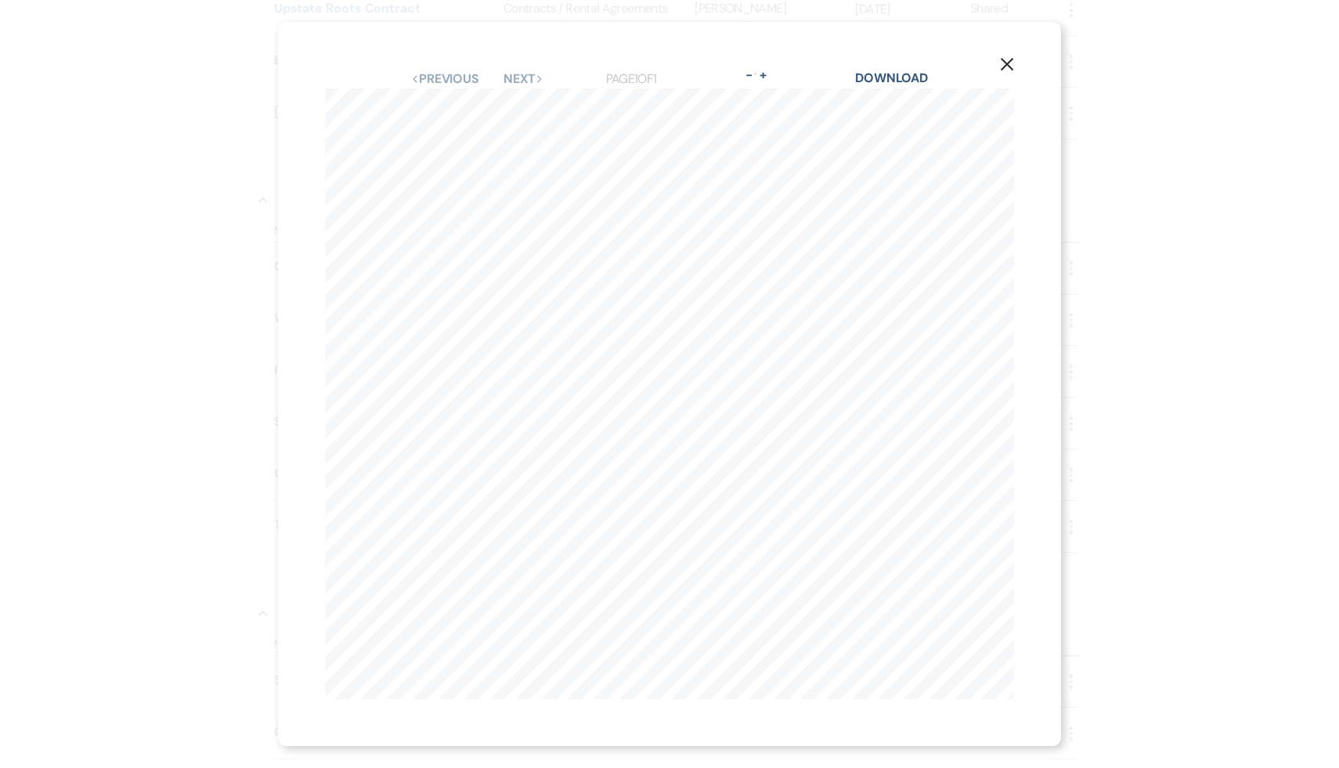
scroll to position [360, 0]
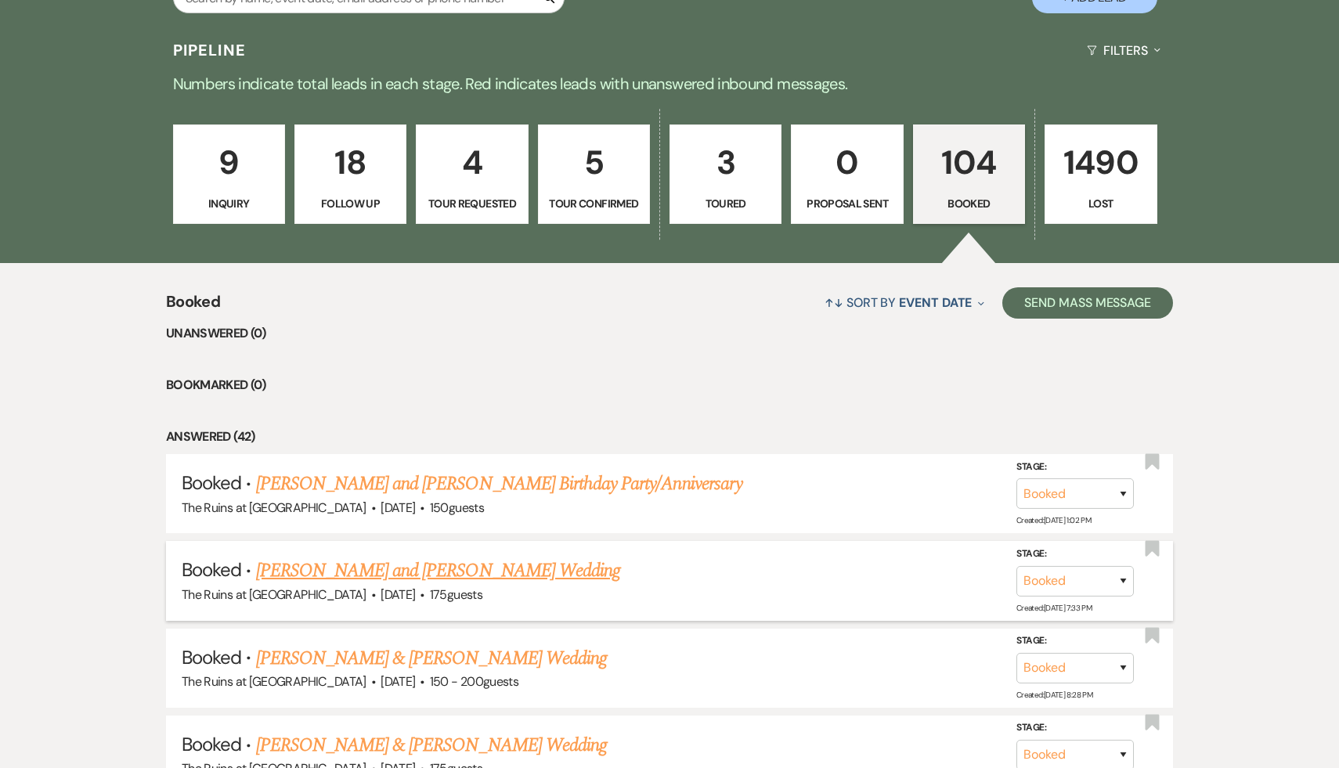
click at [448, 575] on link "[PERSON_NAME] and [PERSON_NAME] Wedding" at bounding box center [438, 571] width 365 height 28
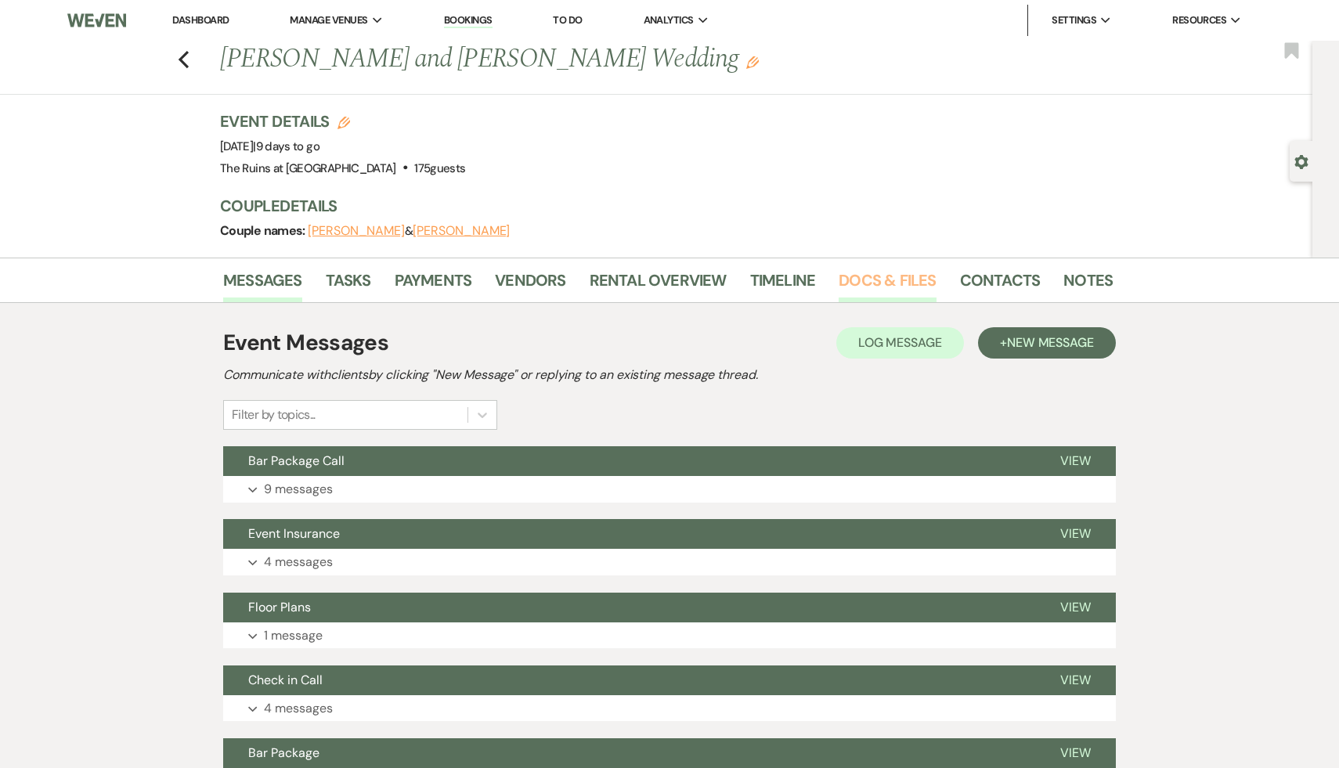
click at [899, 273] on link "Docs & Files" at bounding box center [886, 285] width 97 height 34
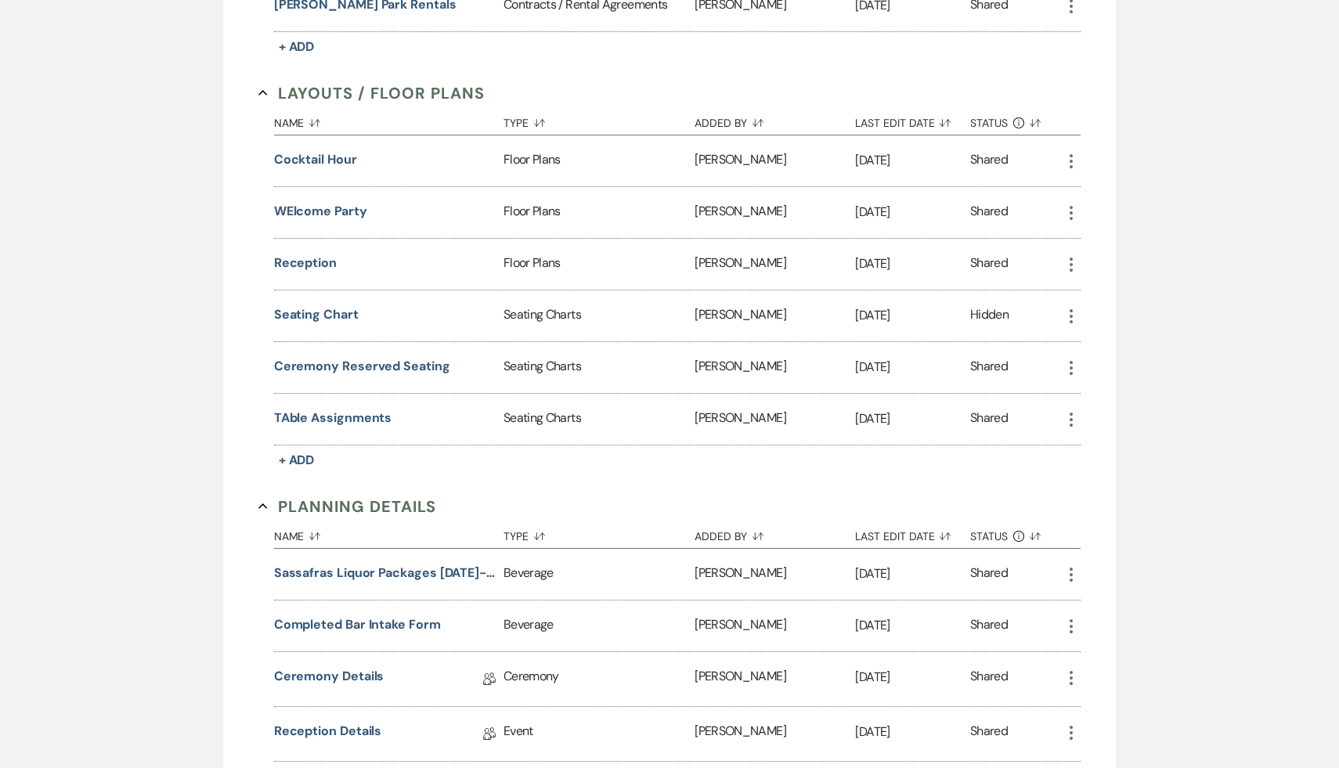
scroll to position [1334, 0]
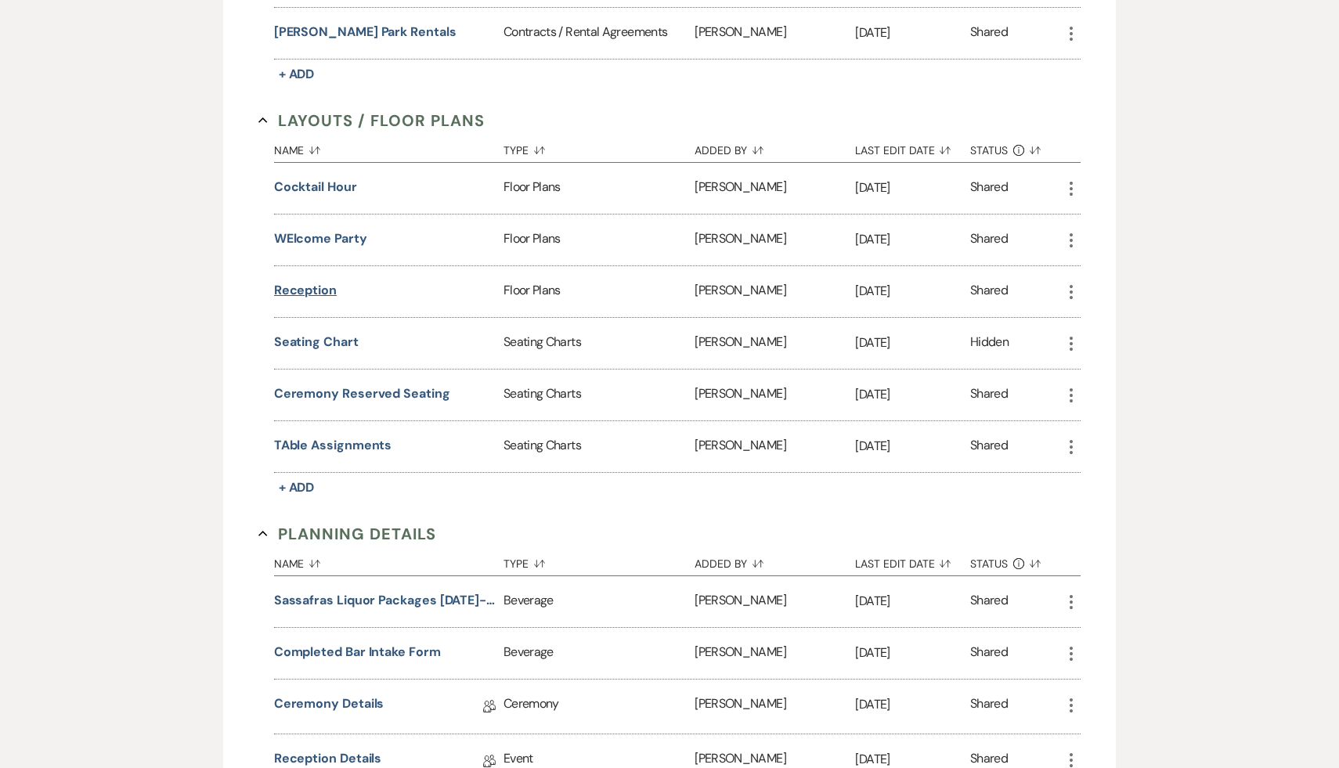
click at [316, 281] on button "Reception" at bounding box center [305, 290] width 63 height 19
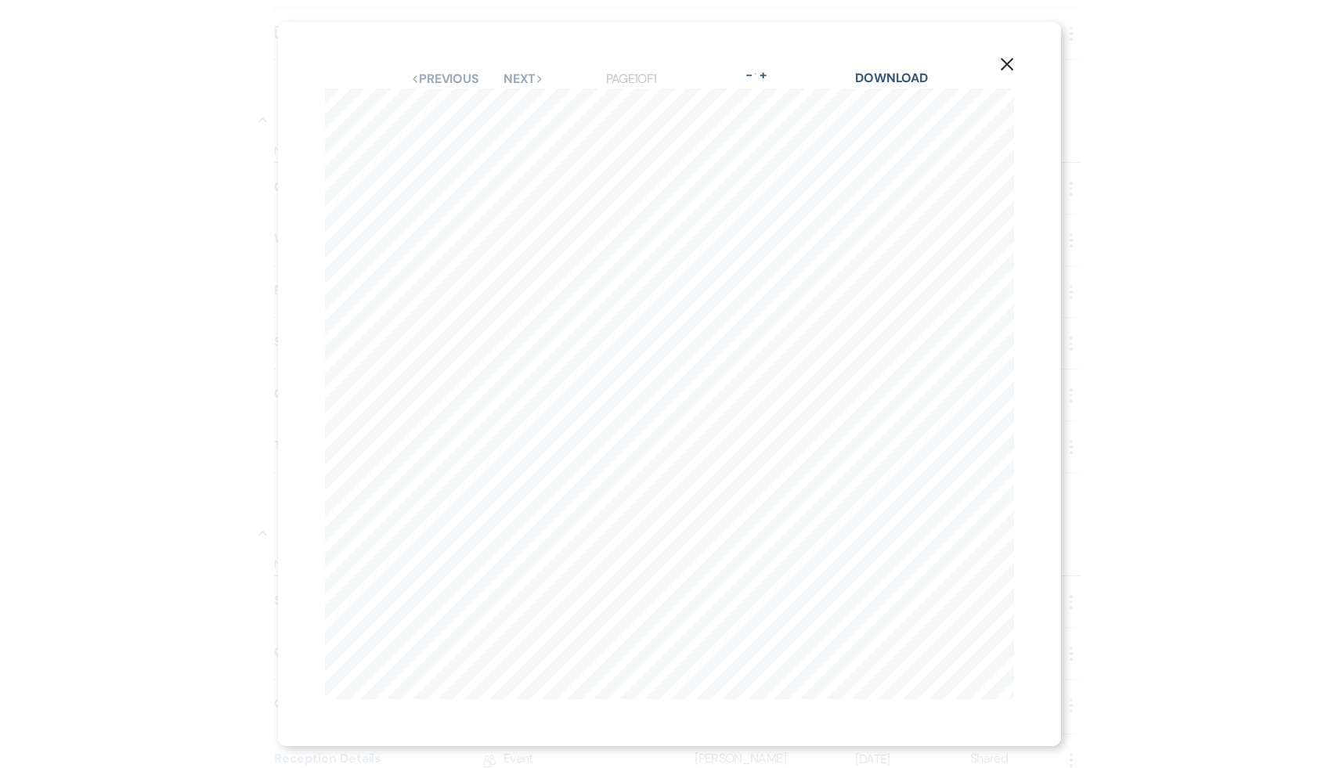
click at [1003, 63] on icon "X" at bounding box center [1007, 64] width 14 height 14
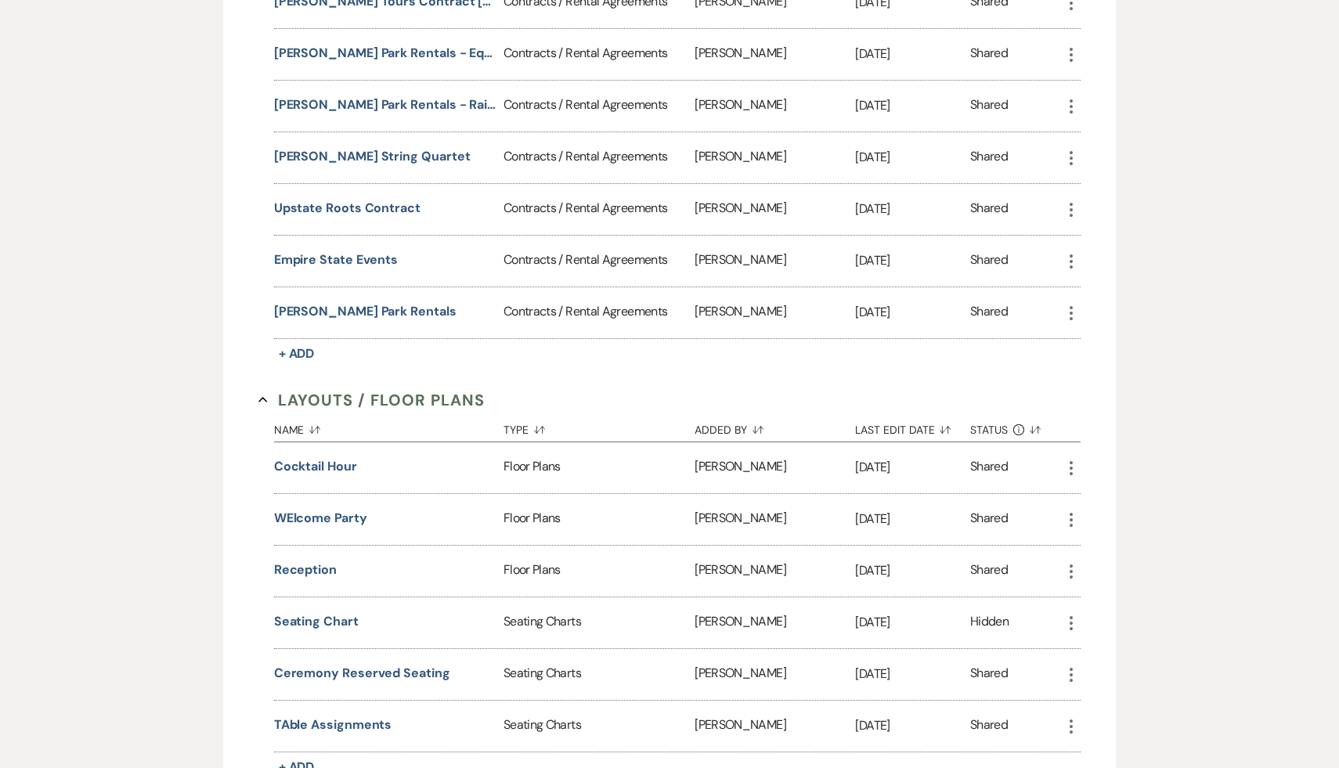
scroll to position [1052, 0]
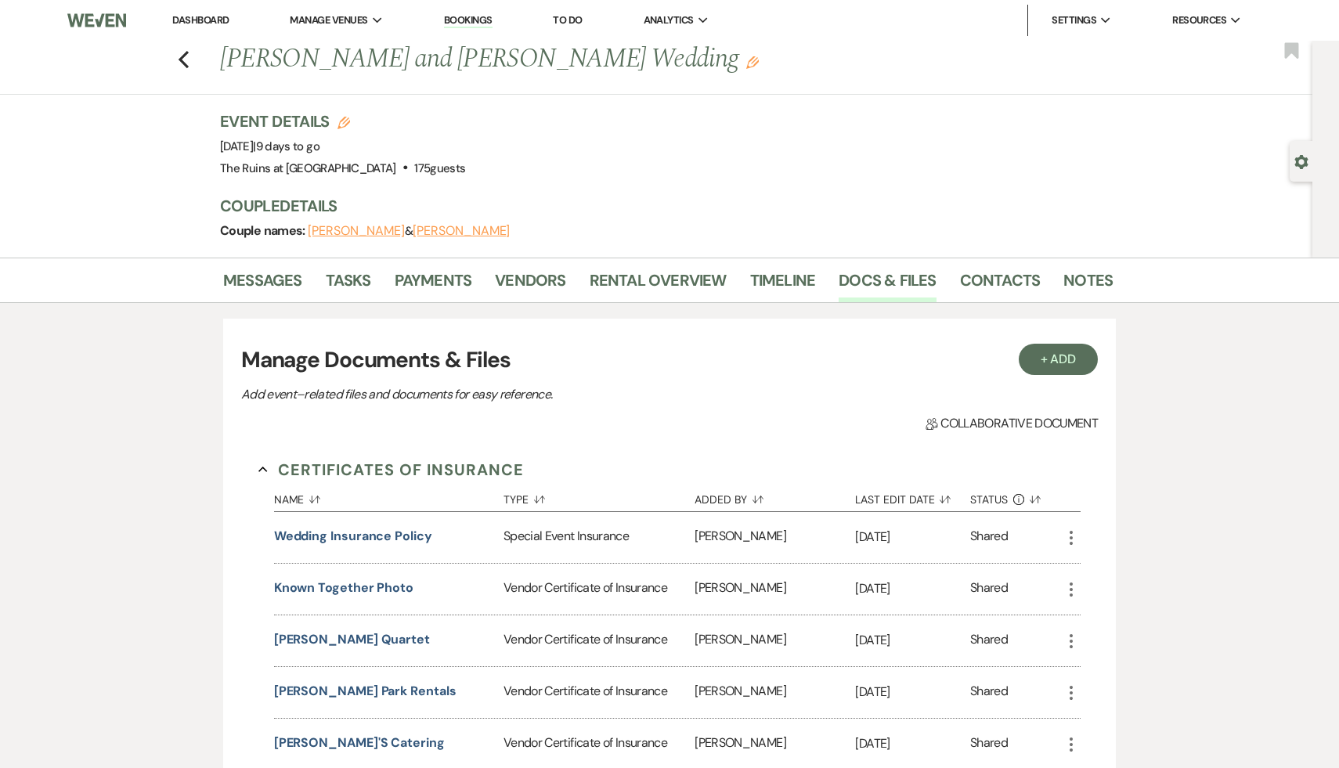
click at [207, 18] on link "Dashboard" at bounding box center [200, 19] width 56 height 13
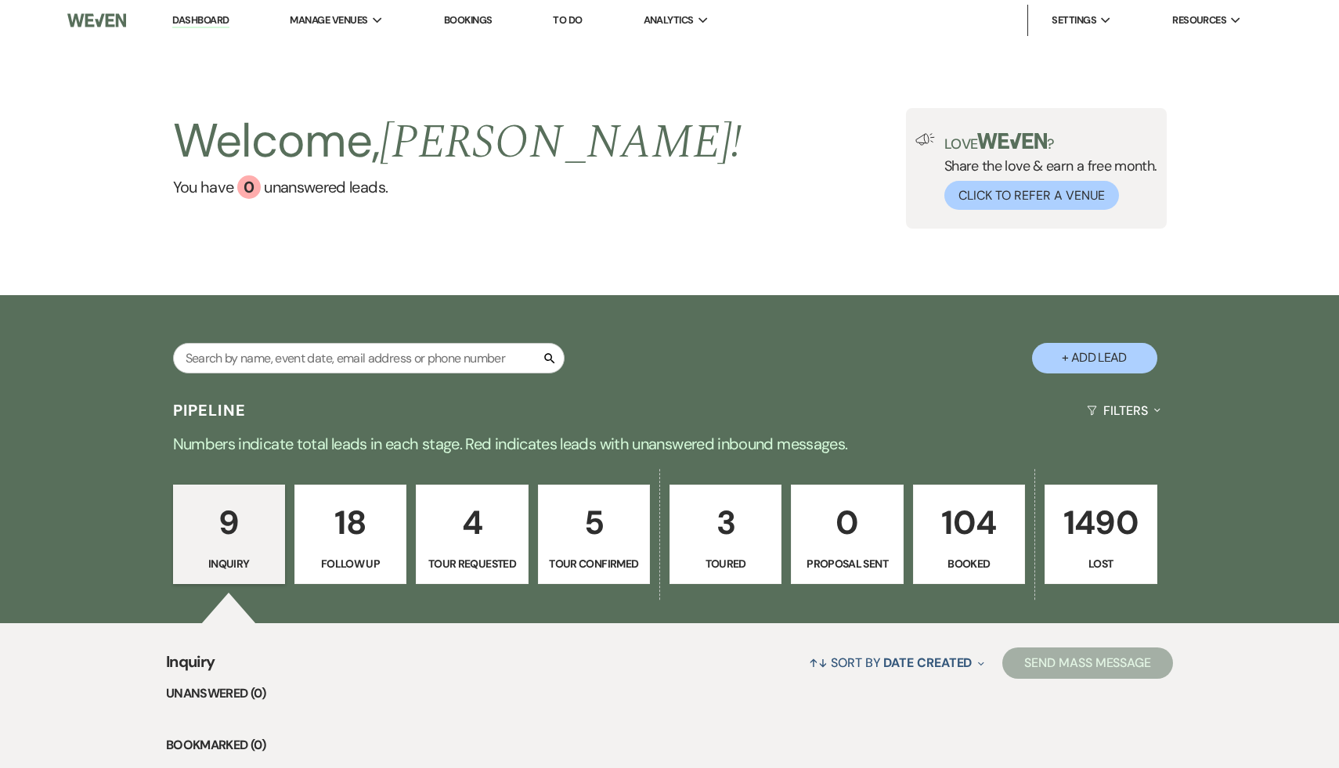
click at [975, 512] on p "104" at bounding box center [969, 522] width 92 height 52
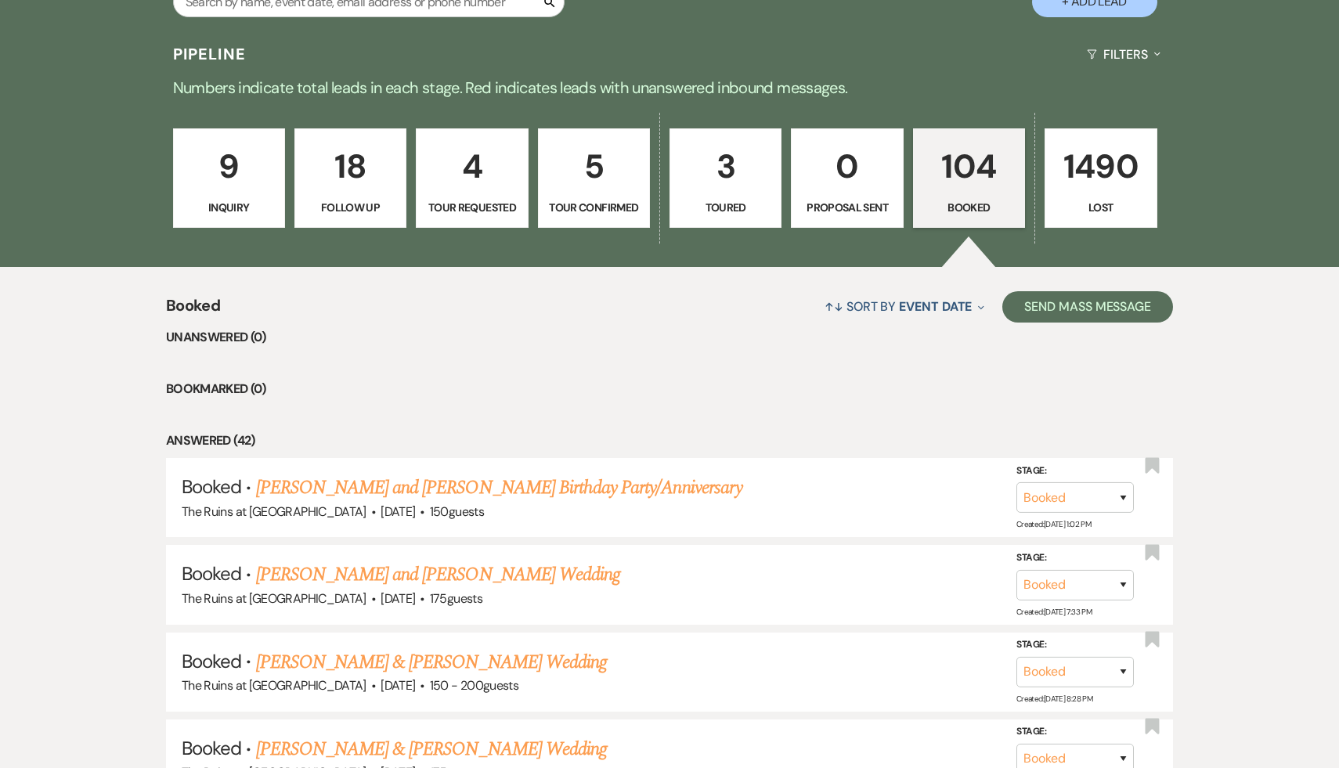
scroll to position [358, 0]
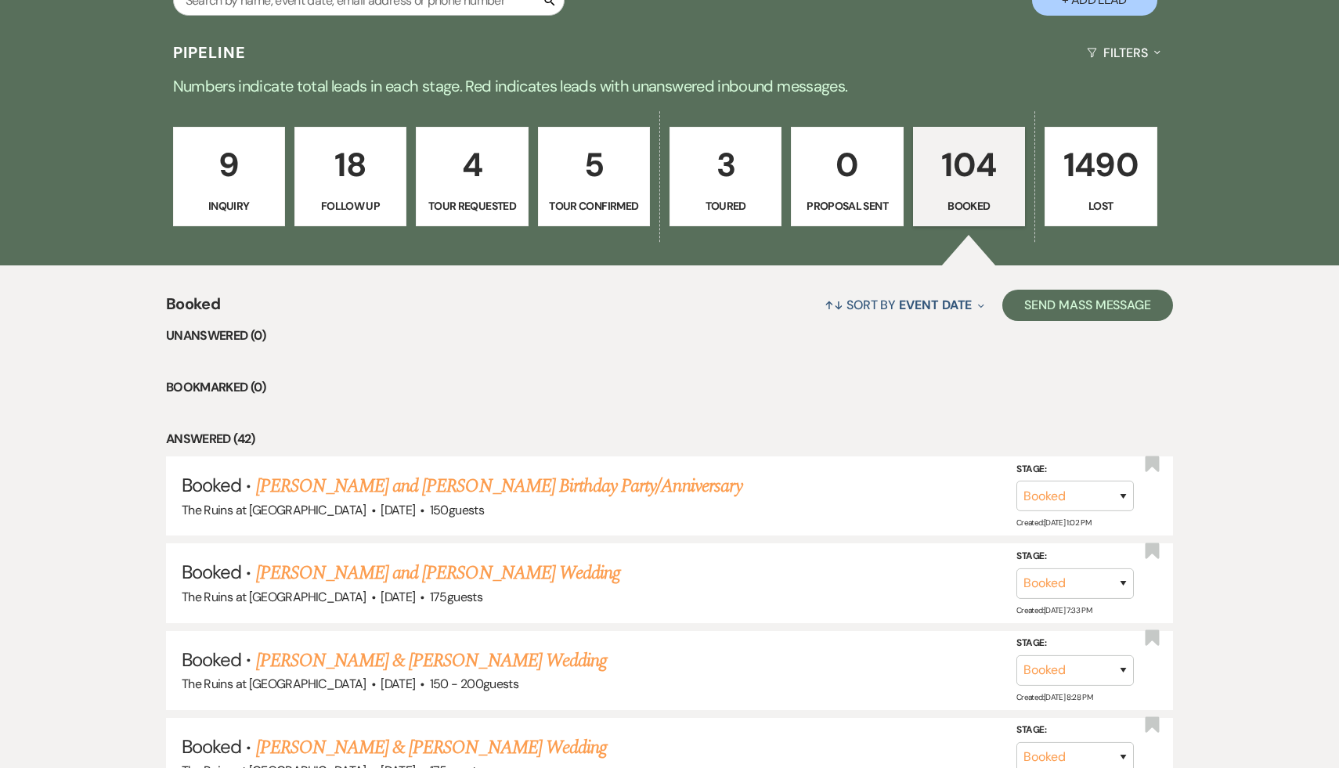
click at [591, 395] on li "Bookmarked (0)" at bounding box center [669, 387] width 1007 height 20
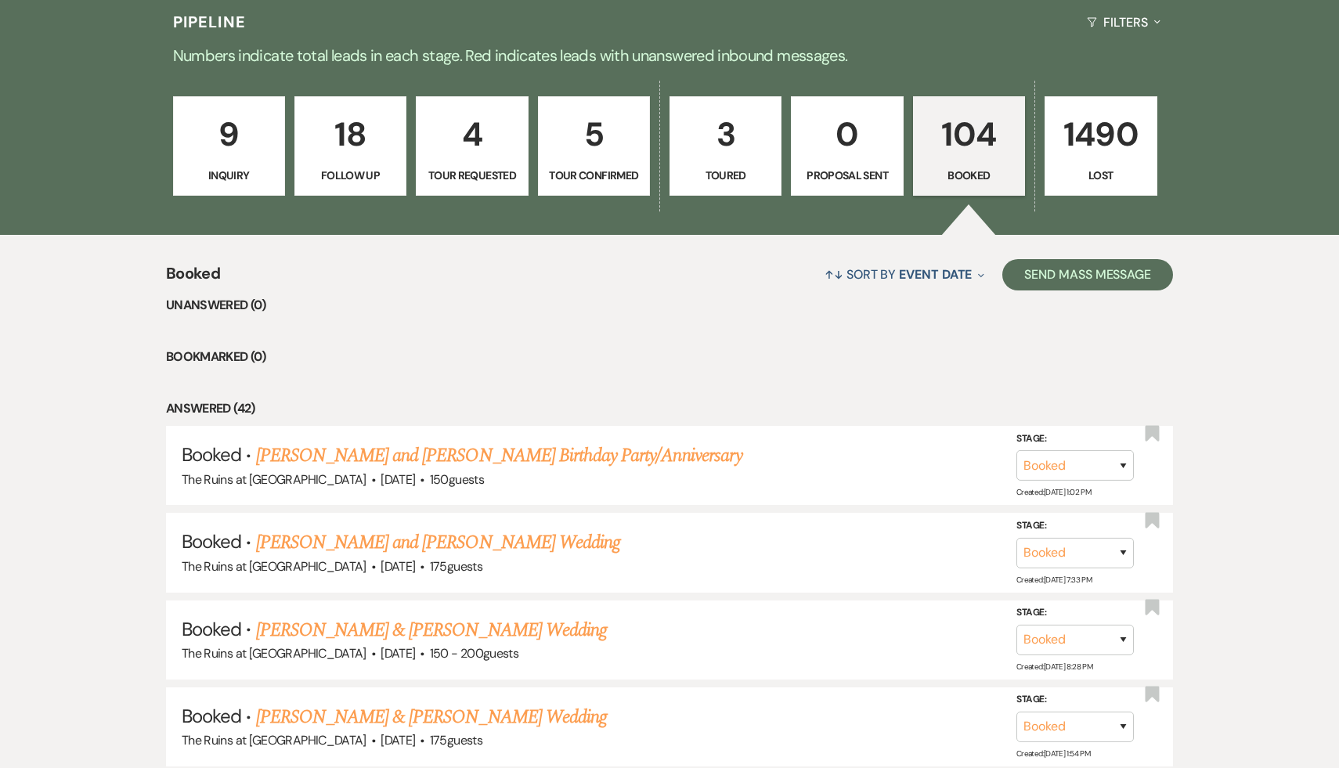
scroll to position [390, 0]
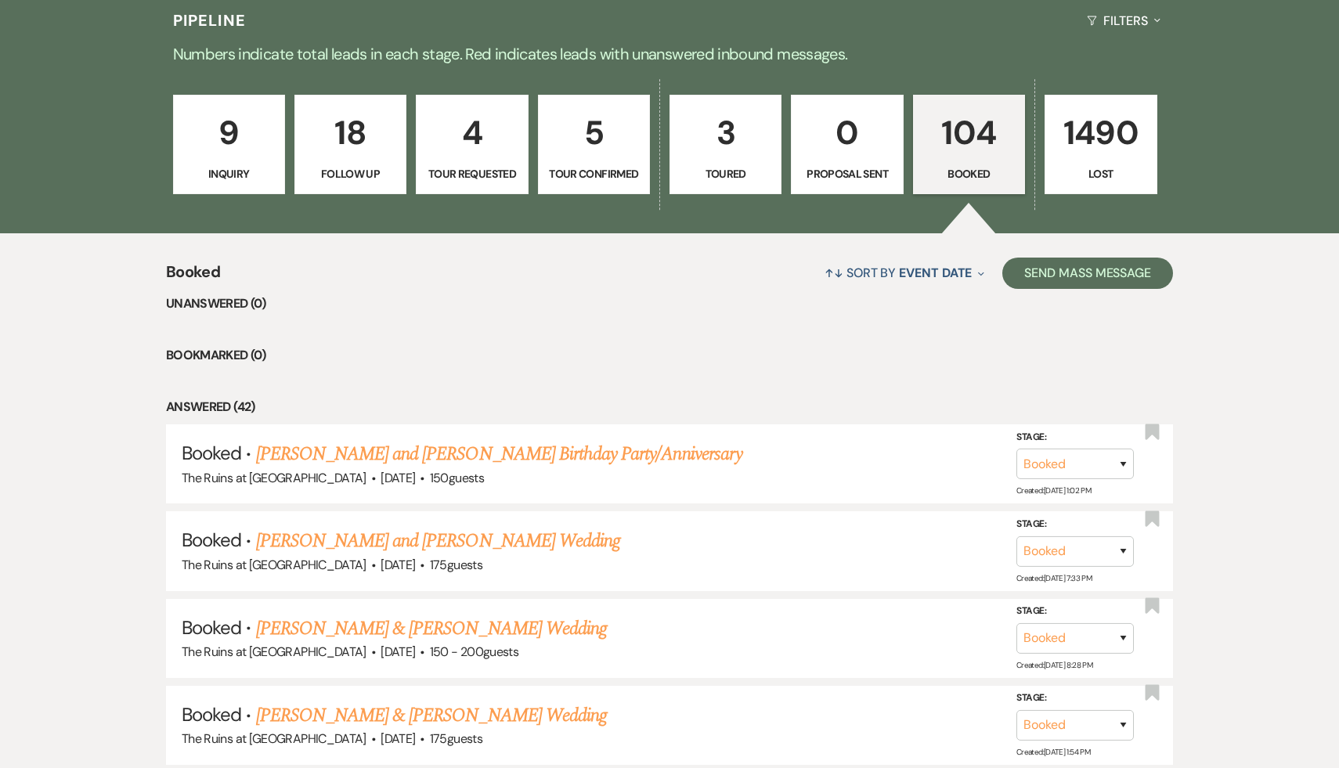
click at [555, 346] on li "Bookmarked (0)" at bounding box center [669, 355] width 1007 height 20
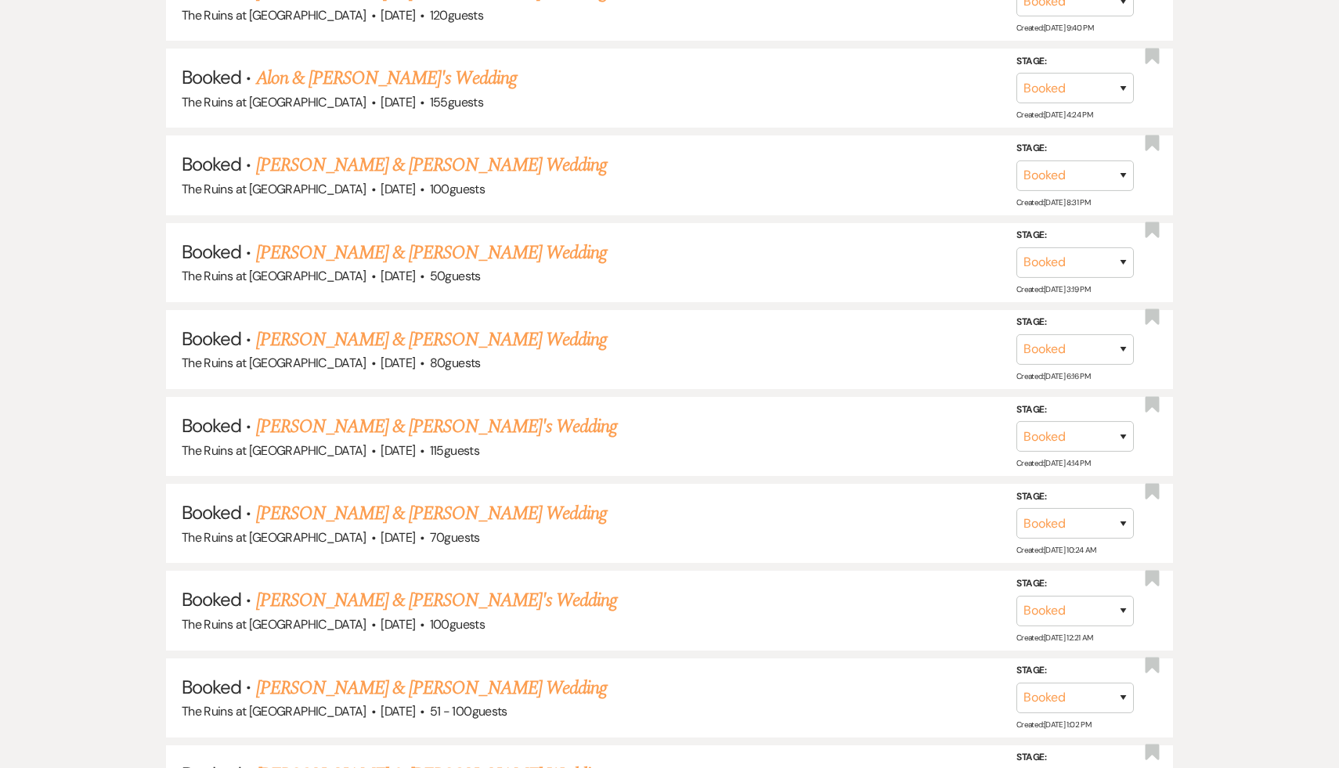
scroll to position [7425, 0]
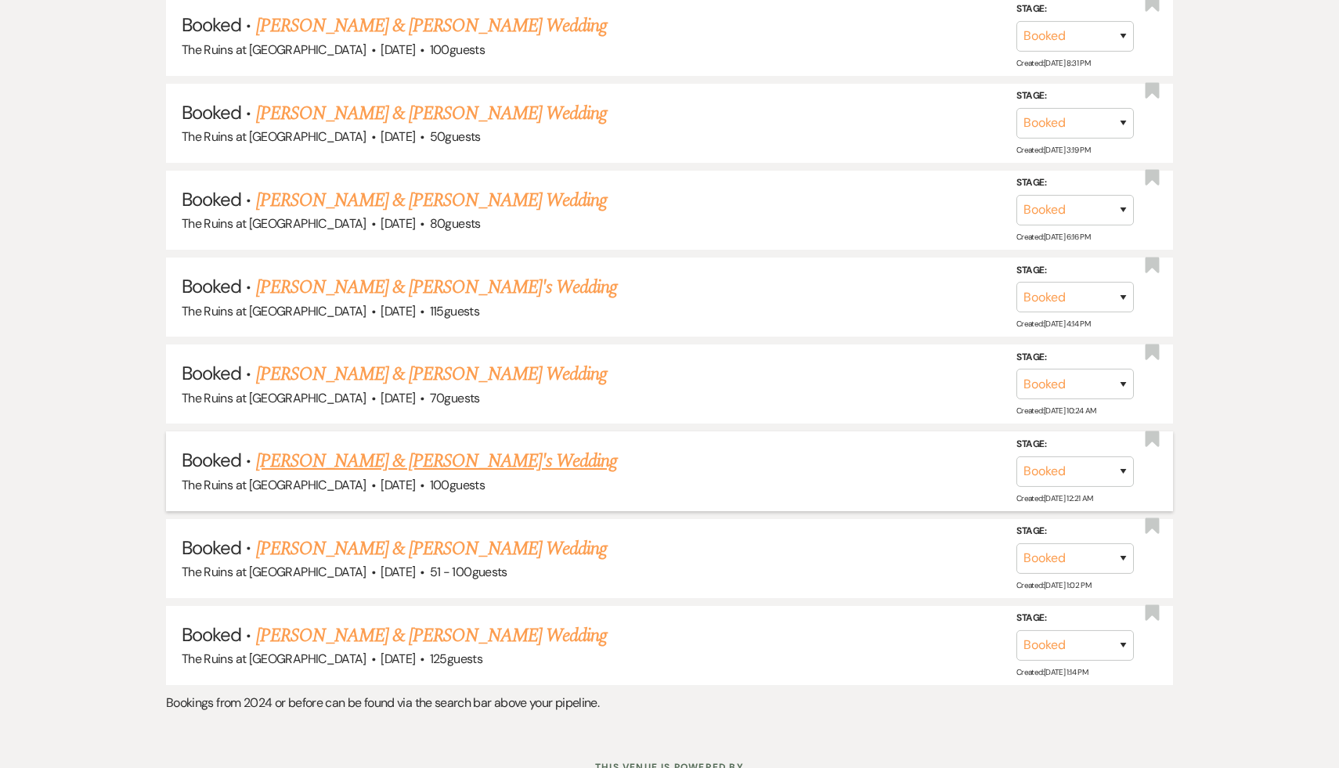
click at [482, 447] on link "[PERSON_NAME] & [PERSON_NAME]'s Wedding" at bounding box center [437, 461] width 362 height 28
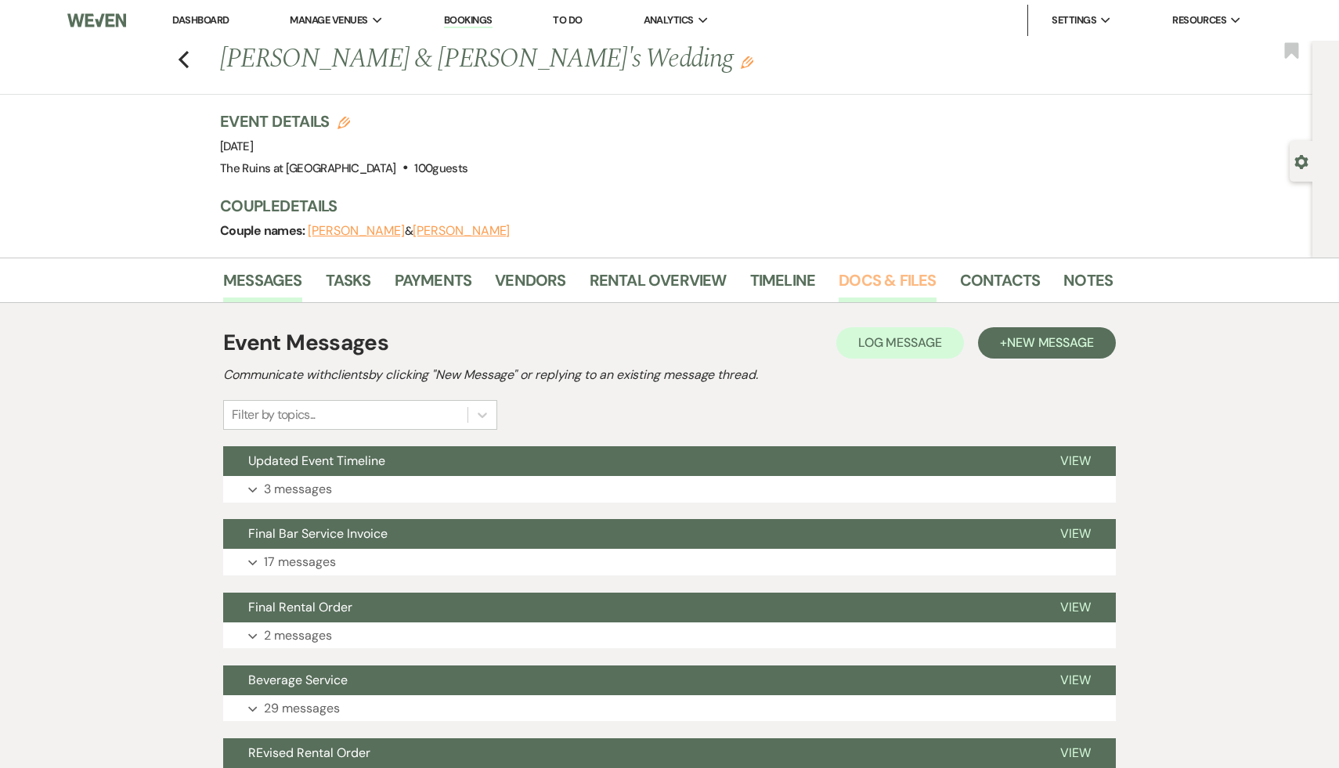
click at [875, 275] on link "Docs & Files" at bounding box center [886, 285] width 97 height 34
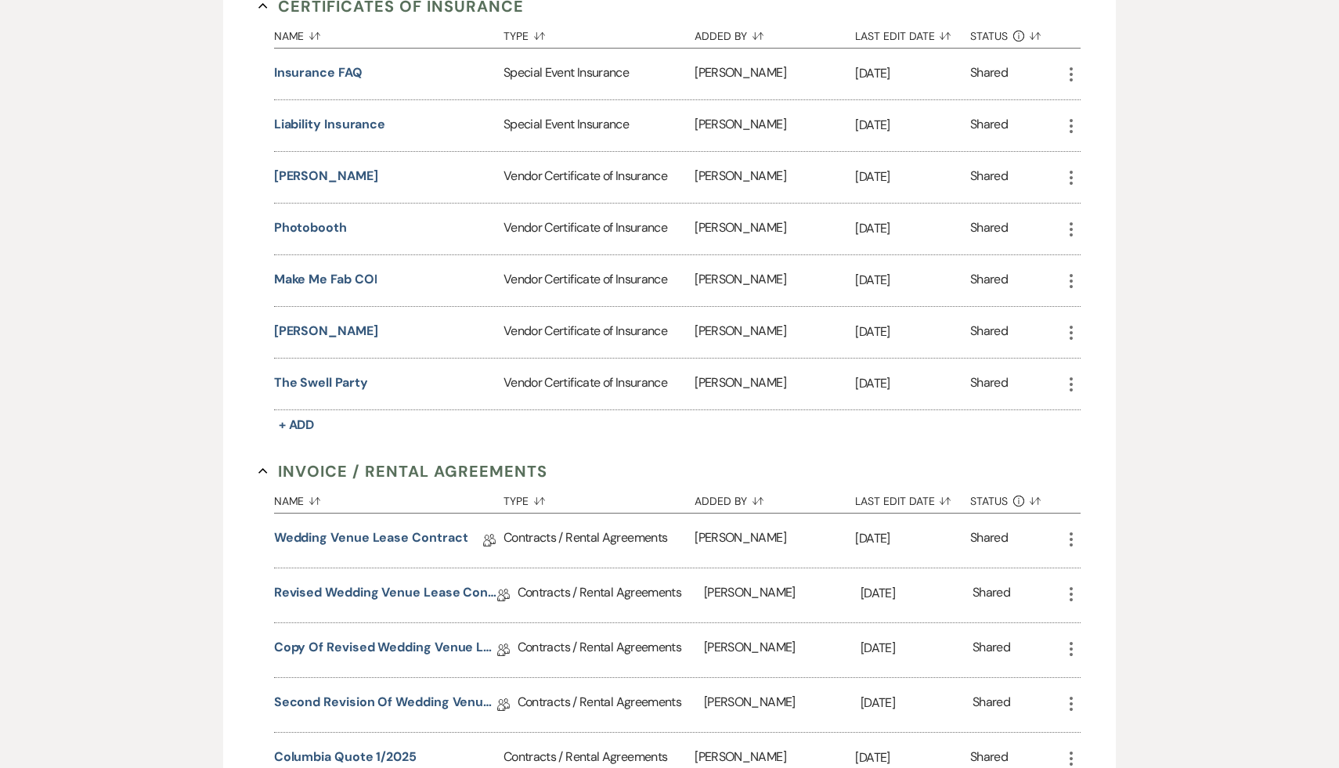
scroll to position [461, 0]
click at [303, 335] on button "DJ Rafe" at bounding box center [326, 333] width 104 height 19
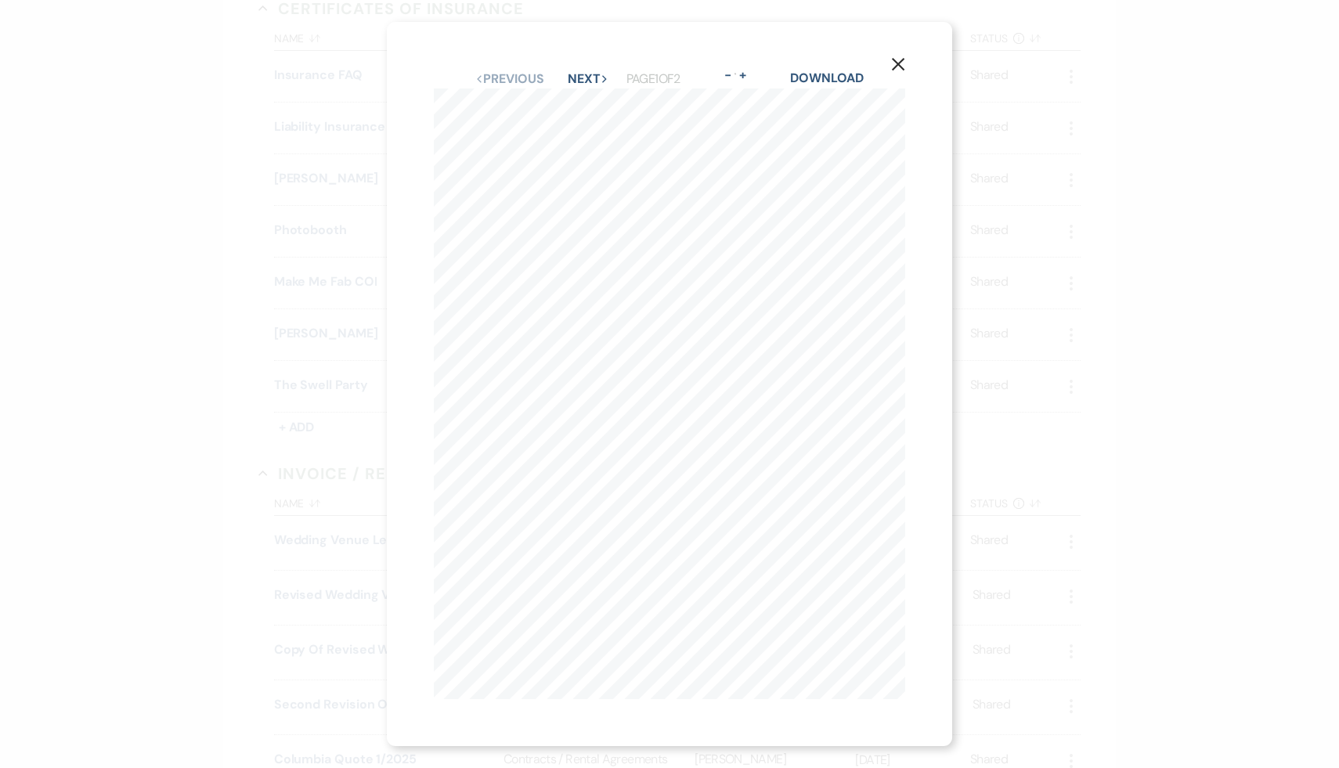
click at [898, 65] on use "button" at bounding box center [898, 64] width 13 height 13
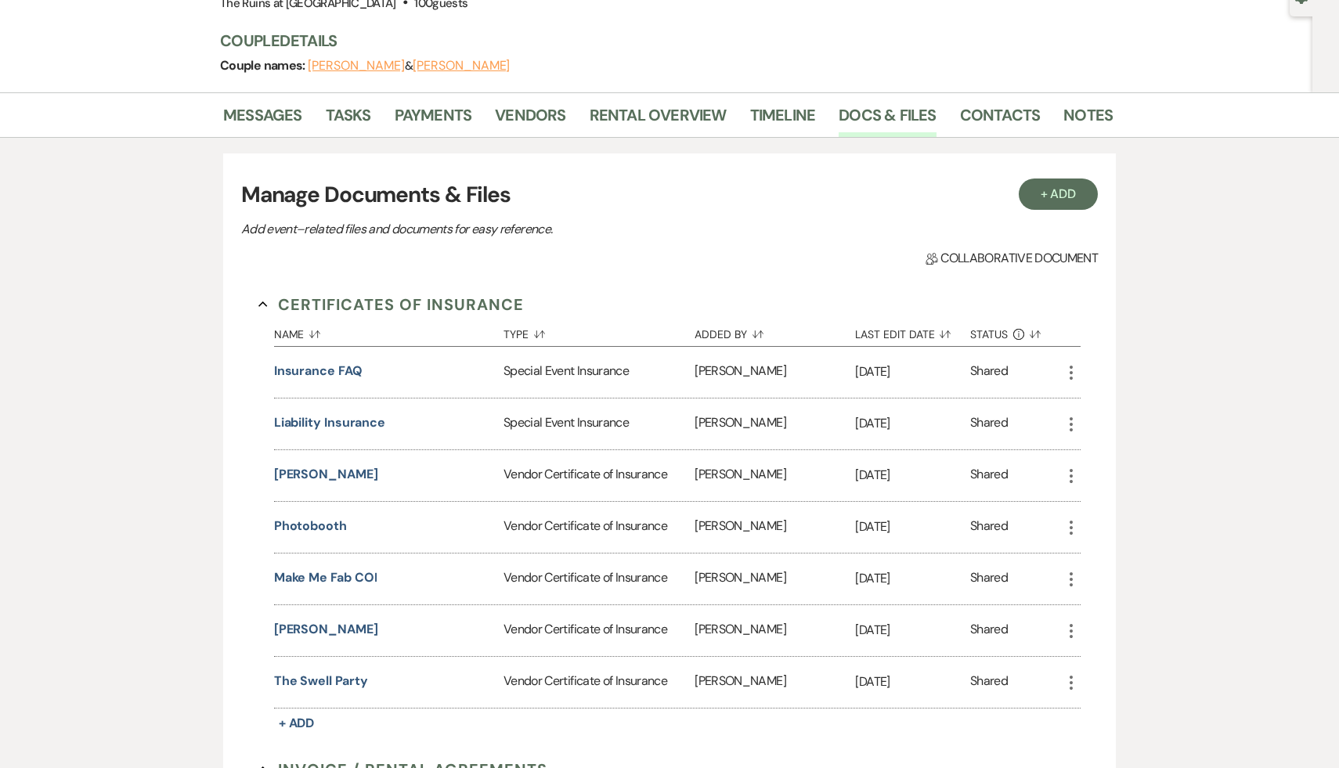
scroll to position [0, 0]
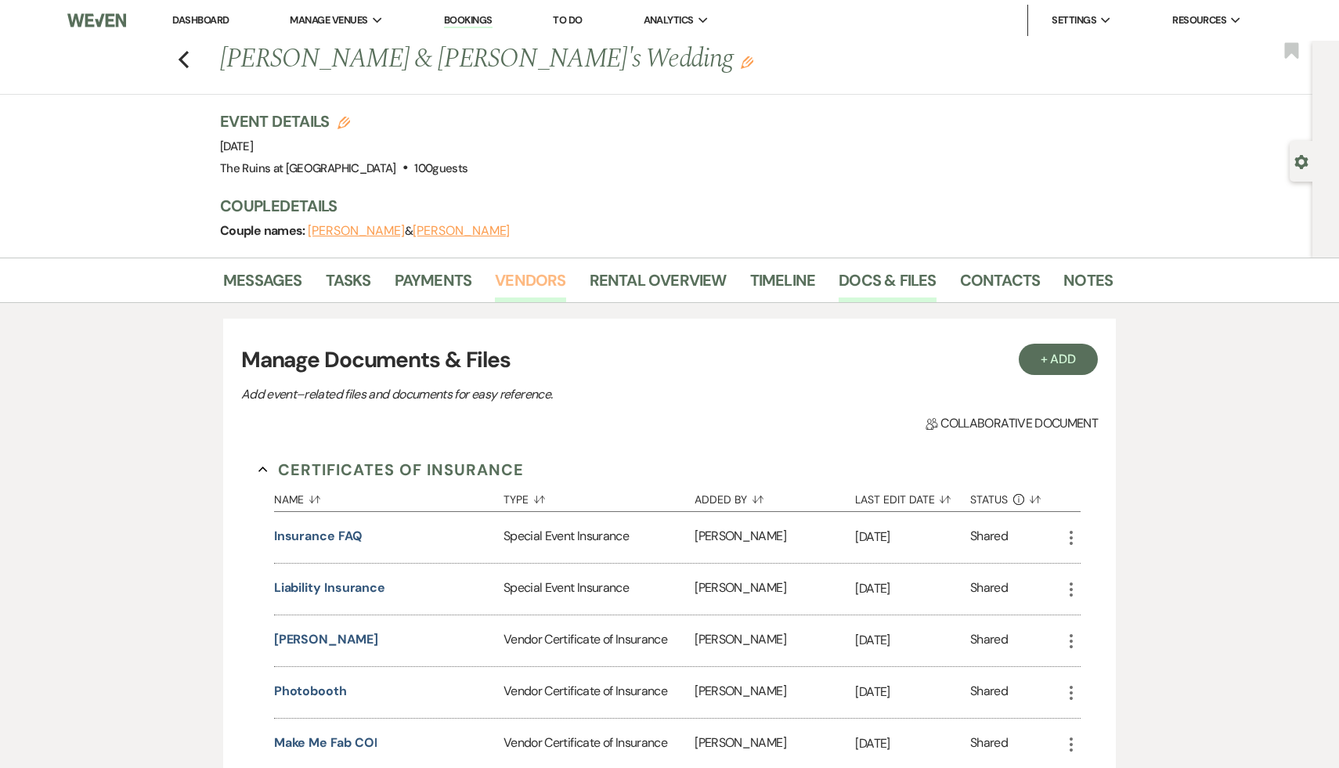
click at [538, 270] on link "Vendors" at bounding box center [530, 285] width 70 height 34
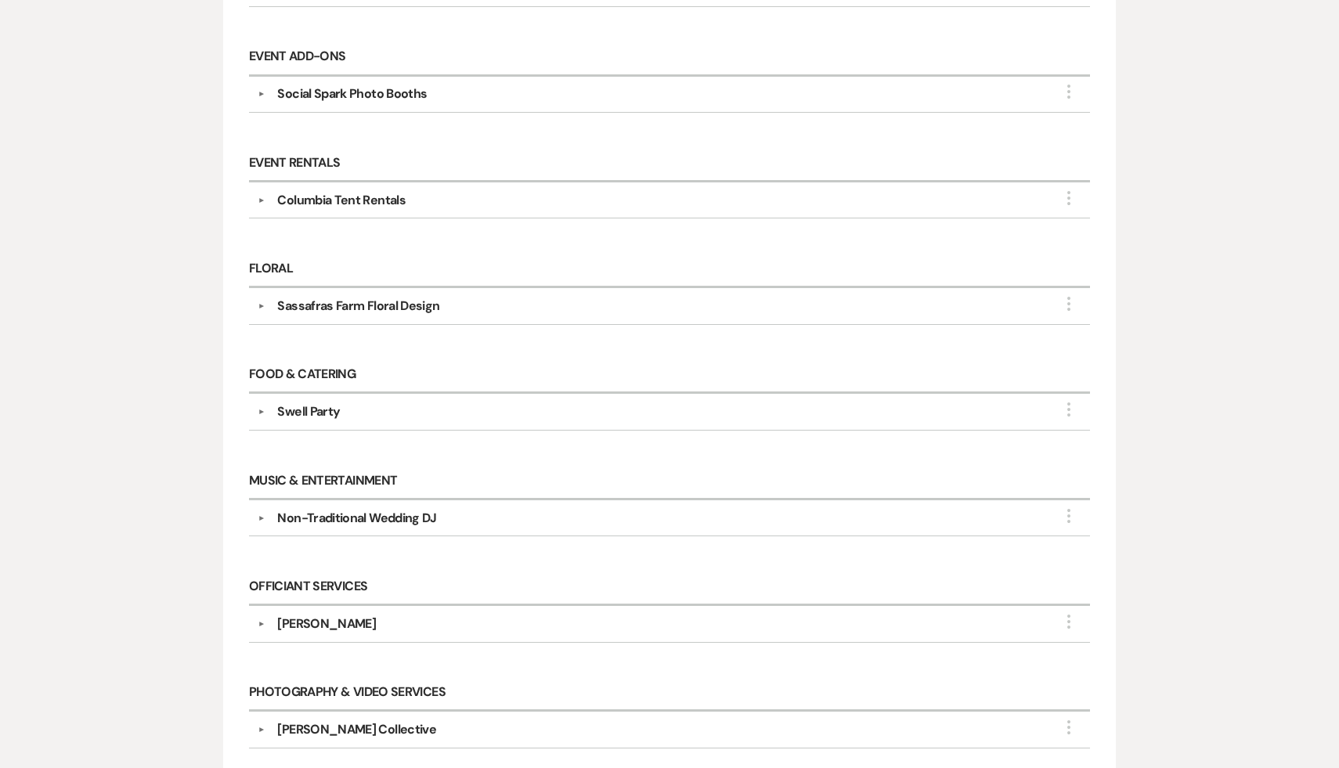
scroll to position [596, 0]
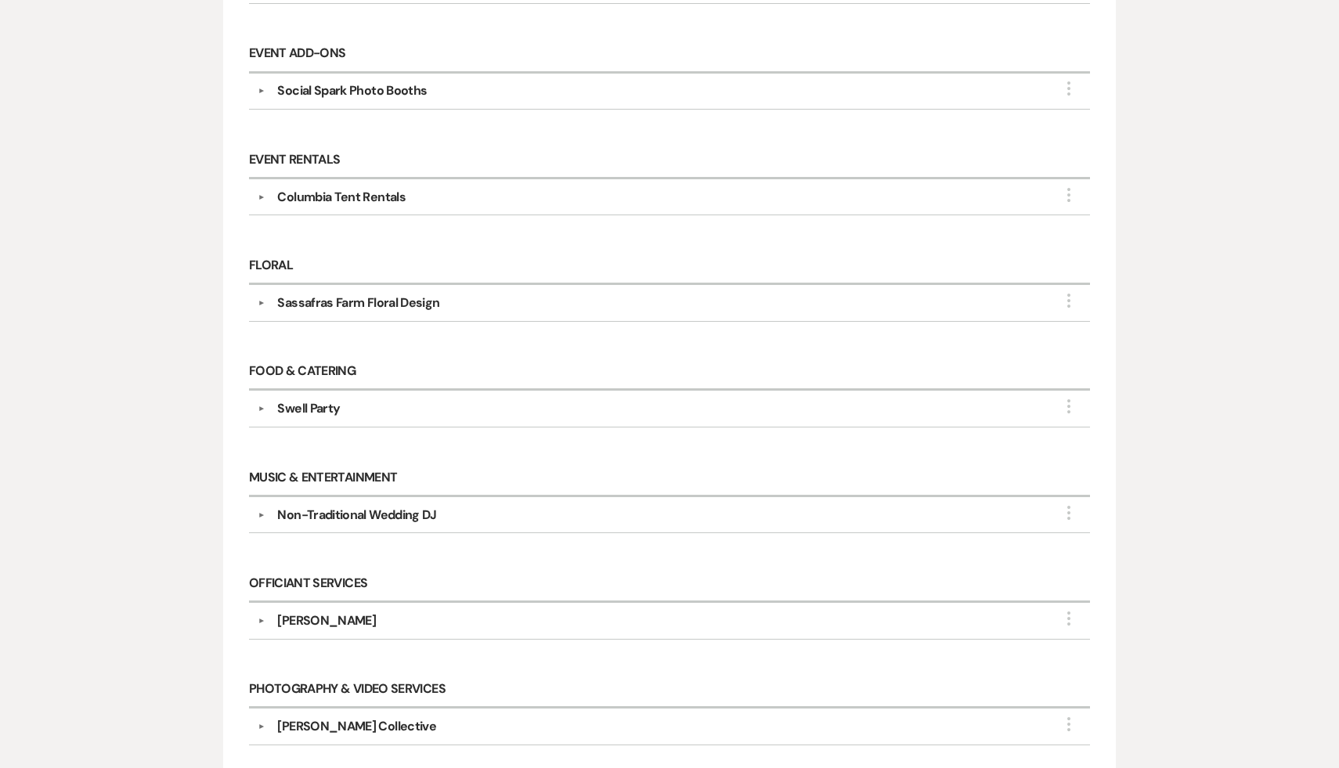
click at [409, 508] on div "Non-Traditional Wedding DJ" at bounding box center [356, 515] width 159 height 19
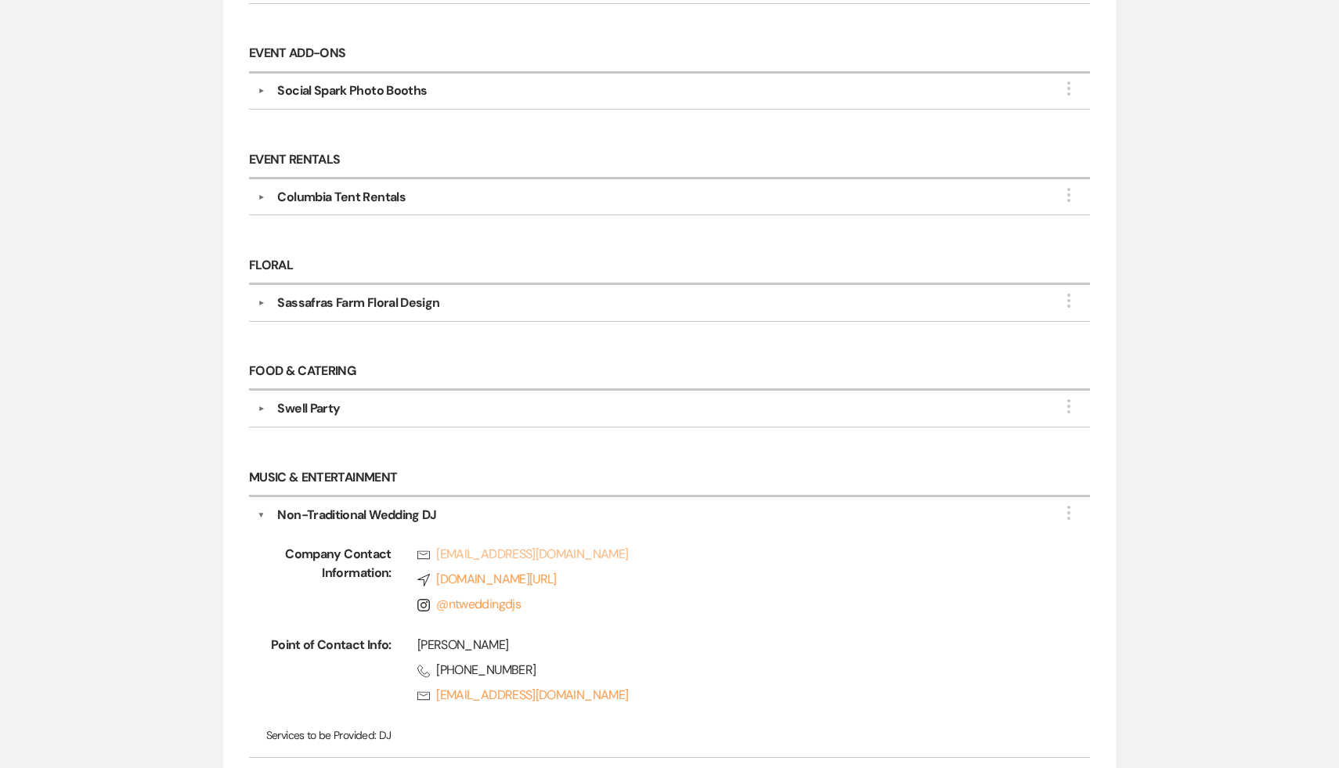
drag, startPoint x: 579, startPoint y: 544, endPoint x: 498, endPoint y: 546, distance: 80.7
click at [500, 547] on link "Rsvp ben@ntweddingdjs.com" at bounding box center [728, 554] width 623 height 19
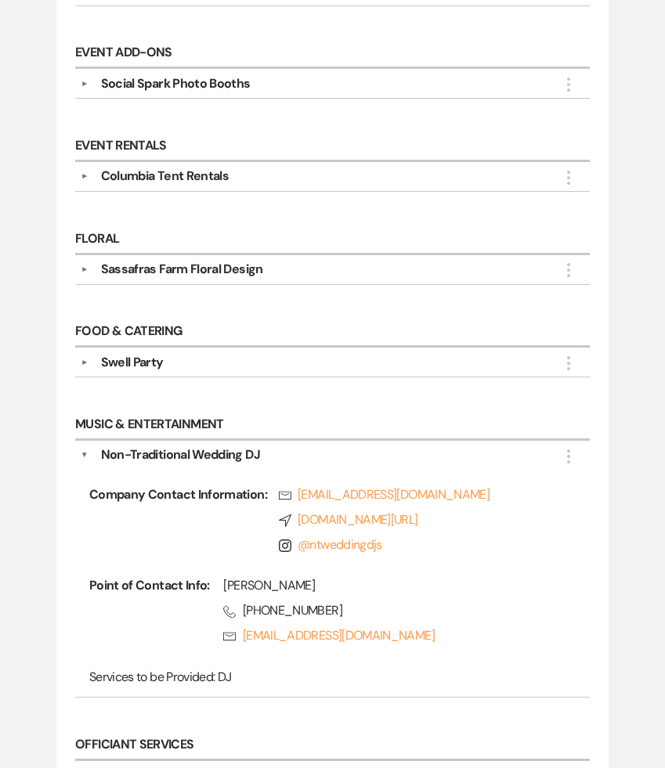
scroll to position [632, 0]
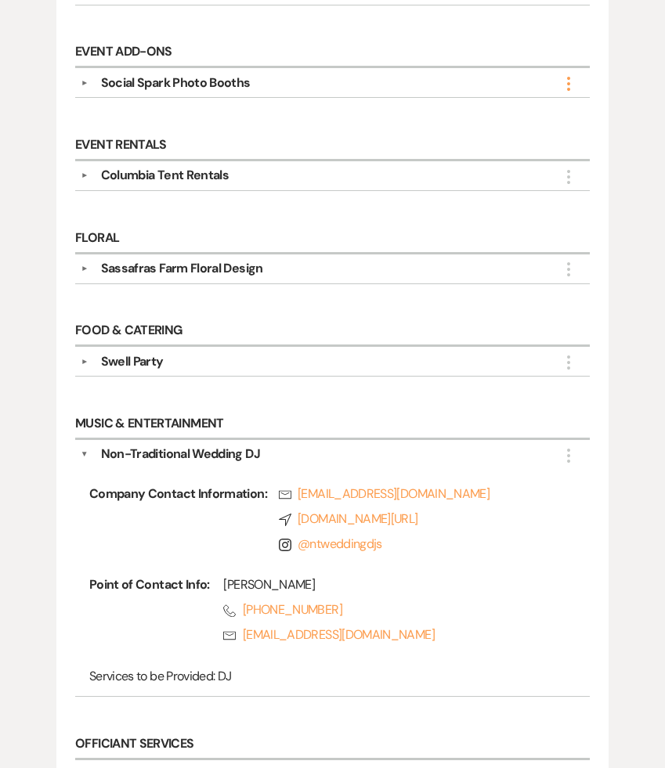
click at [571, 81] on icon "More" at bounding box center [568, 83] width 19 height 19
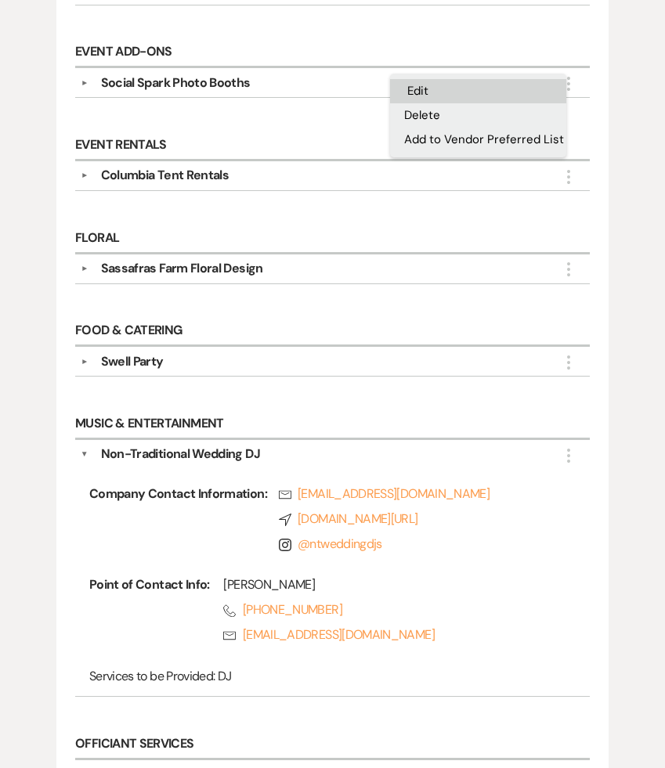
click at [417, 88] on button "Edit" at bounding box center [478, 91] width 176 height 24
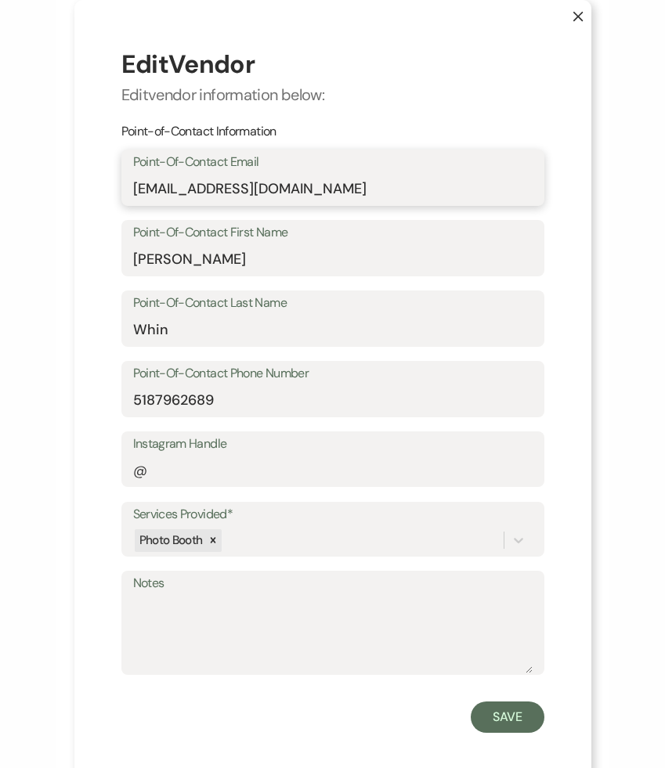
click at [297, 190] on input "hello@socialsparkbooth.com" at bounding box center [332, 189] width 399 height 31
drag, startPoint x: 330, startPoint y: 190, endPoint x: 124, endPoint y: 190, distance: 205.9
click at [124, 190] on div "Point-Of-Contact Email hello@socialsparkbooth.com" at bounding box center [332, 178] width 423 height 56
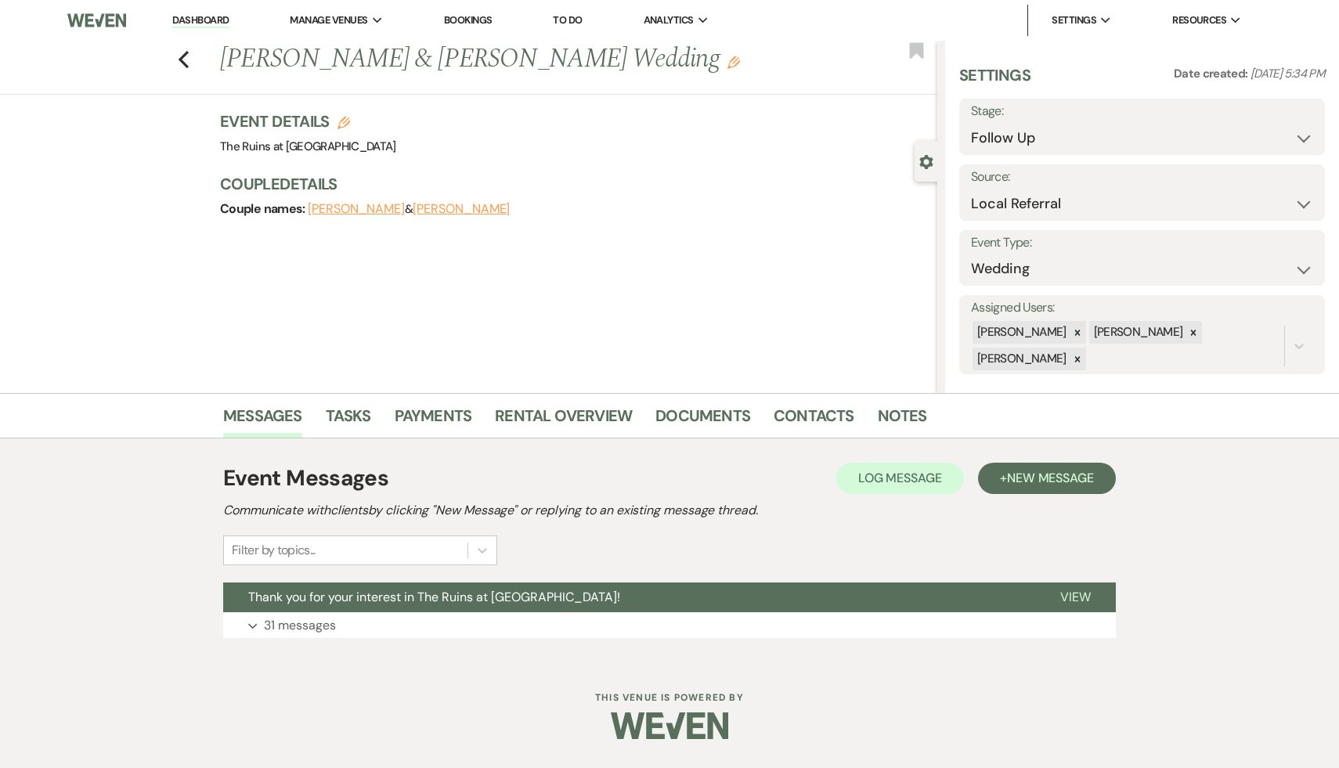
click at [202, 22] on link "Dashboard" at bounding box center [200, 20] width 56 height 15
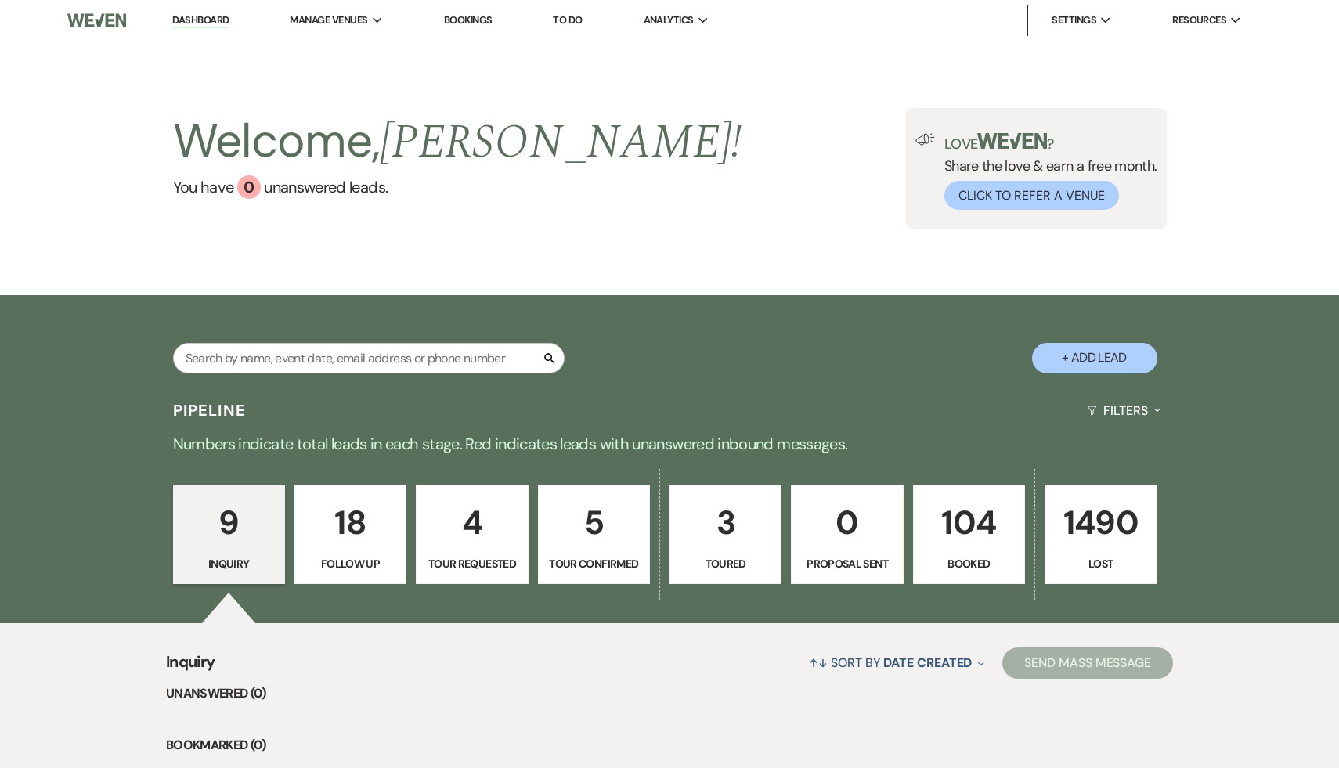
click at [1120, 359] on button "+ Add Lead" at bounding box center [1094, 358] width 125 height 31
select select "534"
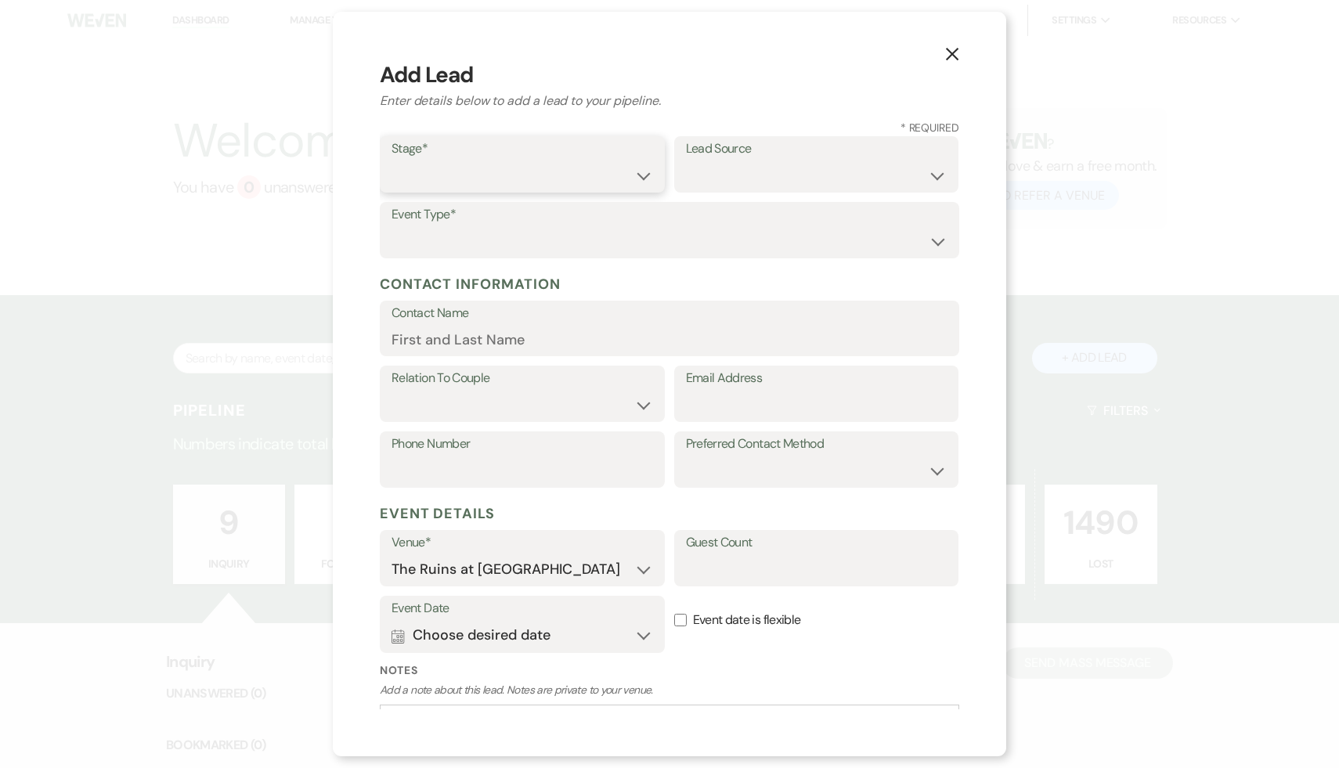
click at [641, 177] on select "Inquiry Follow Up Tour Requested Tour Confirmed Toured Proposal Sent Booked Lost" at bounding box center [521, 175] width 261 height 31
select select "1"
click at [935, 175] on select "Weven Venue Website Instagram Facebook Pinterest Google The Knot Wedding Wire H…" at bounding box center [816, 175] width 261 height 31
select select "20"
click at [938, 241] on select "Wedding Anniversary Party Baby Shower Bachelorette / Bachelor Party Birthday Pa…" at bounding box center [669, 241] width 556 height 31
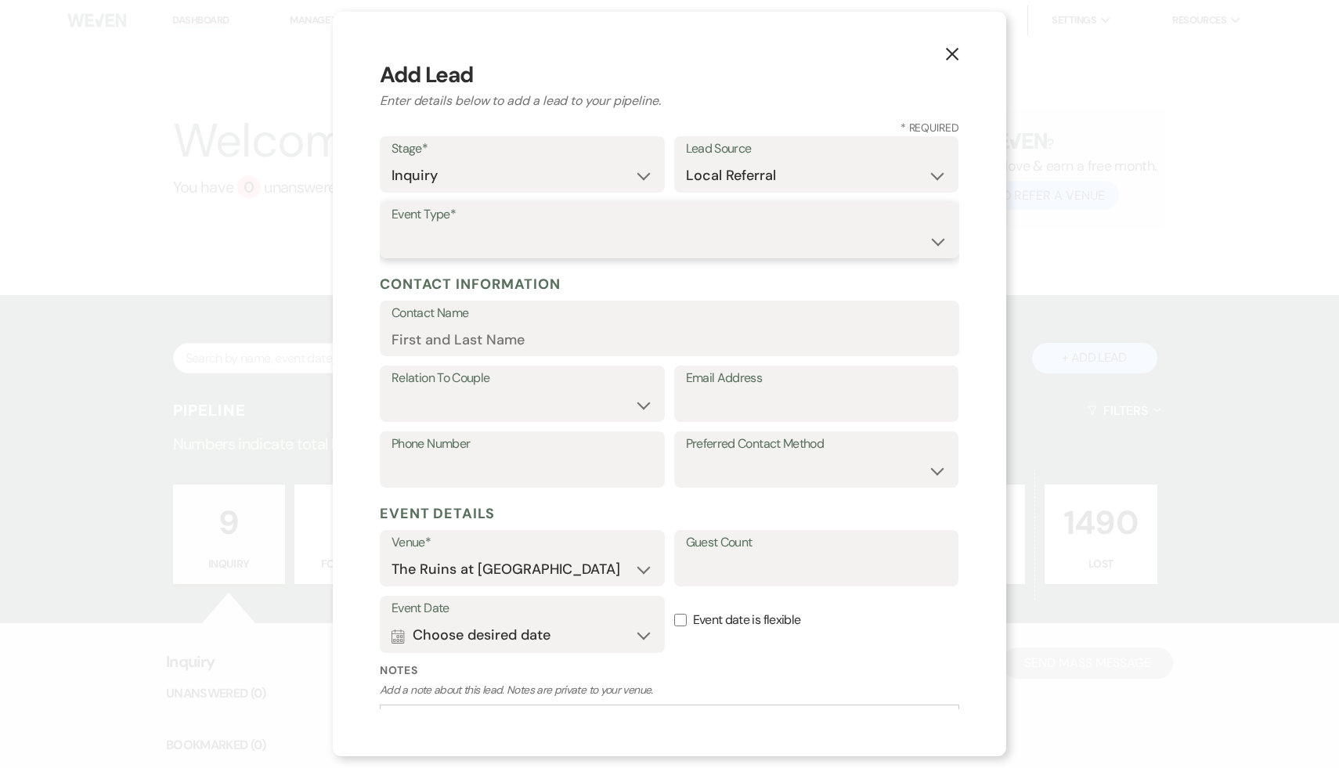
select select "1"
click at [733, 406] on input "Email Address" at bounding box center [816, 405] width 261 height 31
paste input "[EMAIL_ADDRESS][DOMAIN_NAME]"
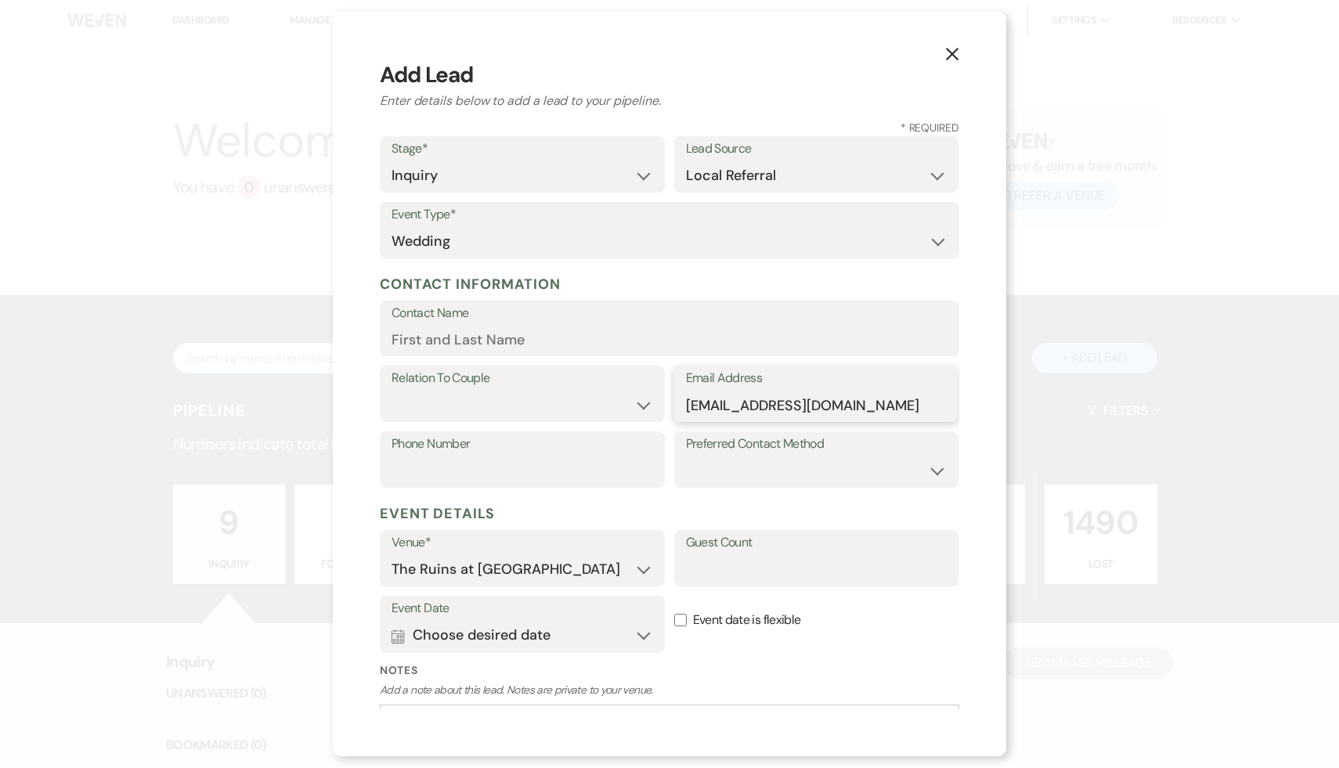
type input "[EMAIL_ADDRESS][DOMAIN_NAME]"
click at [570, 341] on input "Contact Name" at bounding box center [669, 339] width 556 height 31
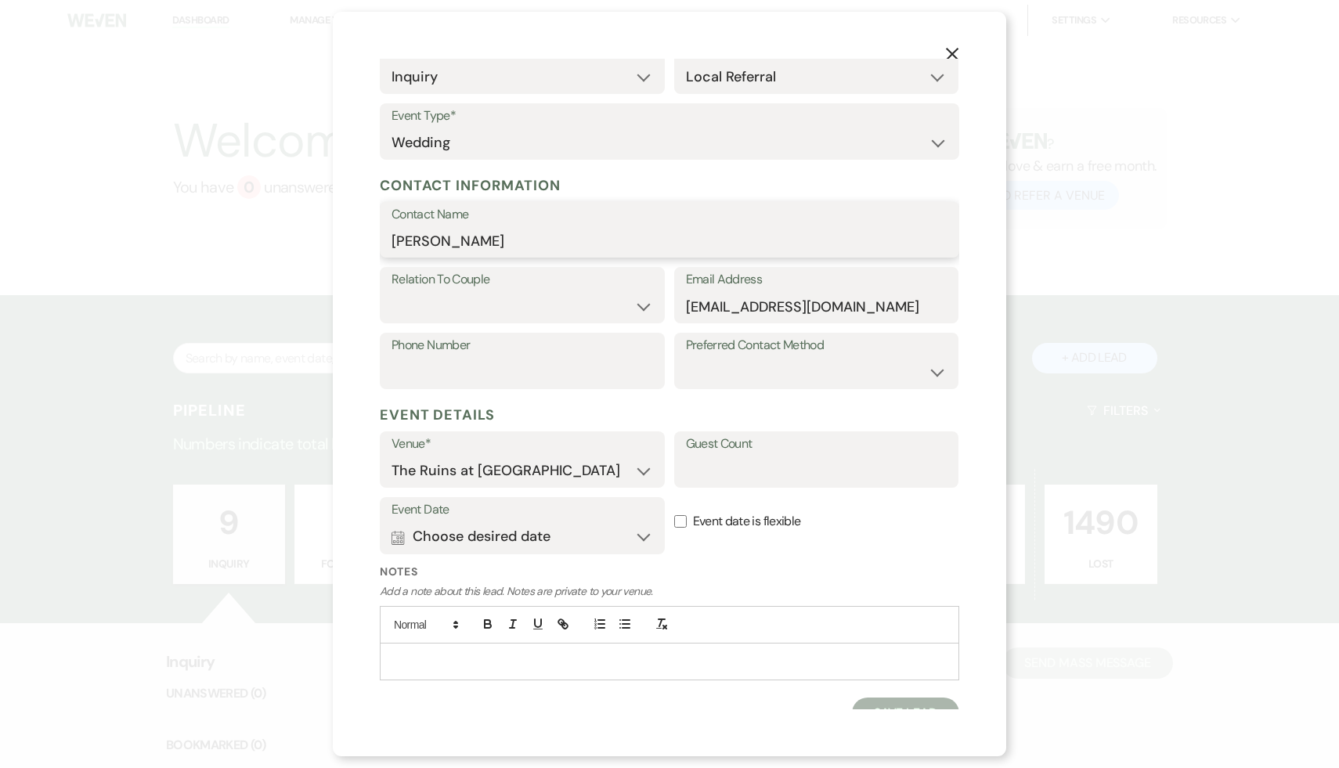
scroll to position [117, 0]
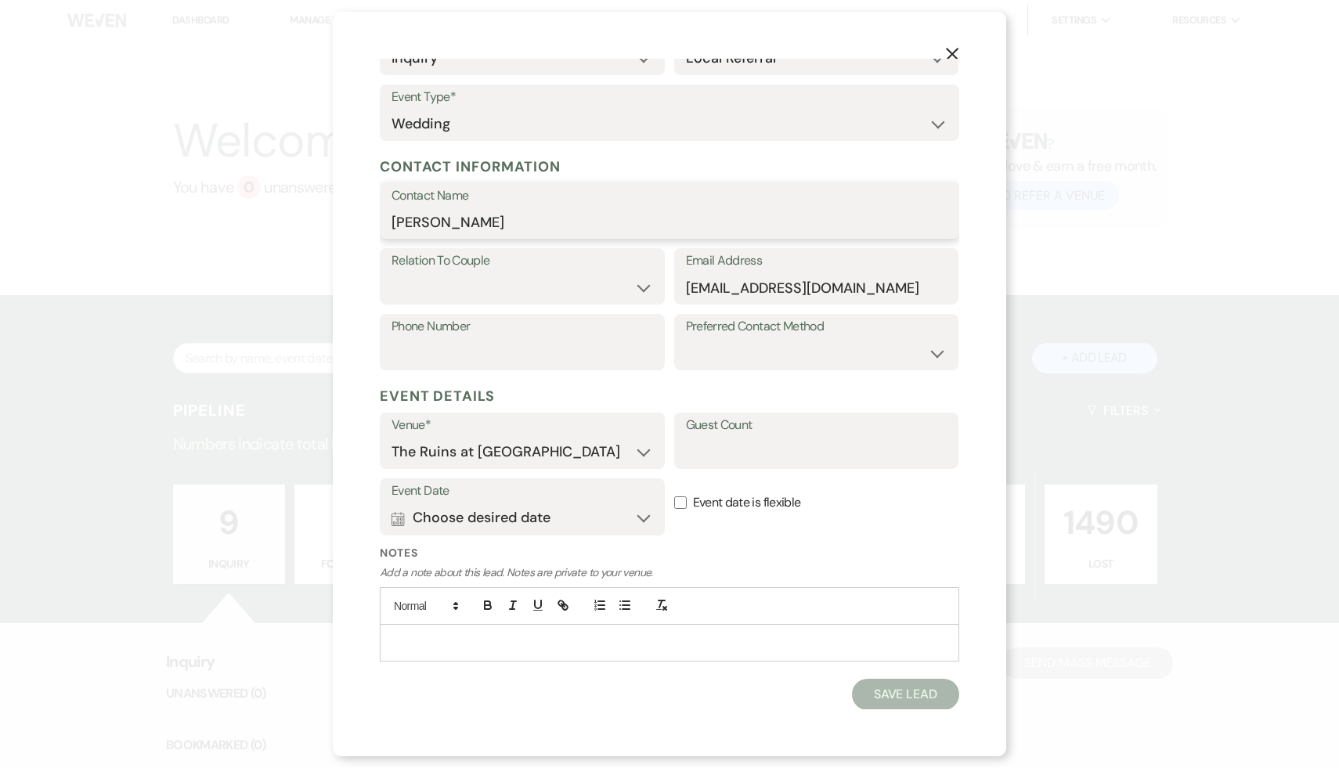
type input "[PERSON_NAME]"
click at [644, 287] on select "Couple Planner Parent of Couple Family Member Friend Other" at bounding box center [521, 287] width 261 height 31
select select "1"
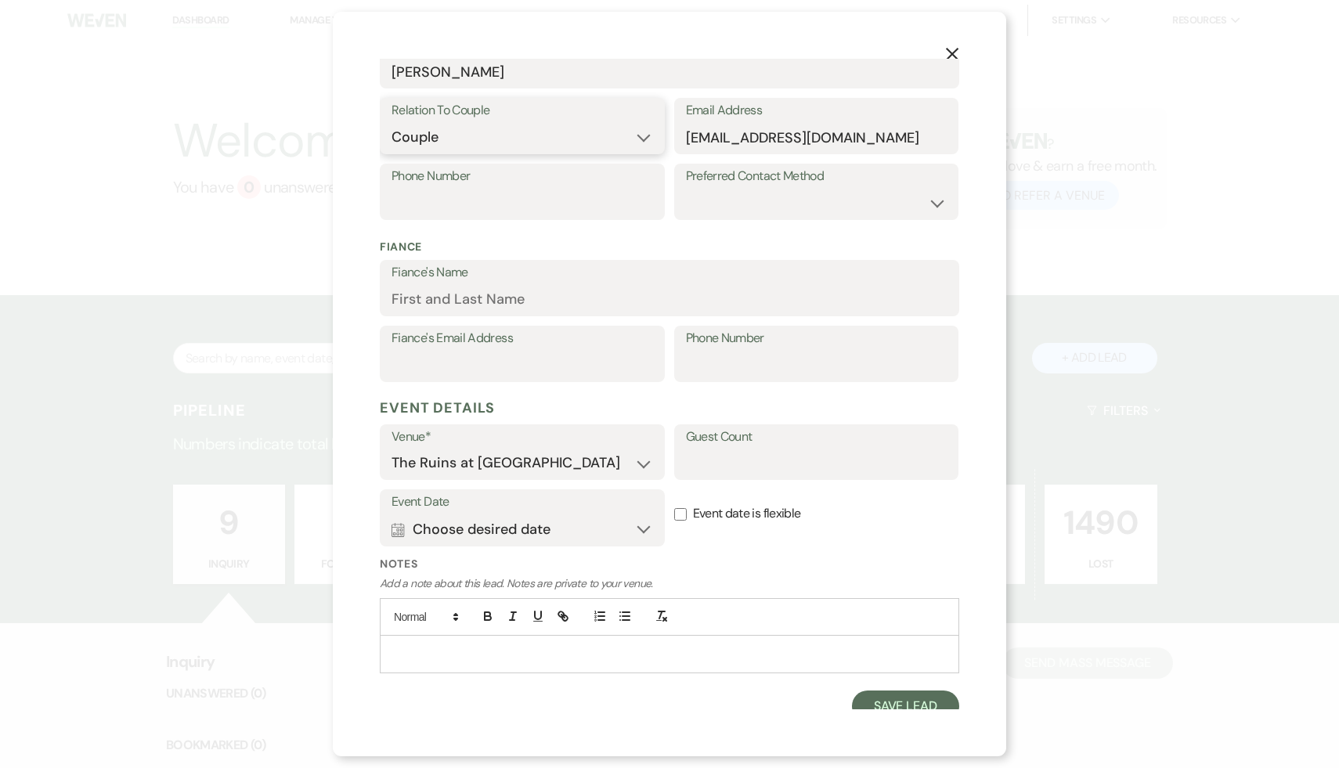
scroll to position [279, 0]
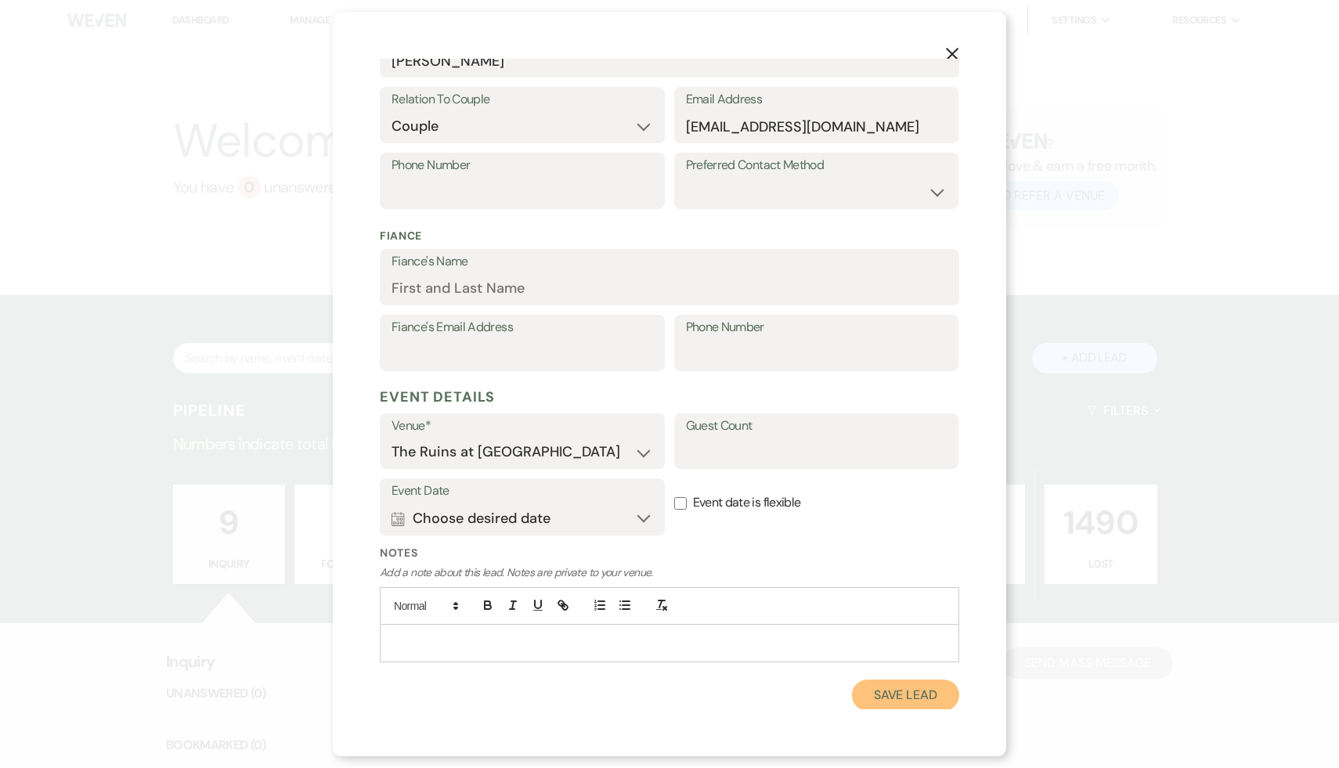
click at [896, 689] on button "Save Lead" at bounding box center [905, 695] width 107 height 31
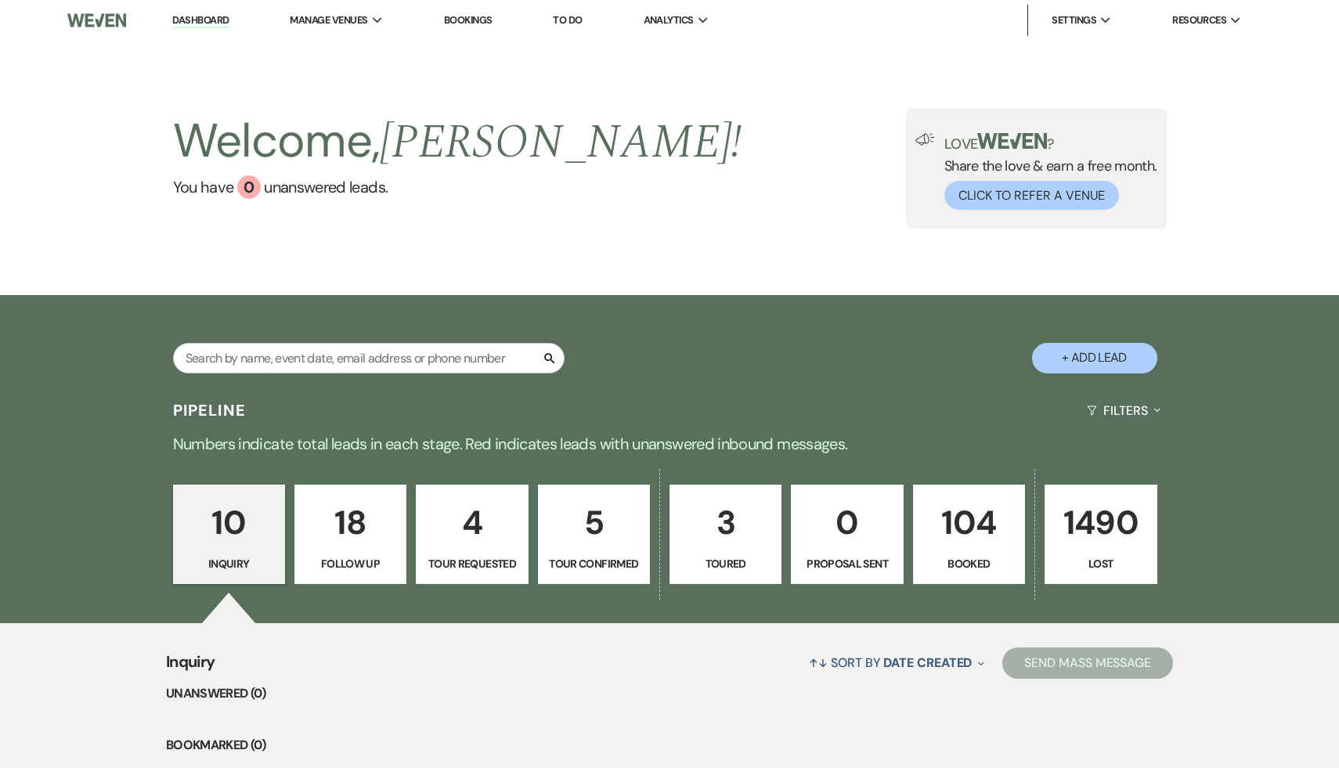
click at [233, 514] on p "10" at bounding box center [229, 522] width 92 height 52
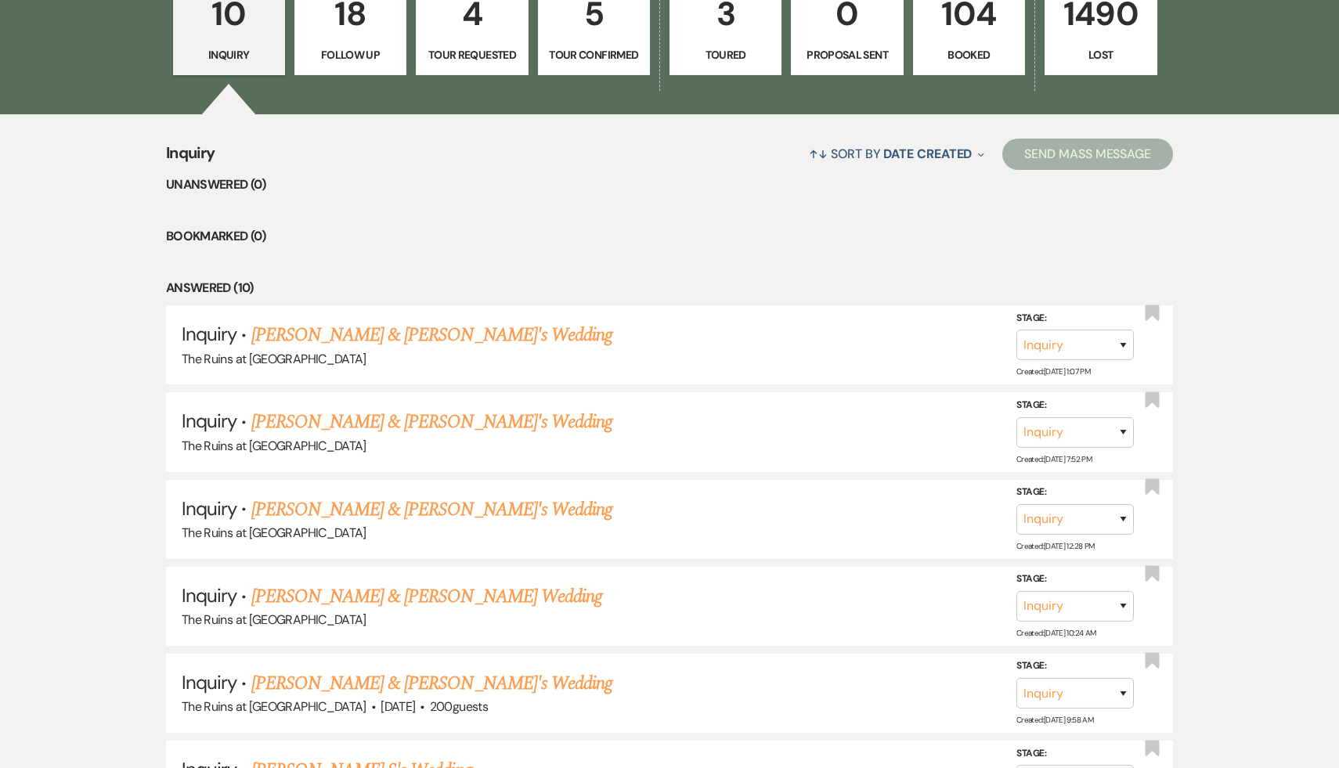
scroll to position [517, 0]
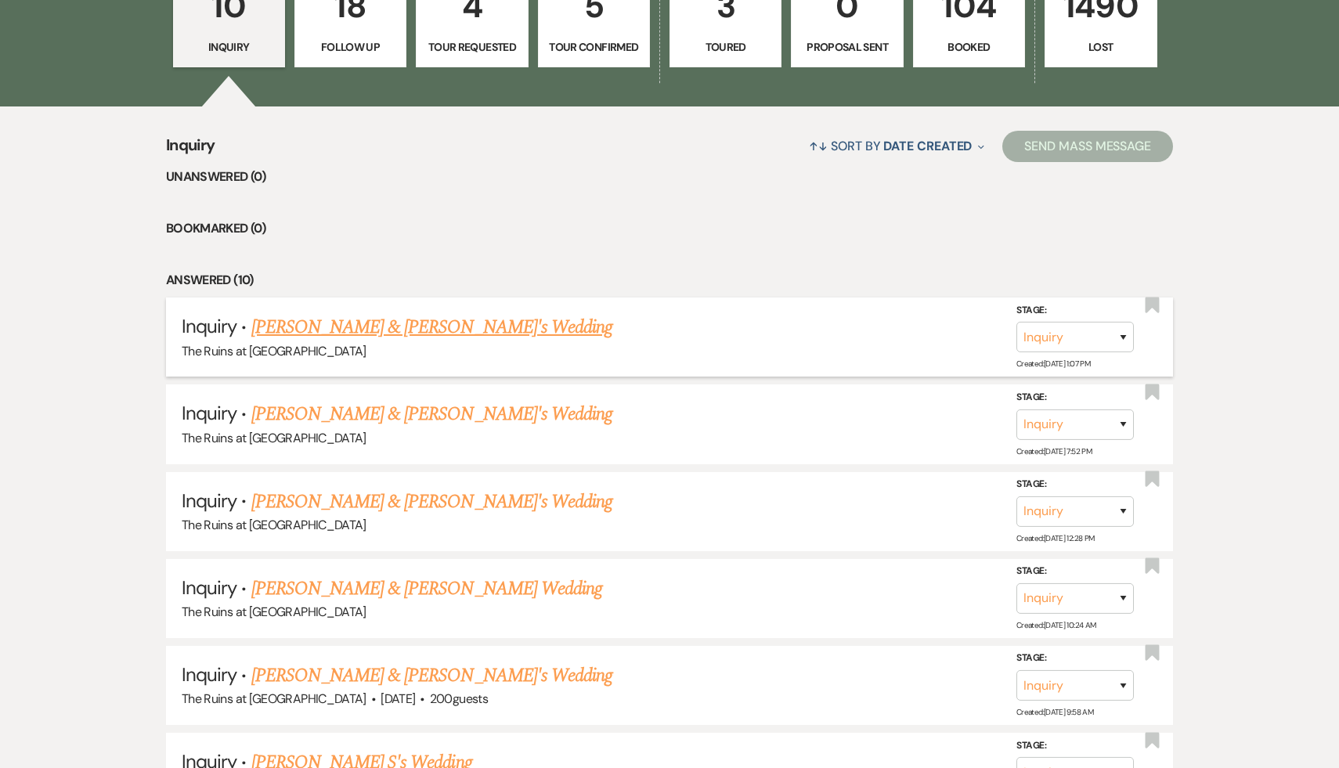
click at [388, 331] on link "[PERSON_NAME] & [PERSON_NAME]'s Wedding" at bounding box center [432, 327] width 362 height 28
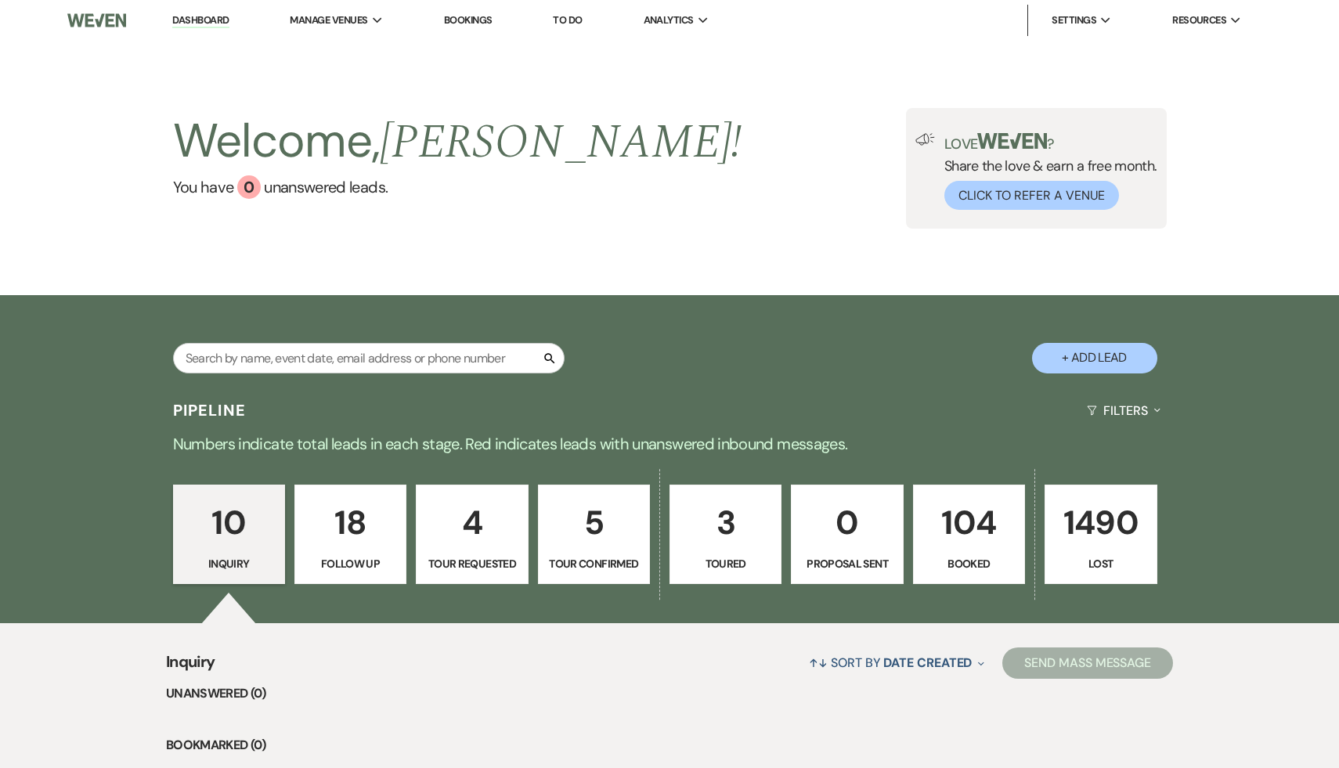
select select "20"
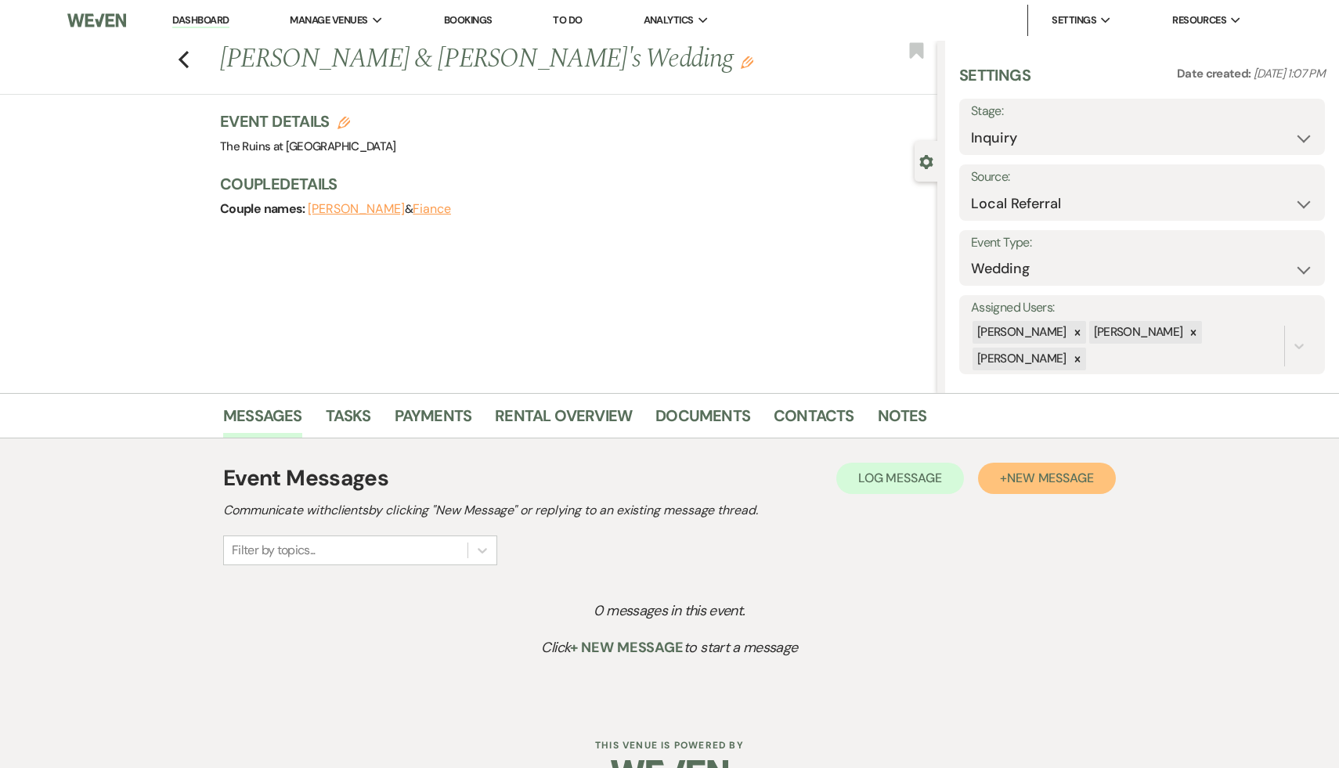
click at [1041, 481] on span "New Message" at bounding box center [1050, 478] width 87 height 16
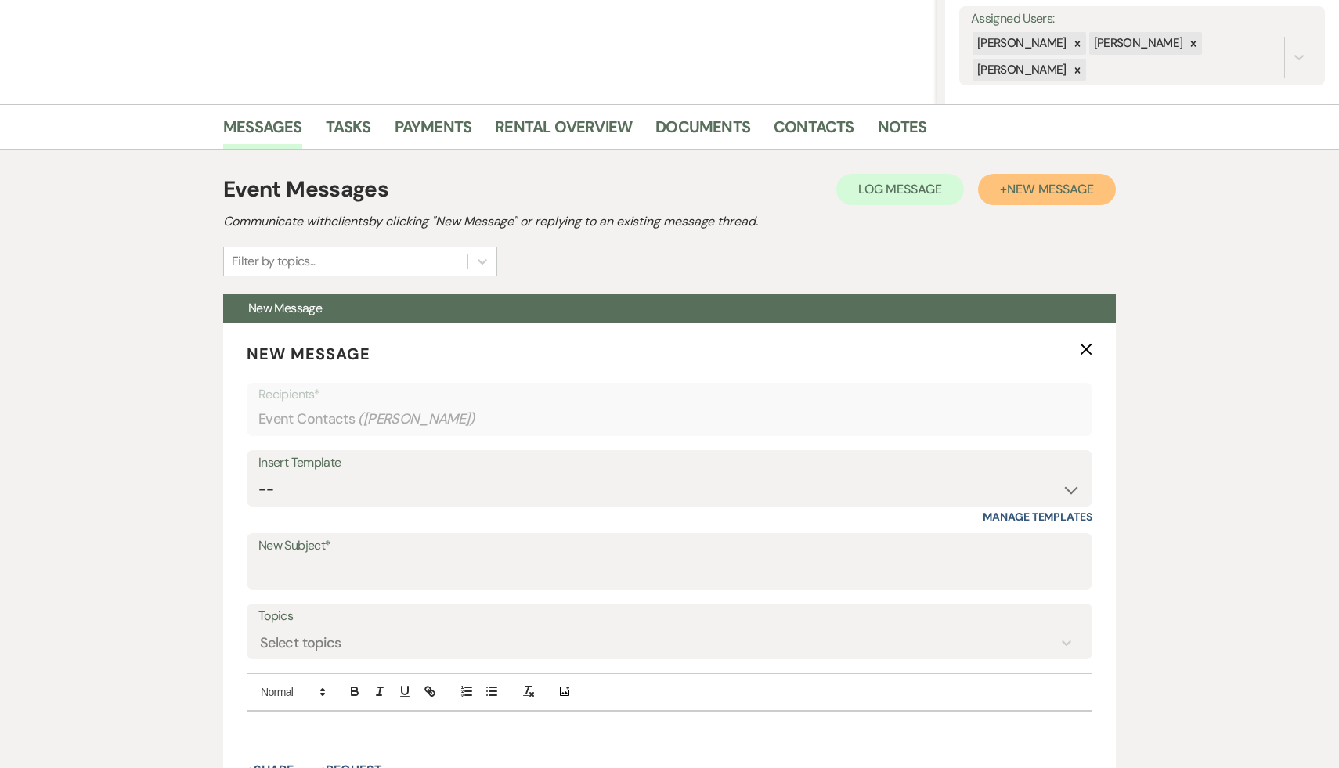
scroll to position [292, 0]
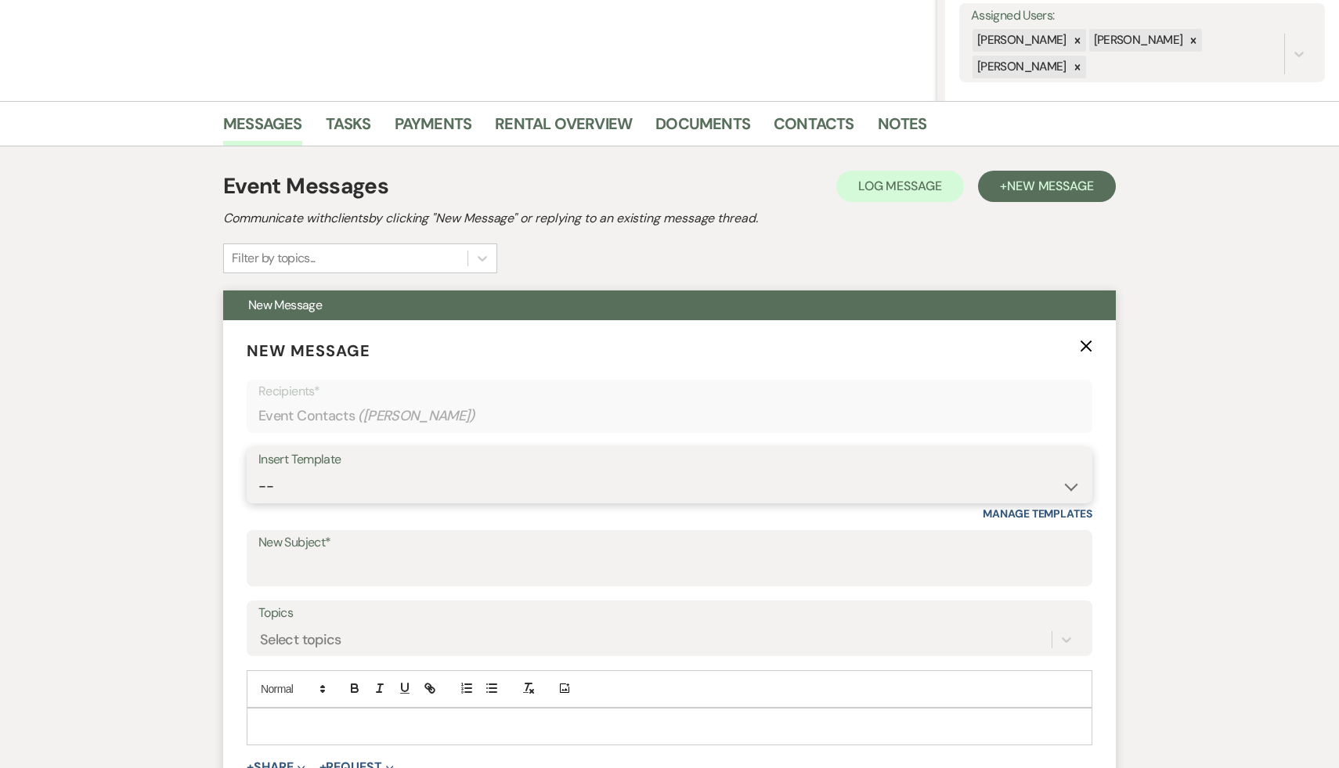
click at [1074, 485] on select "-- Weven Planning Portal Introduction (Booked Events) Initial Inquiry Response …" at bounding box center [669, 486] width 822 height 31
select select "566"
type input "Thank you for your interest in The Ruins at [GEOGRAPHIC_DATA]!"
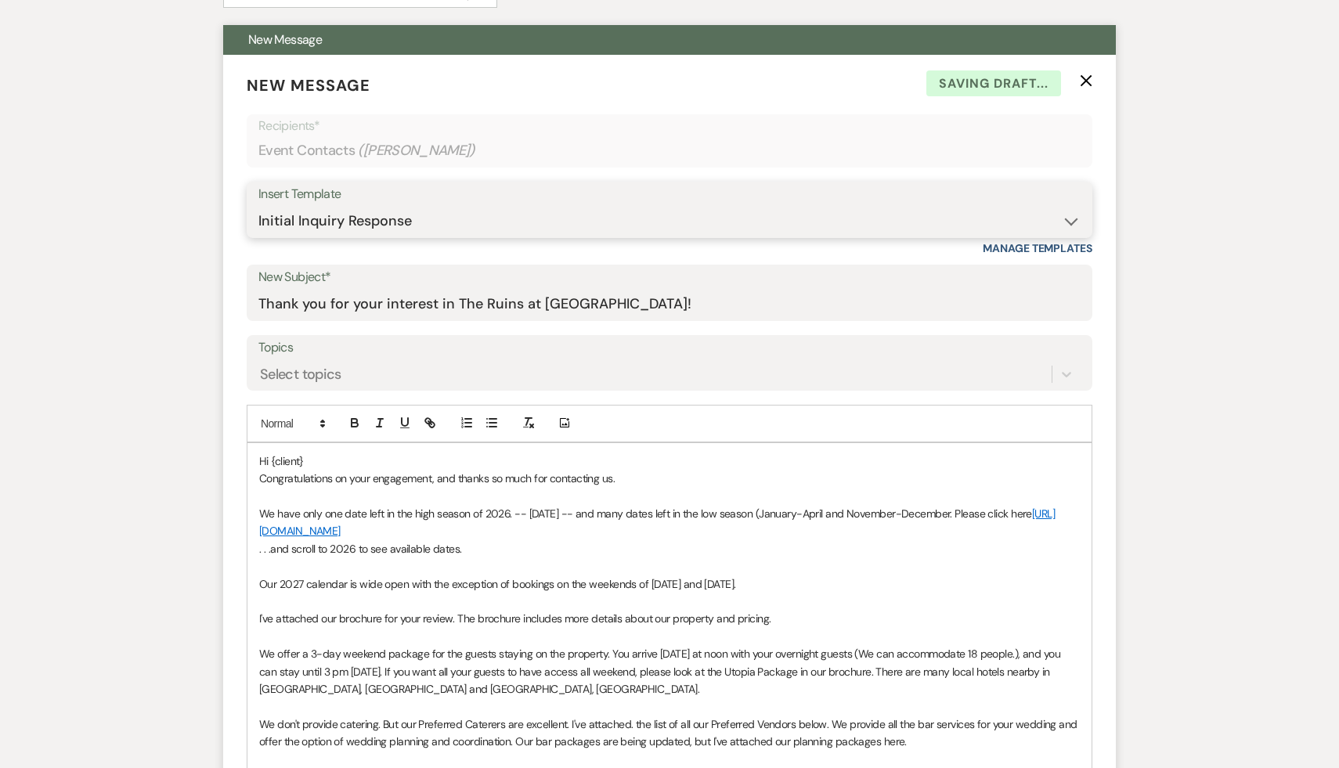
scroll to position [854, 0]
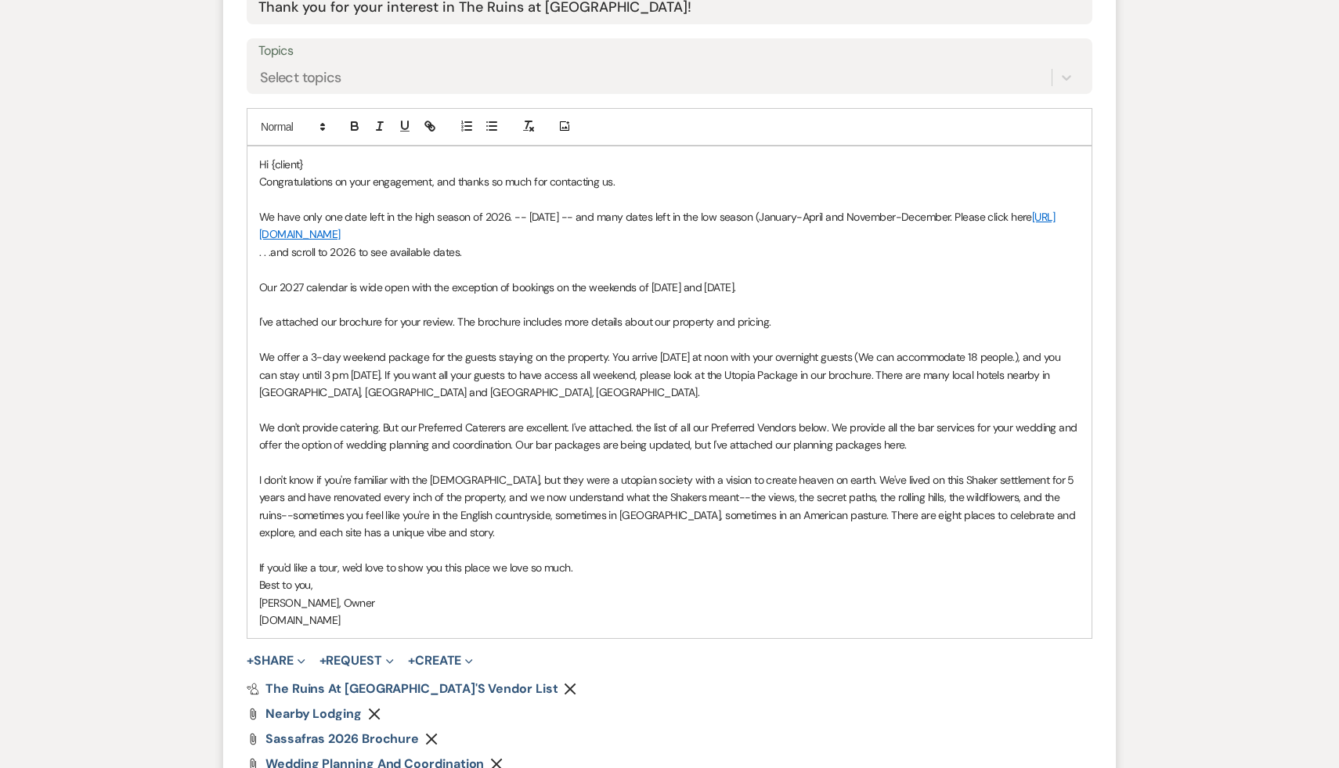
click at [321, 167] on p "Hi {client}" at bounding box center [669, 164] width 820 height 17
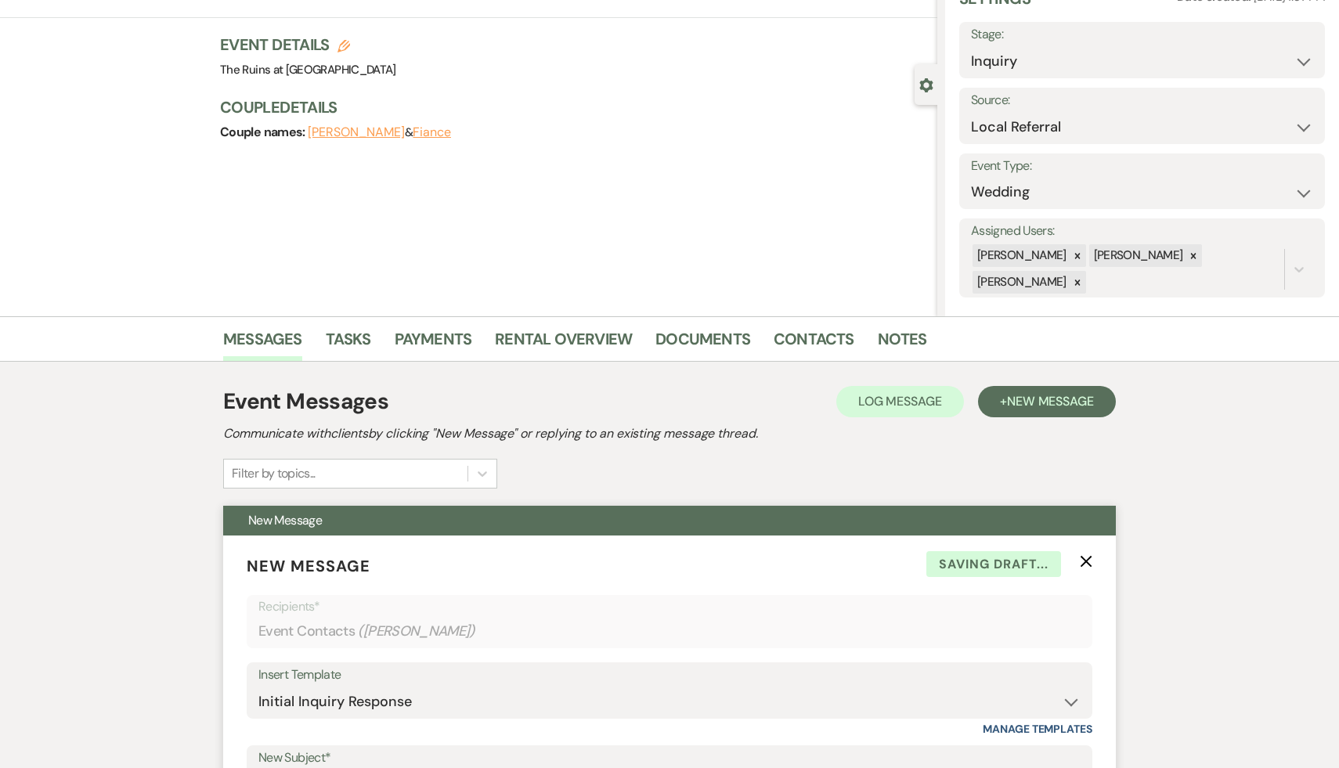
scroll to position [0, 0]
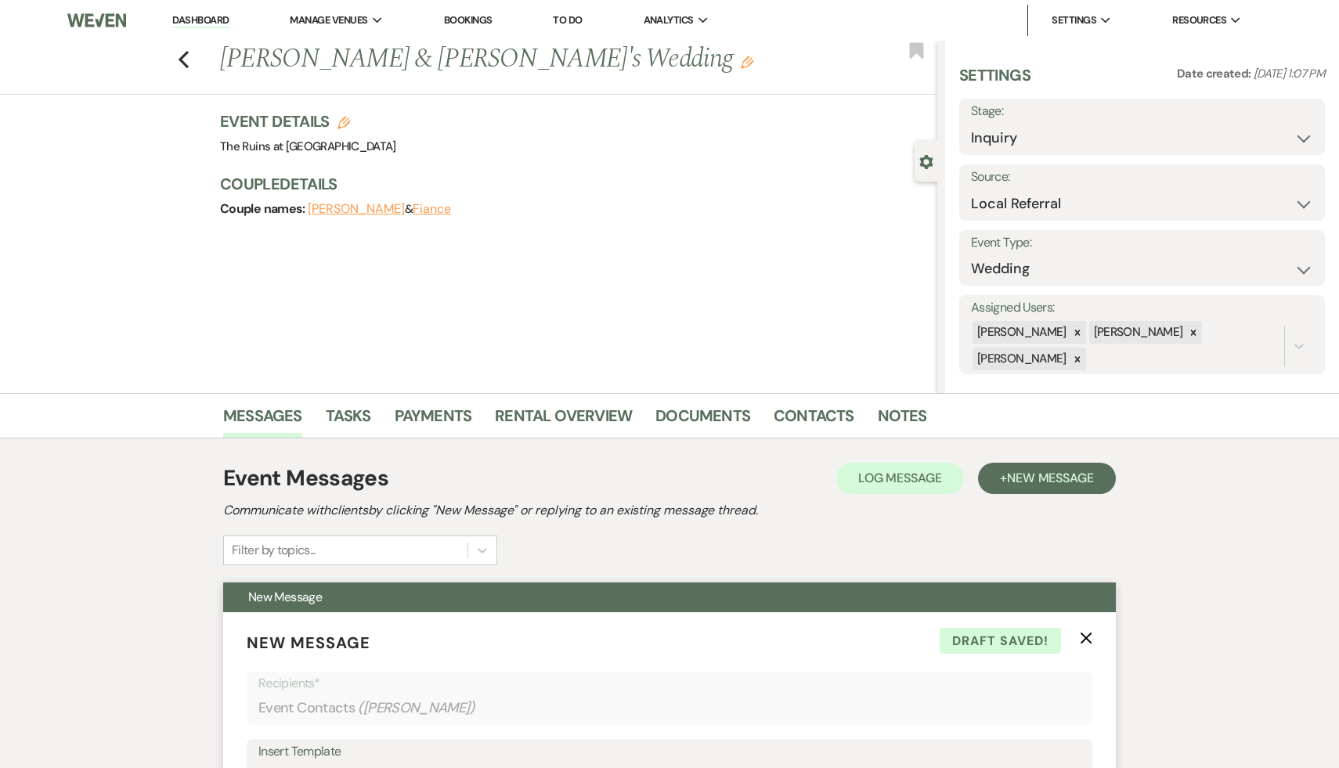
click at [1086, 633] on icon "X" at bounding box center [1086, 638] width 13 height 13
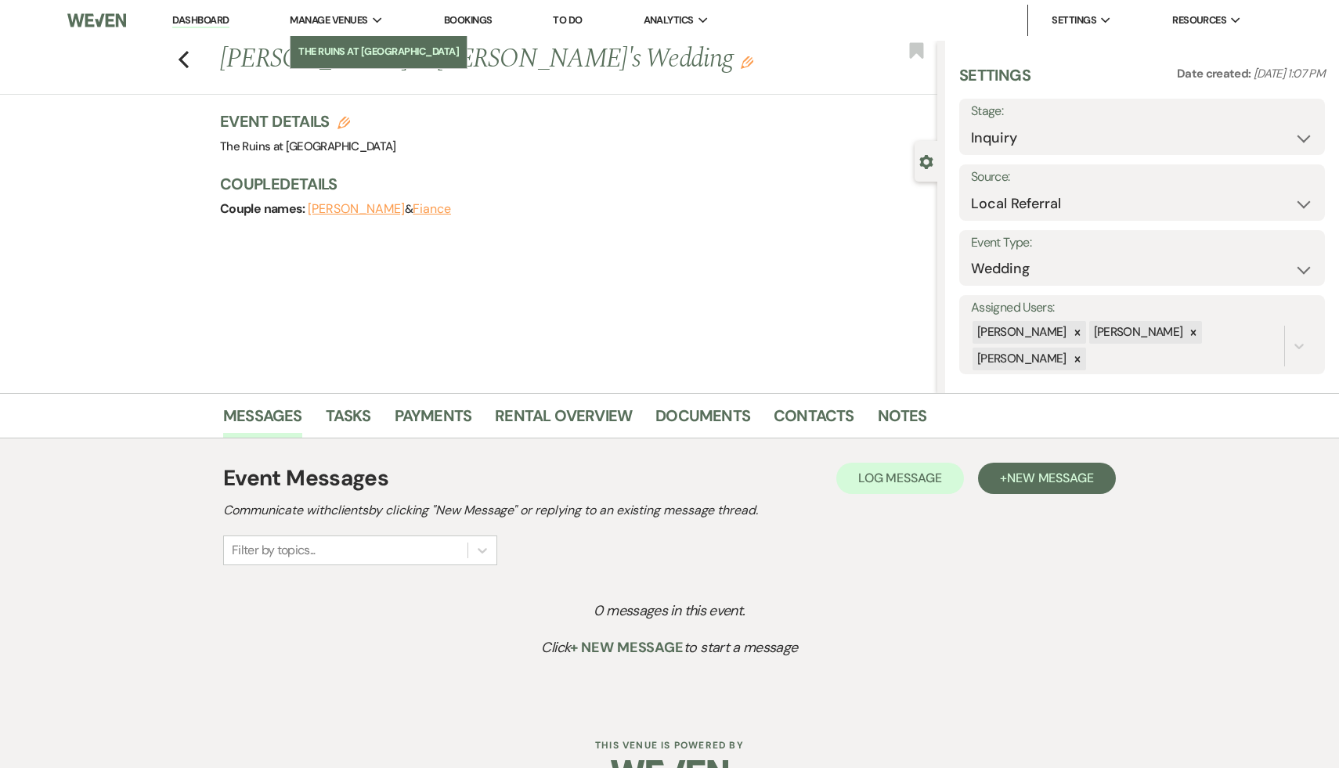
click at [362, 55] on li "The Ruins at [GEOGRAPHIC_DATA]" at bounding box center [378, 52] width 160 height 16
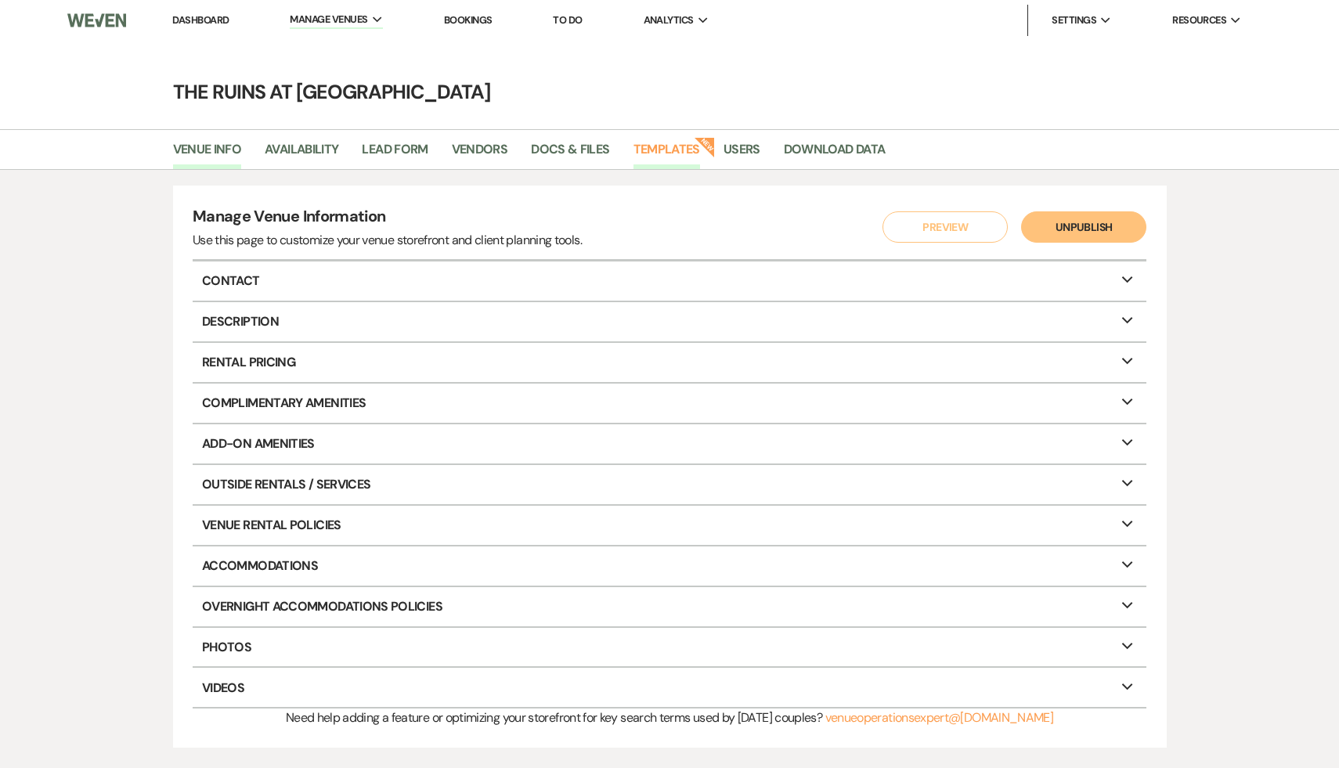
click at [680, 144] on link "Templates" at bounding box center [666, 154] width 67 height 30
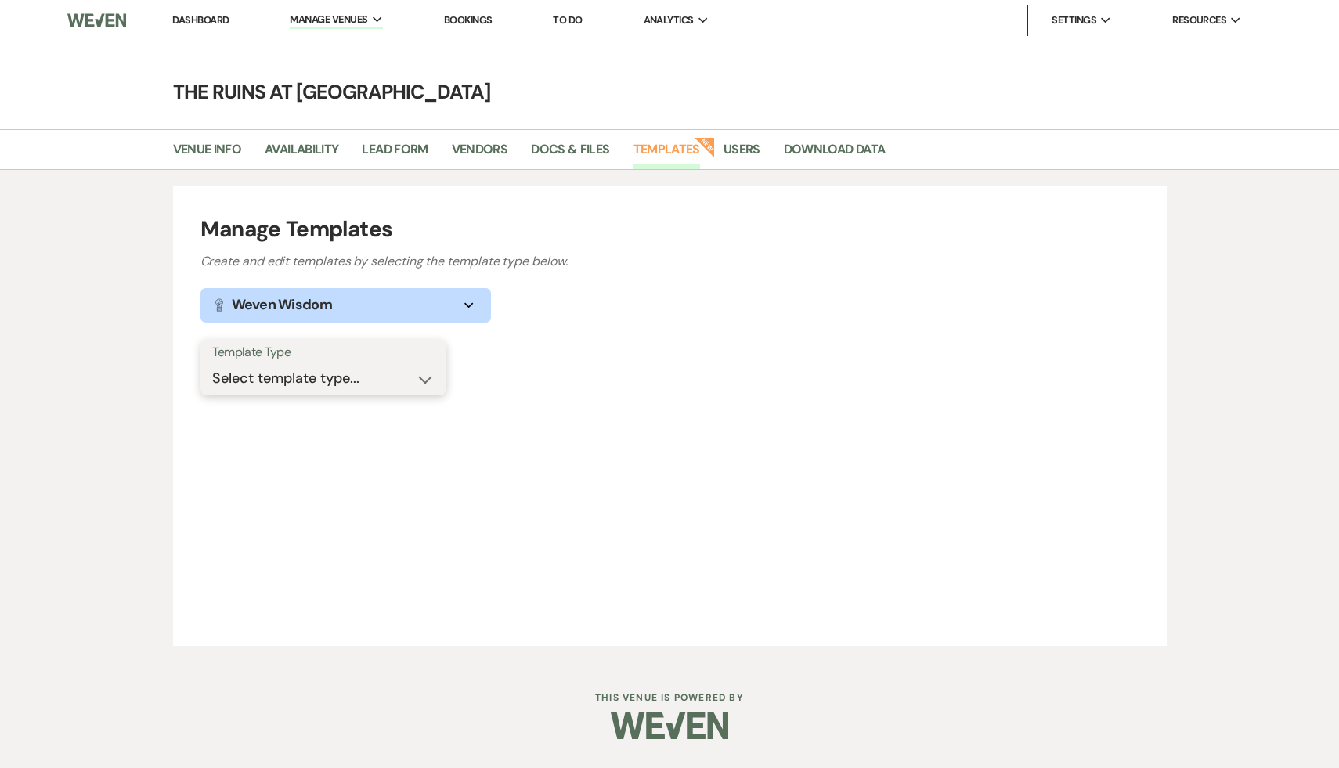
click at [424, 377] on select "Select template type... Task List Message Templates Payment Plan Inventory Item…" at bounding box center [323, 378] width 222 height 31
select select "Message Templates"
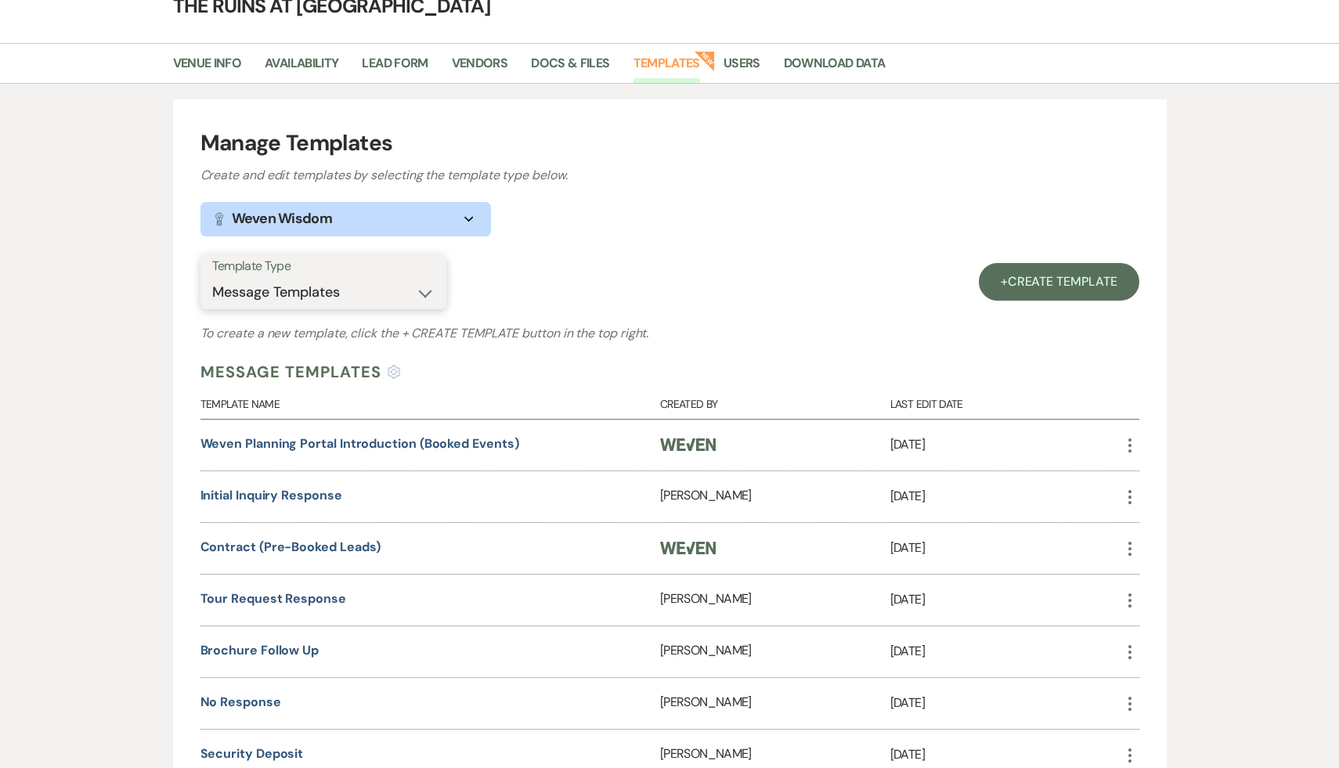
scroll to position [87, 0]
click at [292, 494] on link "Initial Inquiry Response" at bounding box center [271, 494] width 142 height 16
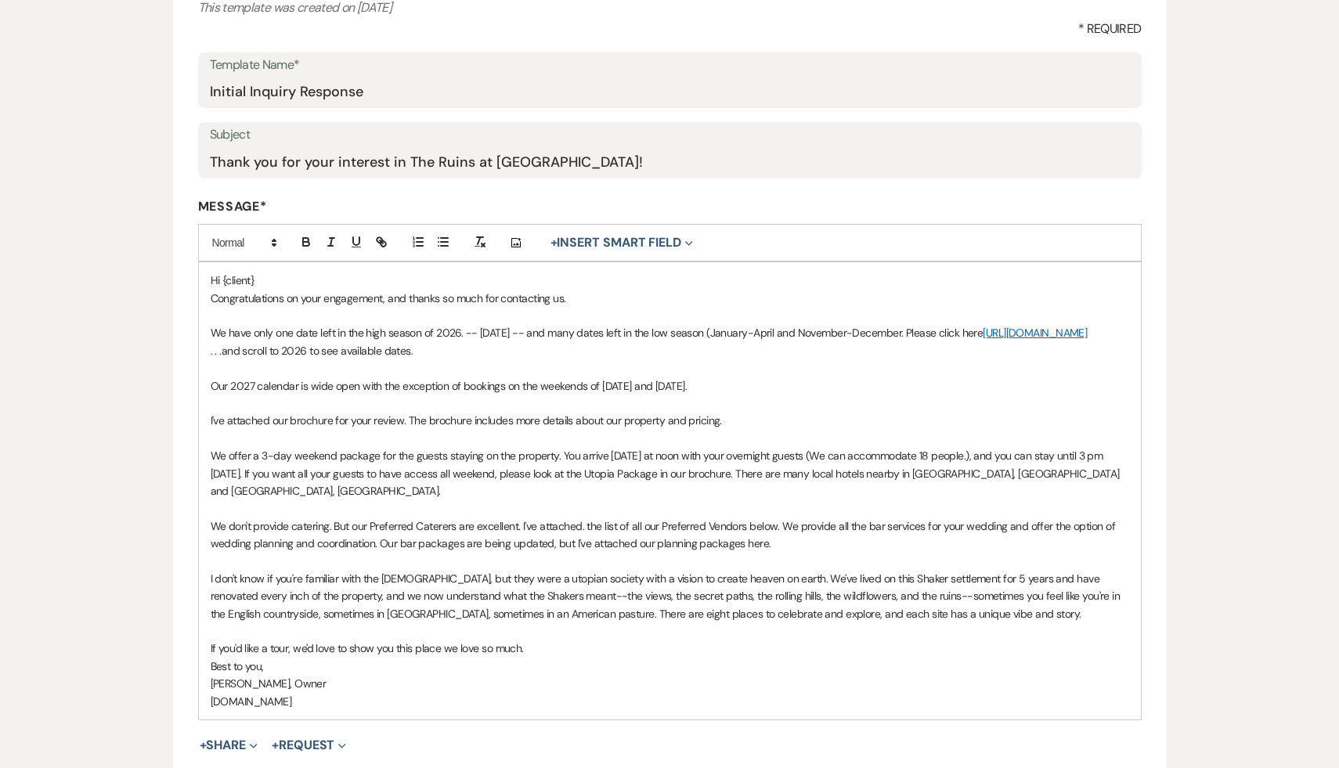
scroll to position [222, 0]
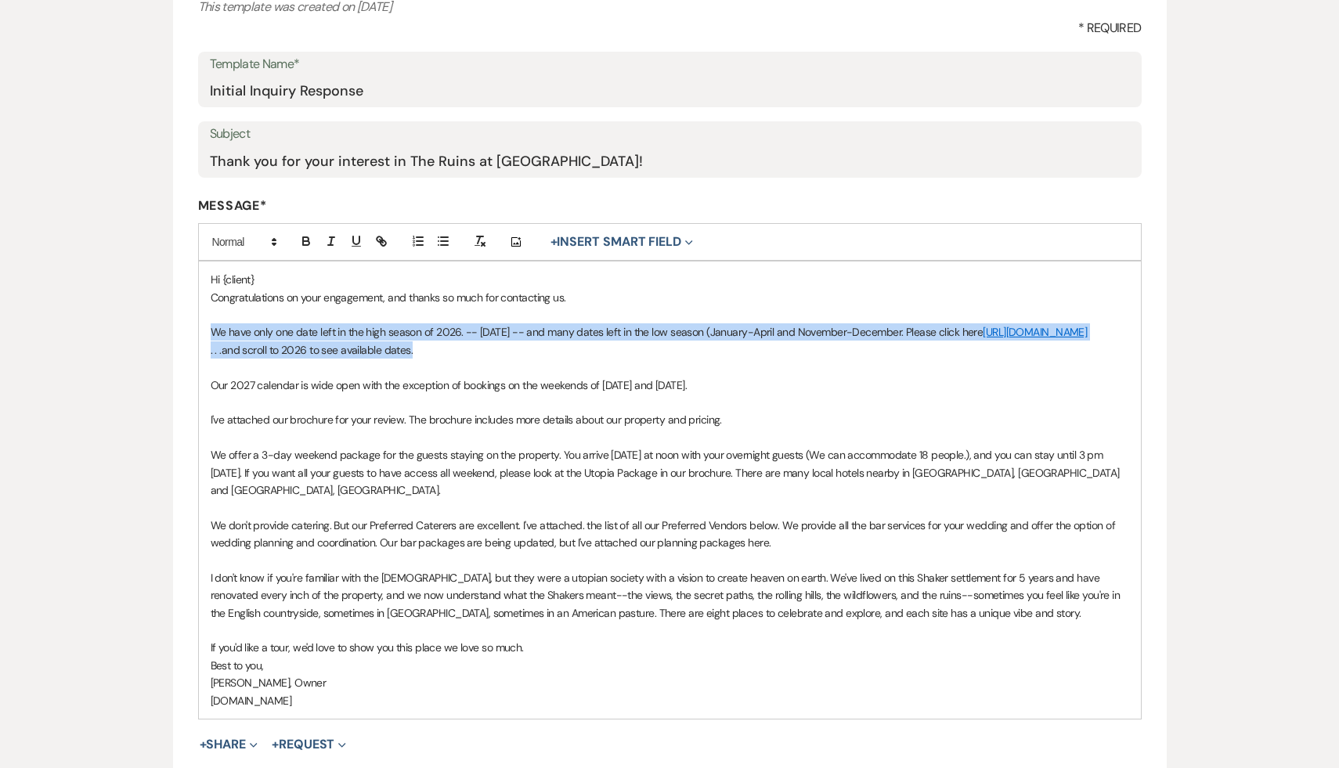
drag, startPoint x: 422, startPoint y: 370, endPoint x: 189, endPoint y: 332, distance: 235.5
click at [189, 332] on form "Edit Message Template This template was created on [DATE] * Required Template N…" at bounding box center [669, 468] width 993 height 1077
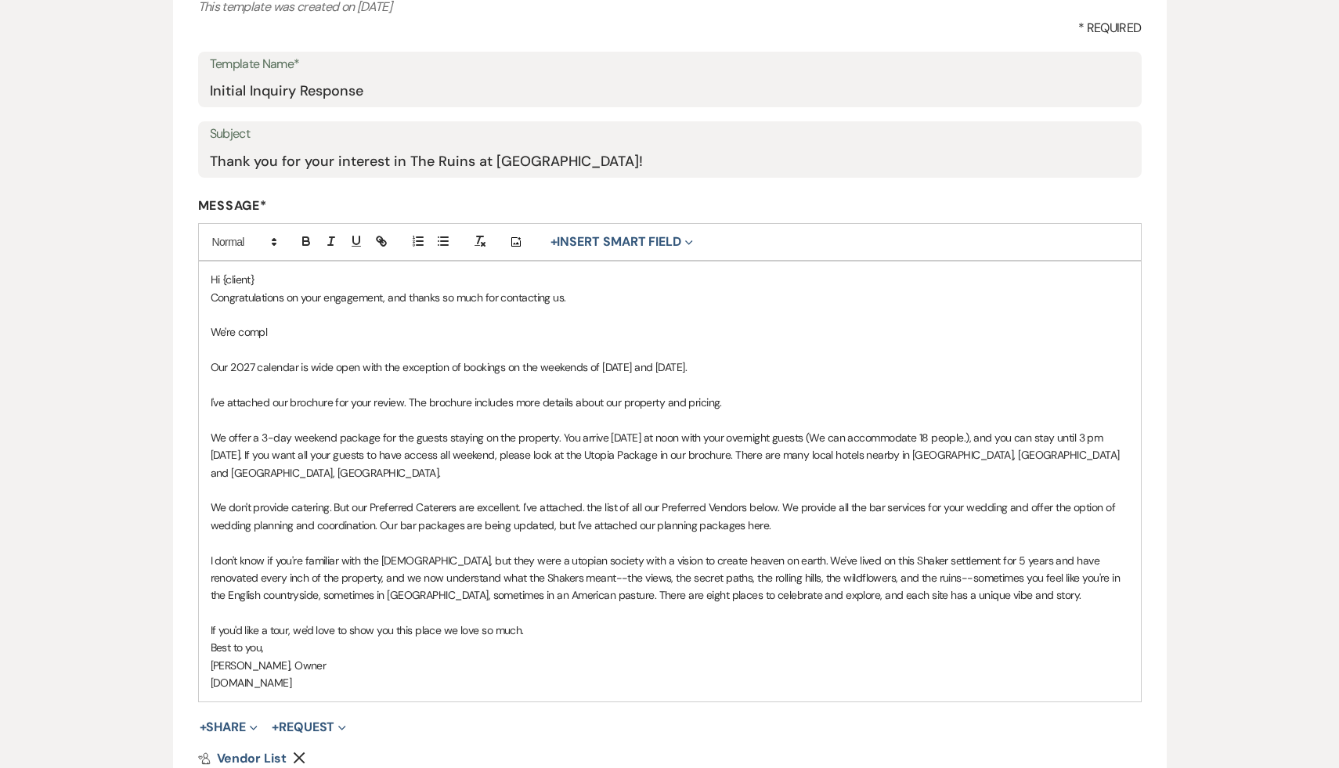
click at [408, 341] on p at bounding box center [670, 349] width 918 height 17
